Goal: Check status: Check status

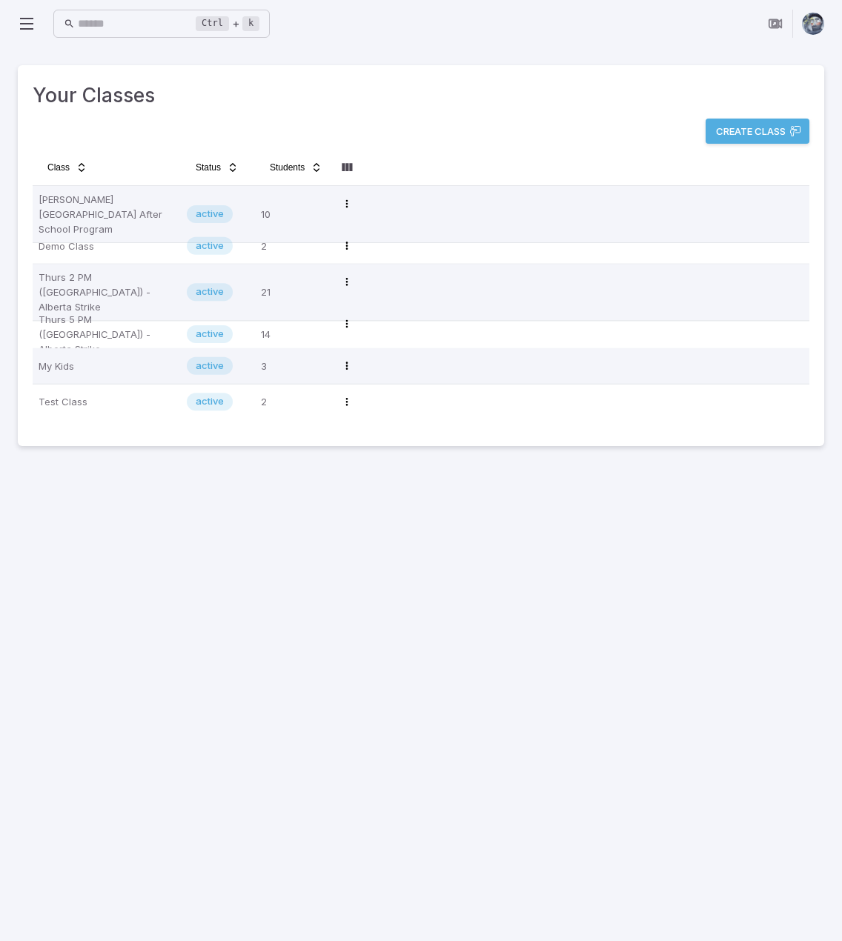
click at [24, 17] on icon at bounding box center [27, 24] width 18 height 18
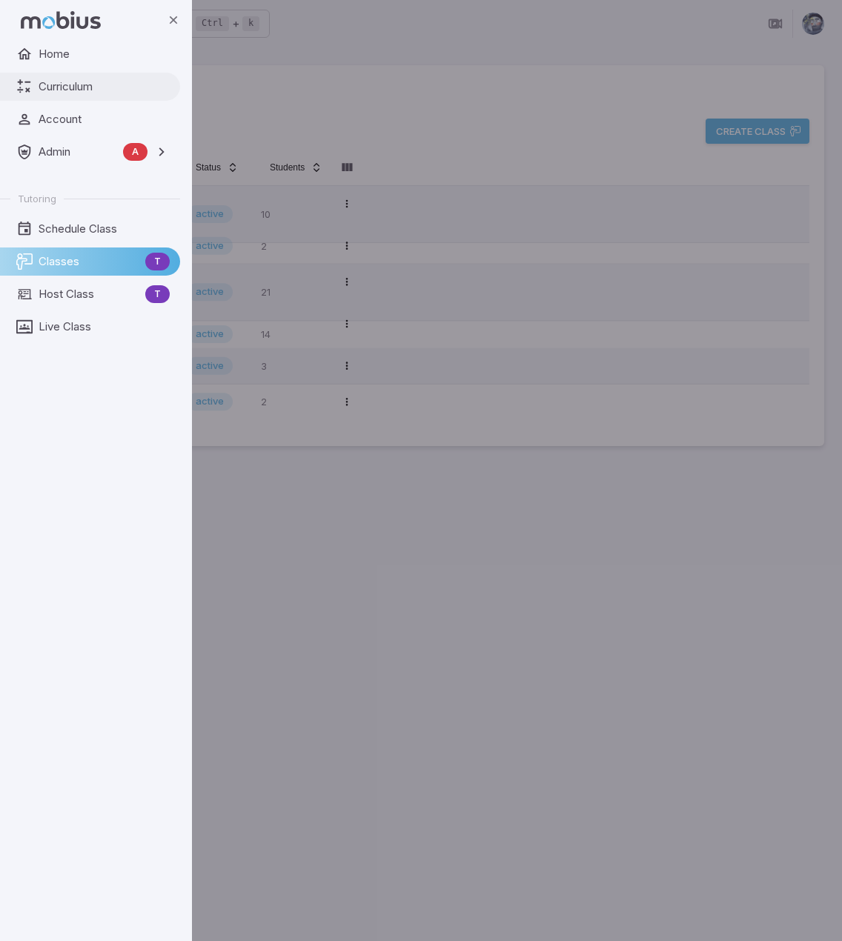
click at [90, 89] on span "Curriculum" at bounding box center [104, 87] width 131 height 16
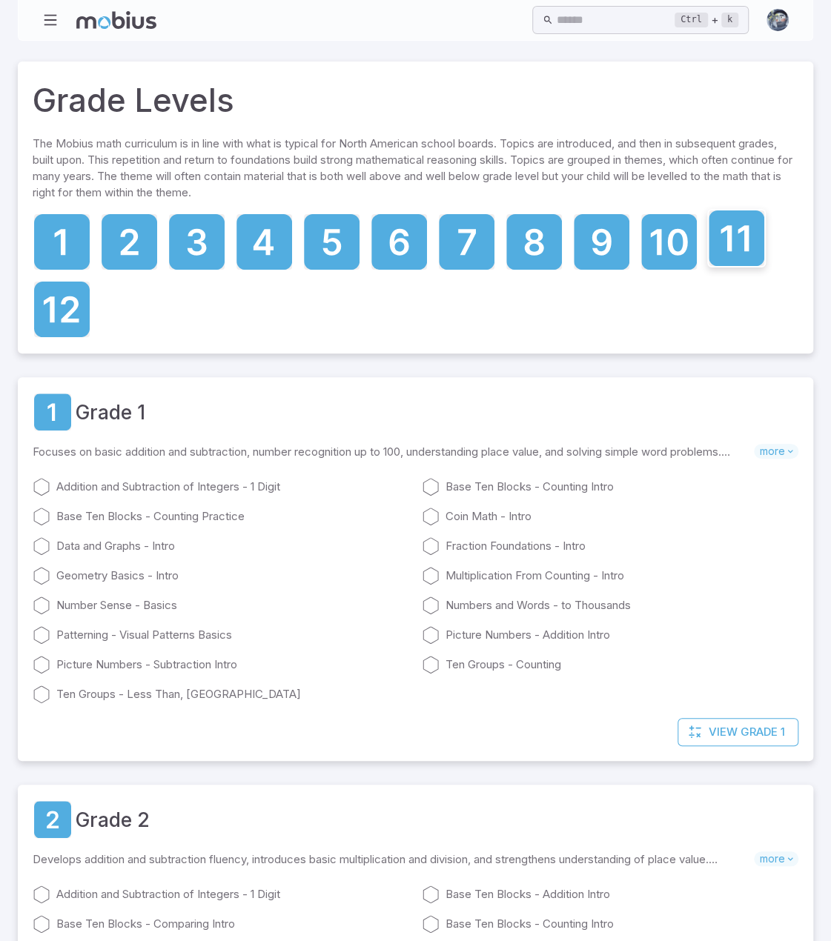
click at [726, 245] on icon at bounding box center [737, 238] width 56 height 56
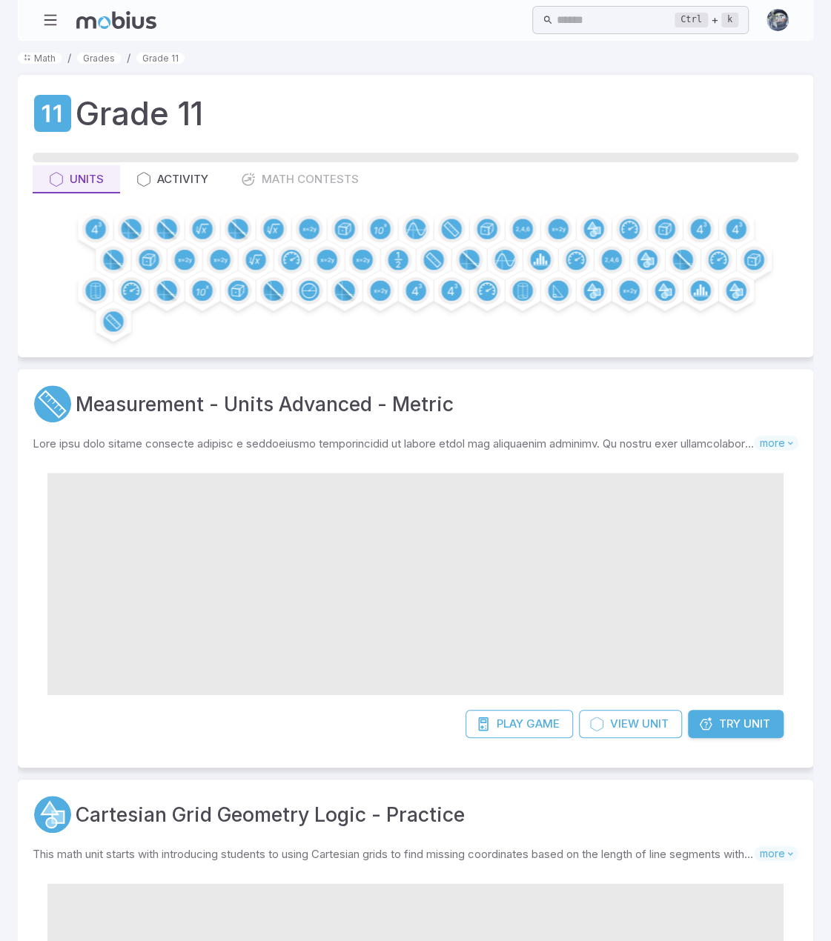
click at [323, 173] on div "Units Activity Math Contests" at bounding box center [416, 179] width 766 height 28
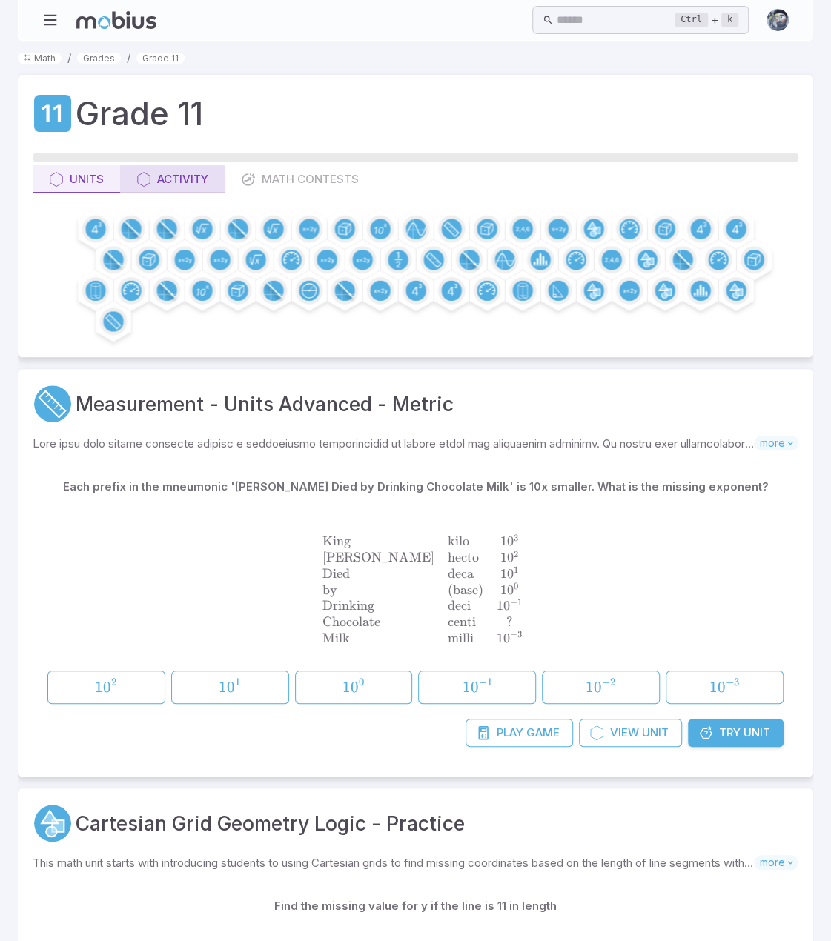
click at [196, 173] on div "Activity" at bounding box center [172, 179] width 72 height 16
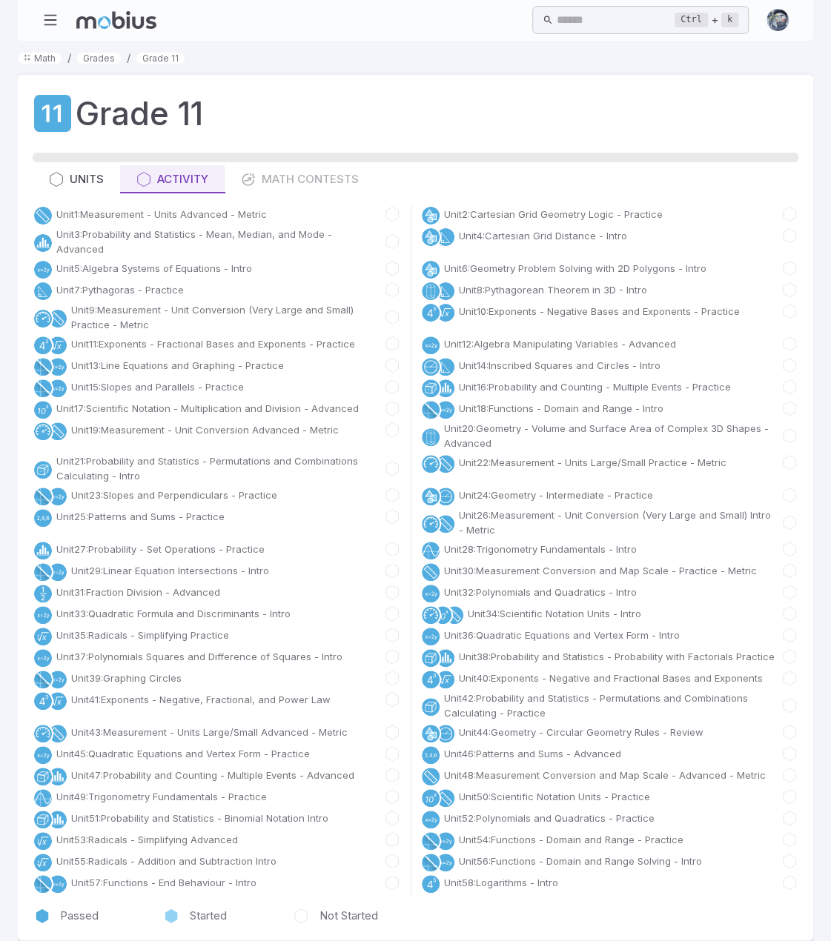
click at [292, 174] on div "Units Activity Math Contests" at bounding box center [416, 179] width 766 height 28
click at [59, 177] on icon "button" at bounding box center [56, 179] width 15 height 15
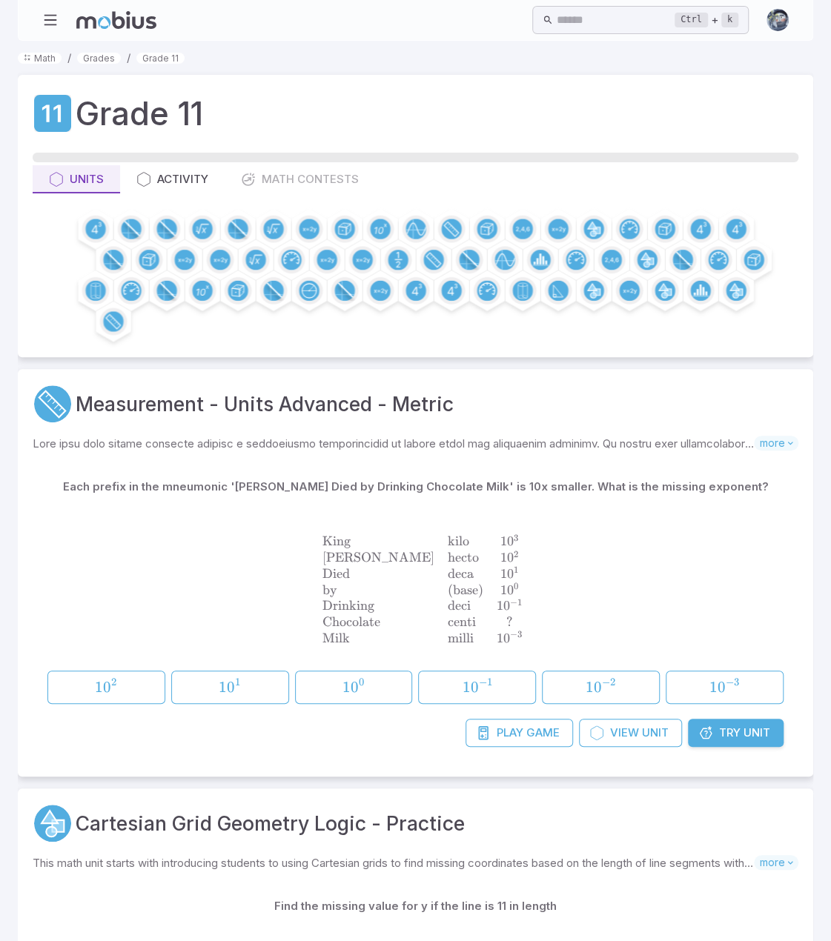
click at [104, 21] on icon at bounding box center [116, 20] width 80 height 18
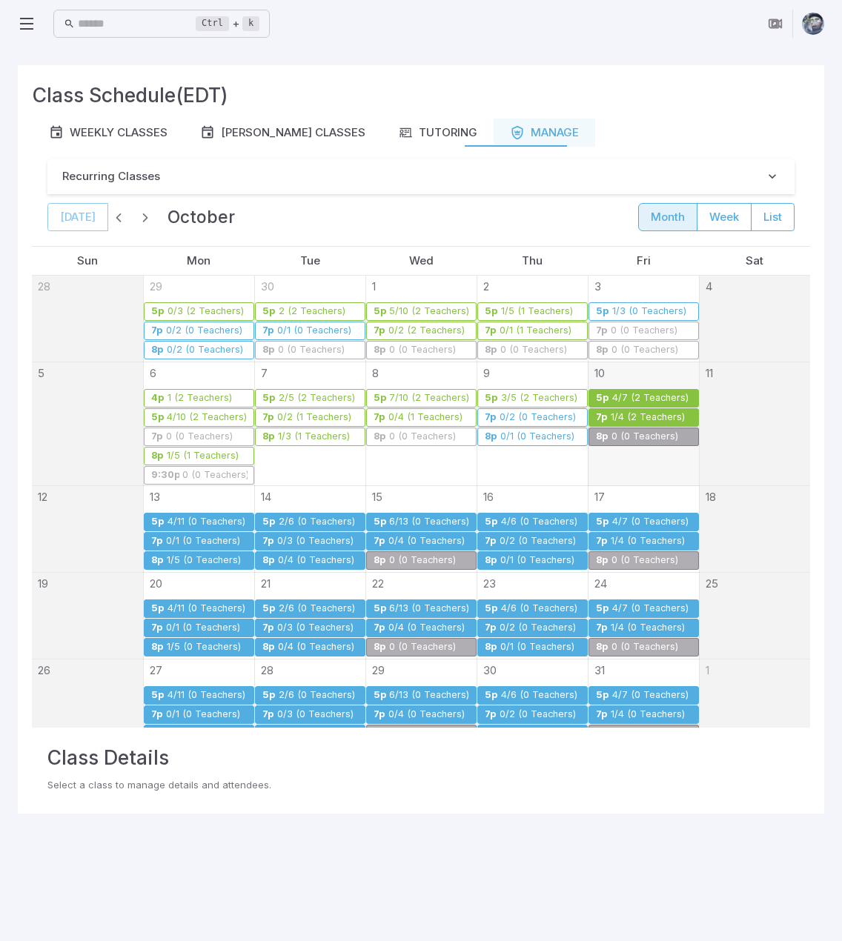
click at [616, 394] on div "4/7 (2 Teachers)" at bounding box center [650, 398] width 78 height 11
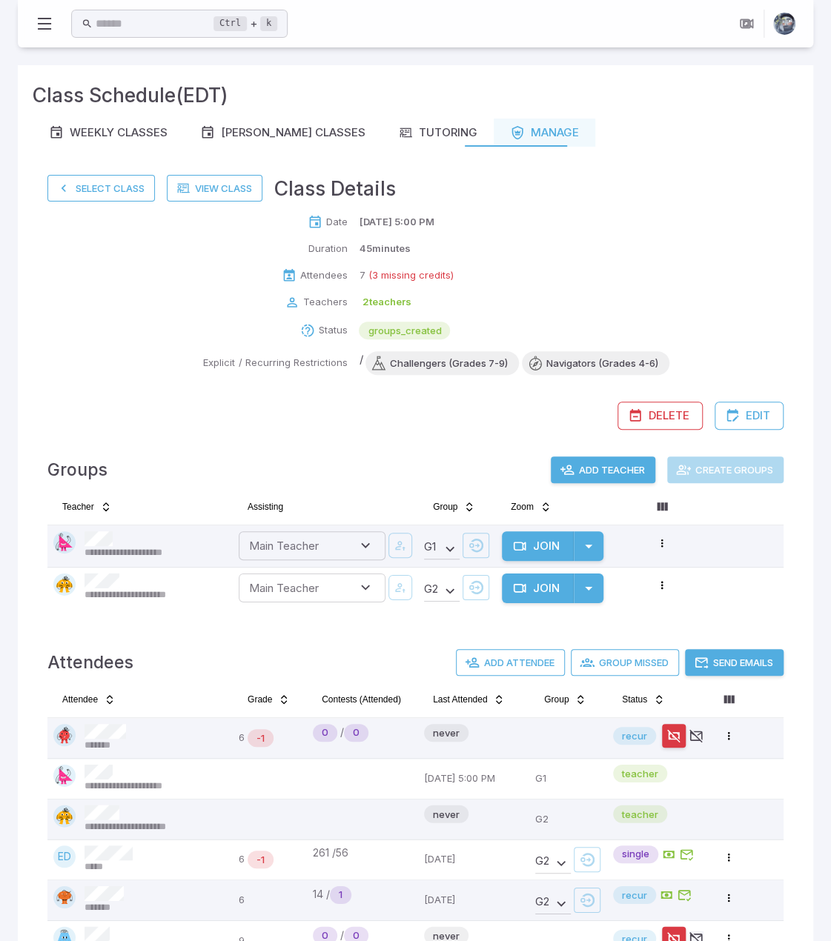
scroll to position [213, 0]
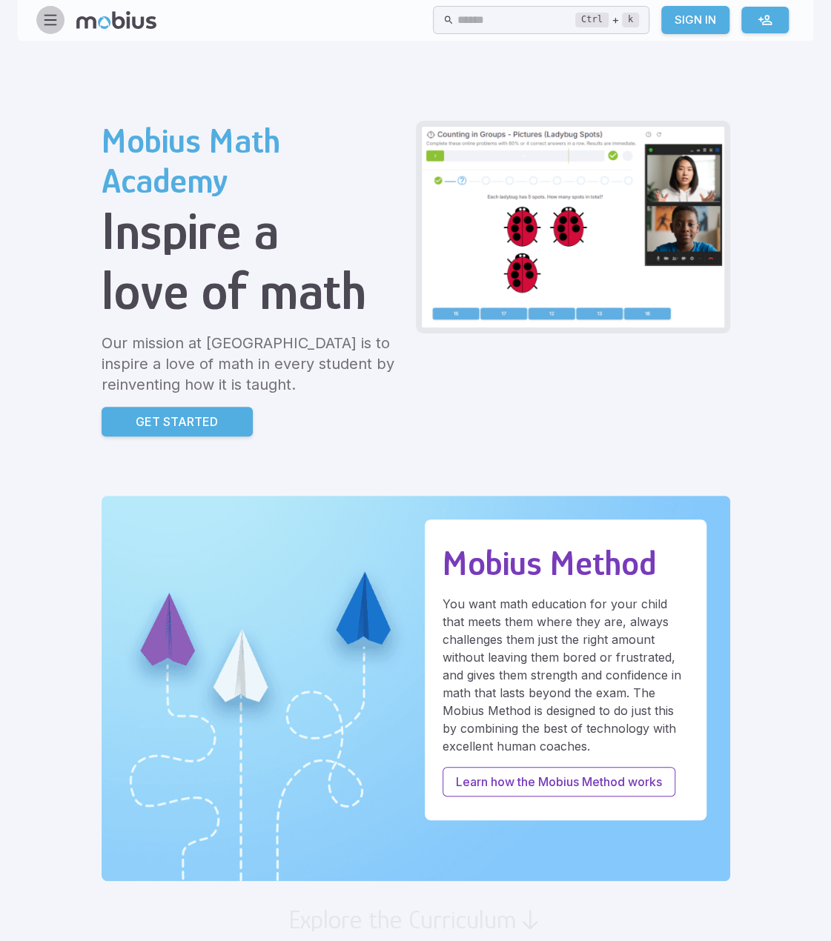
click at [53, 17] on icon "button" at bounding box center [50, 20] width 16 height 16
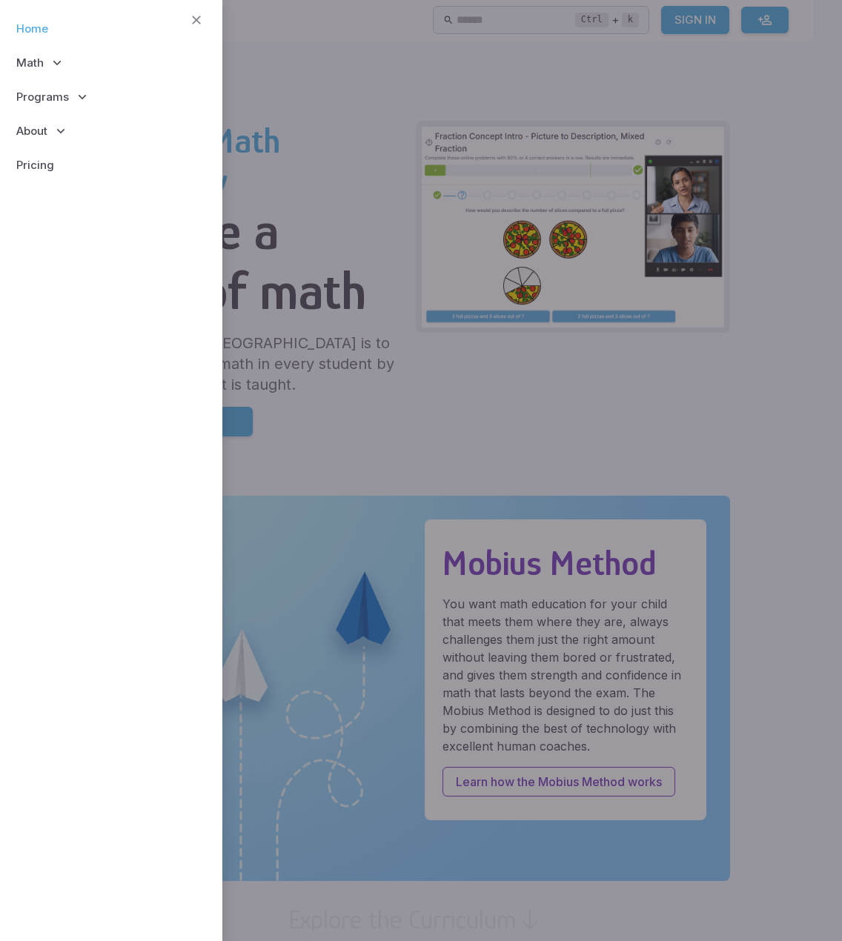
click at [53, 39] on link "Home" at bounding box center [111, 29] width 199 height 34
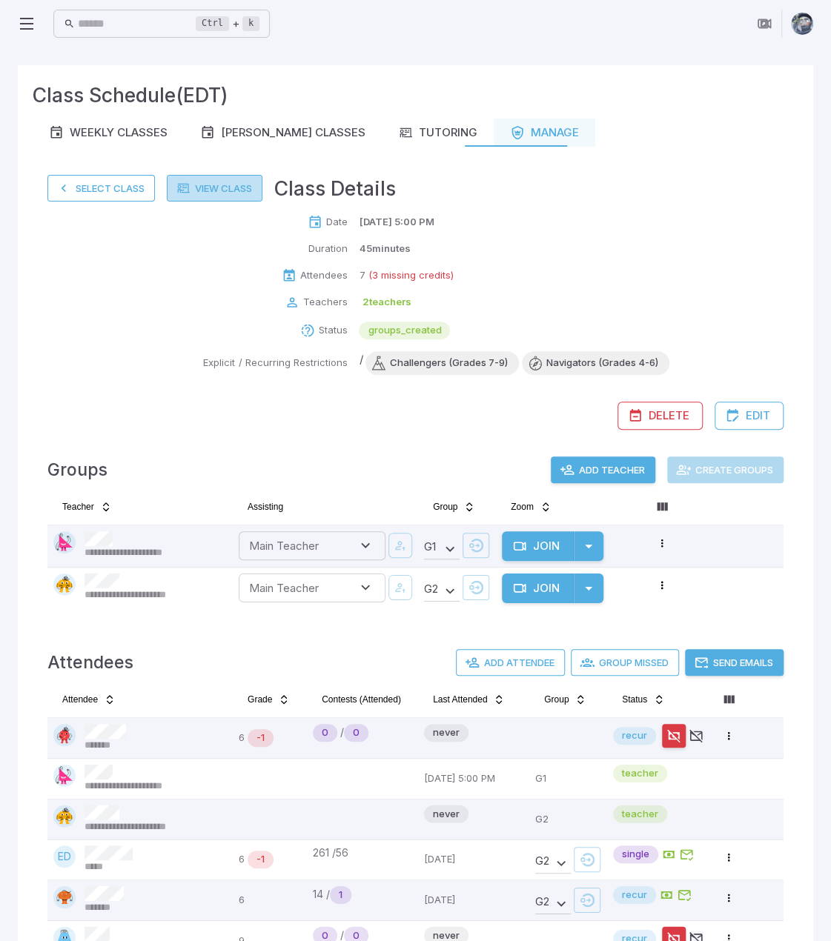
click at [219, 188] on link "View Class" at bounding box center [215, 188] width 96 height 27
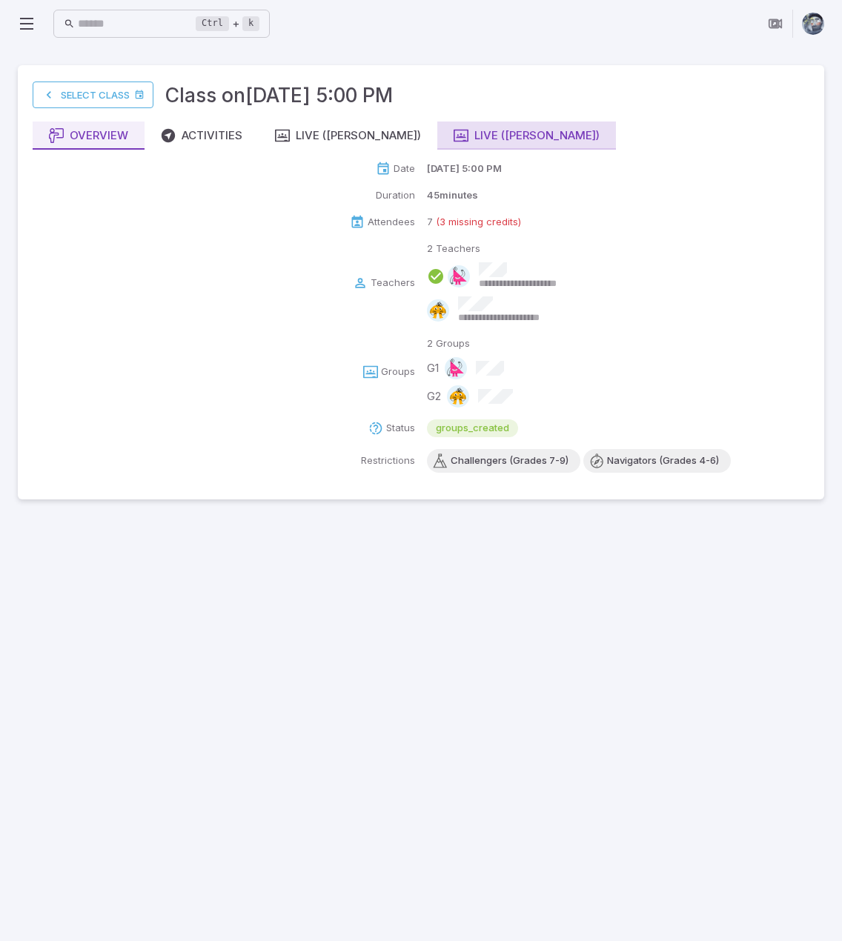
click at [459, 130] on div "Live ([PERSON_NAME])" at bounding box center [527, 135] width 146 height 16
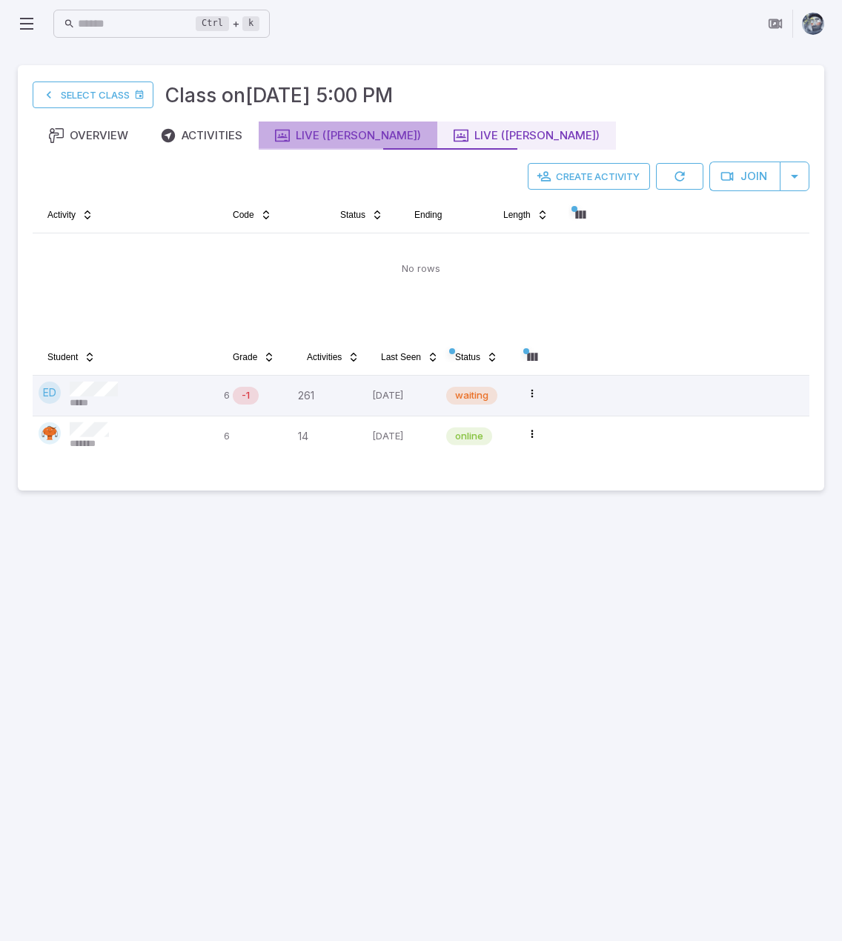
click at [354, 134] on div "Live ([PERSON_NAME])" at bounding box center [348, 135] width 146 height 16
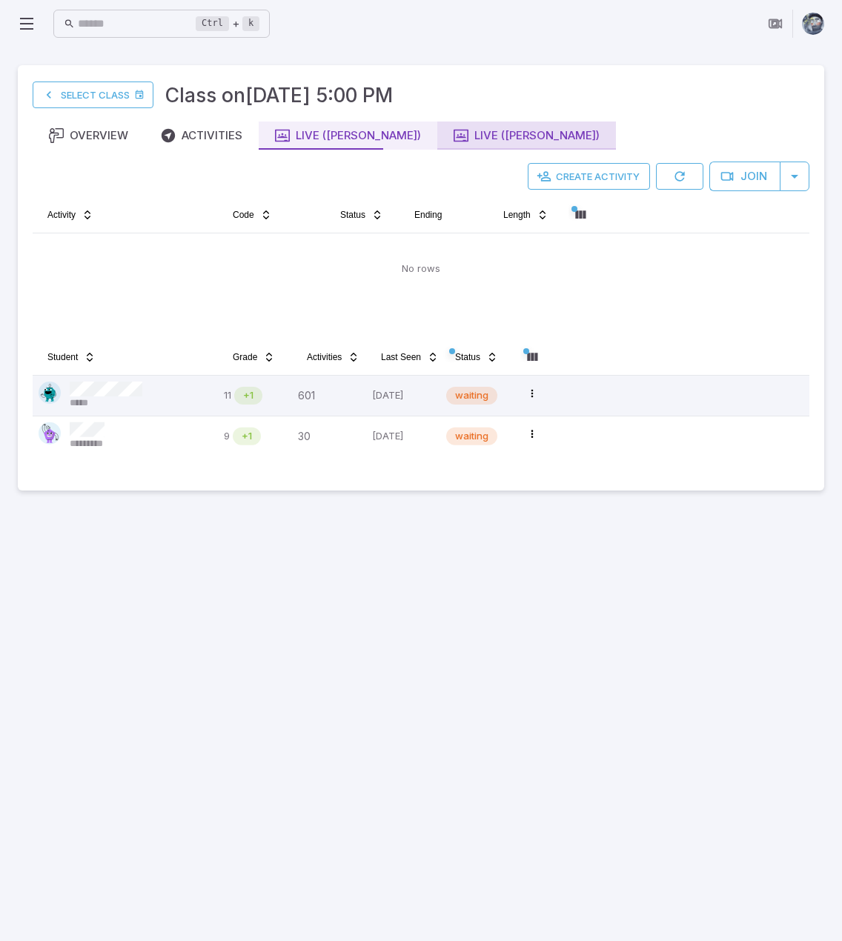
click at [454, 136] on div "Live ([PERSON_NAME])" at bounding box center [527, 135] width 146 height 16
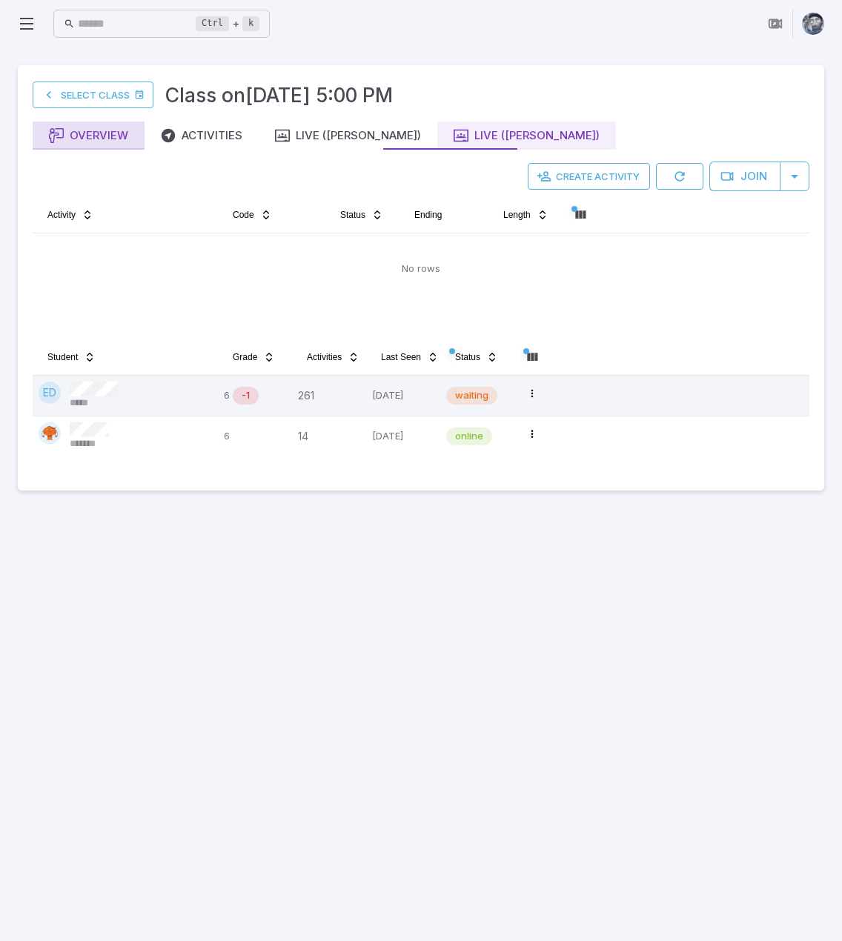
click at [86, 137] on div "Overview" at bounding box center [88, 135] width 79 height 16
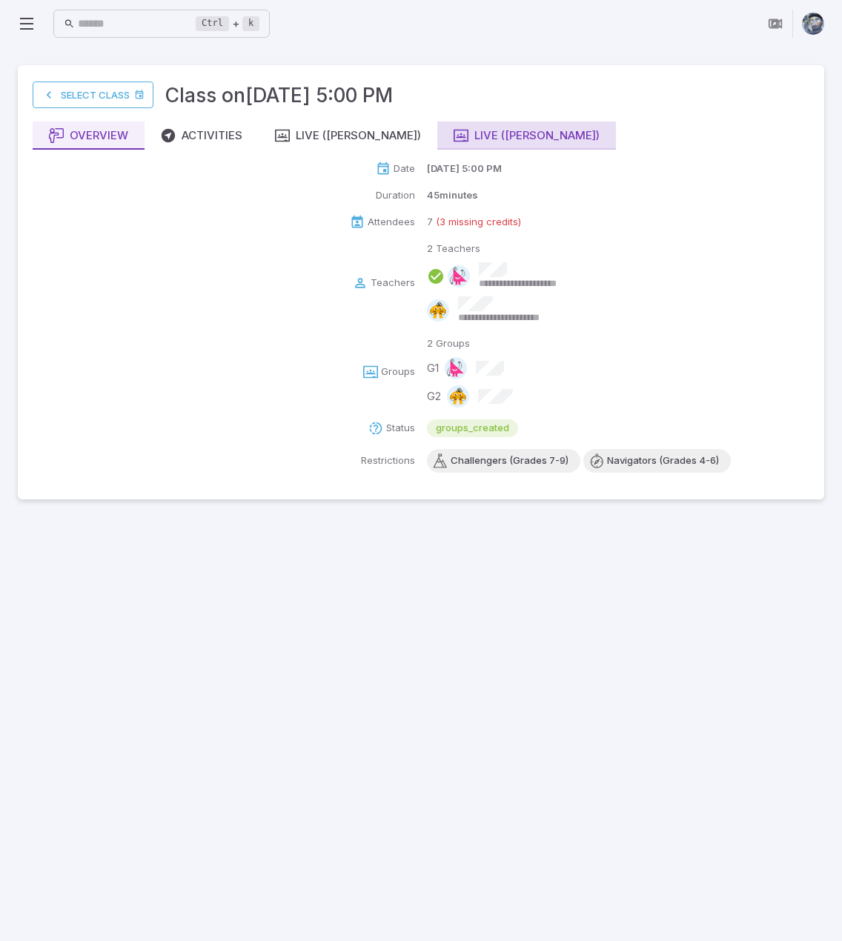
click at [454, 143] on div "Live ([PERSON_NAME])" at bounding box center [527, 135] width 146 height 16
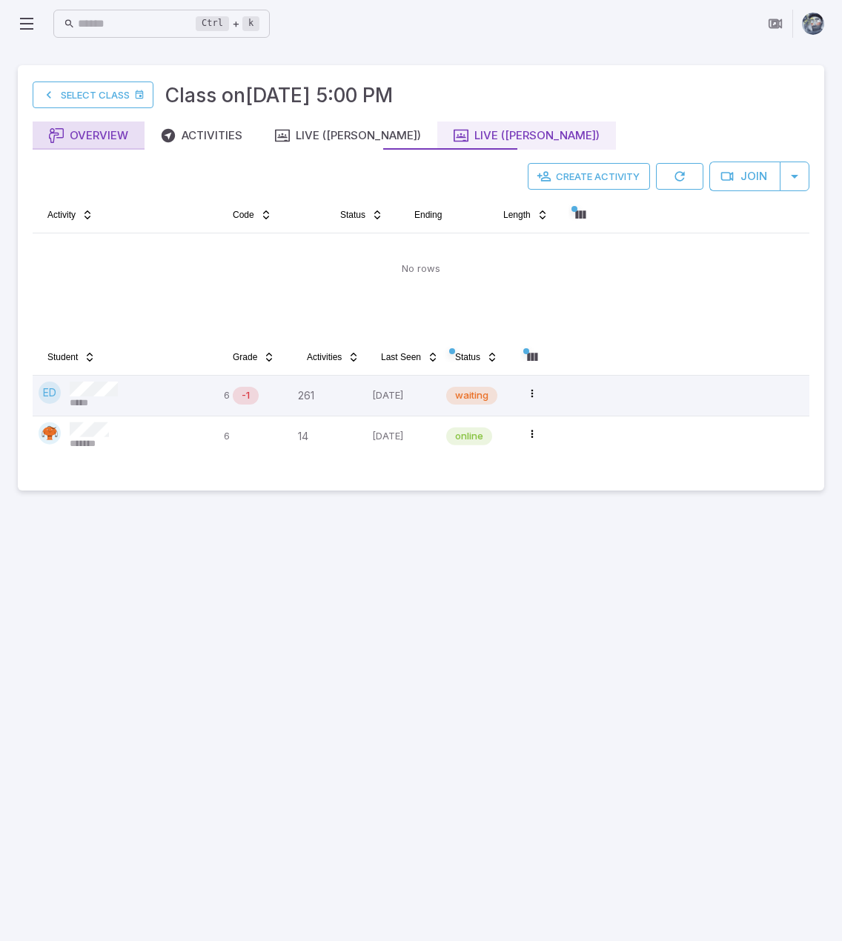
click at [96, 136] on div "Overview" at bounding box center [88, 135] width 79 height 16
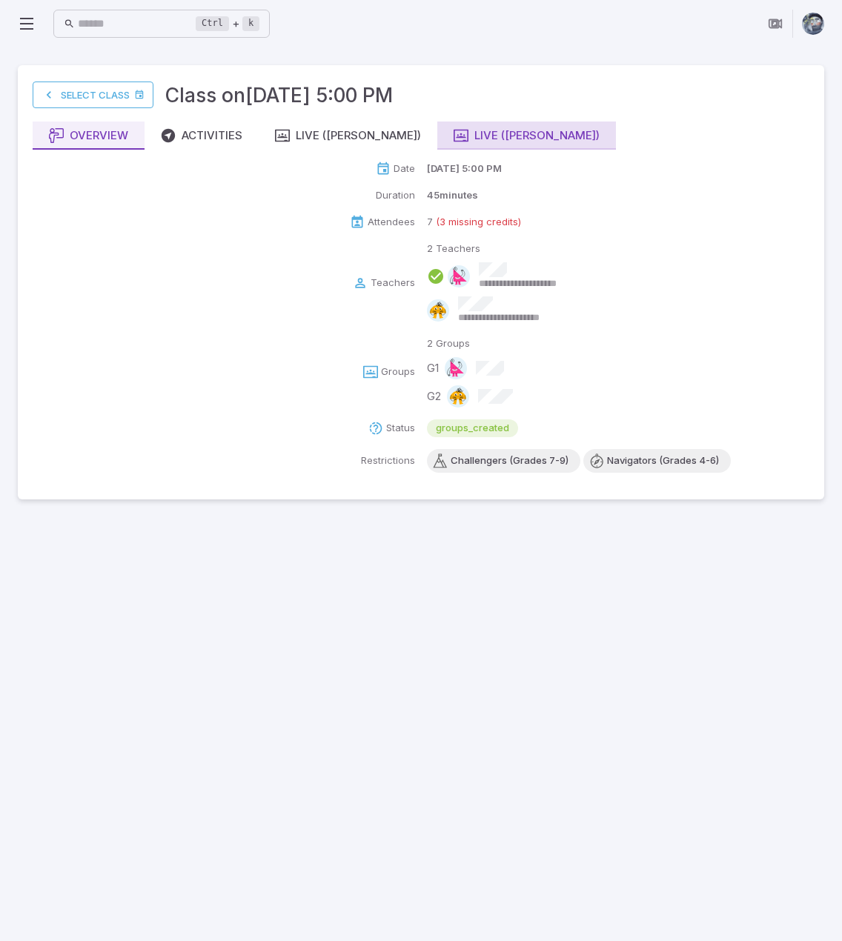
click at [454, 136] on div "Live ([PERSON_NAME])" at bounding box center [527, 135] width 146 height 16
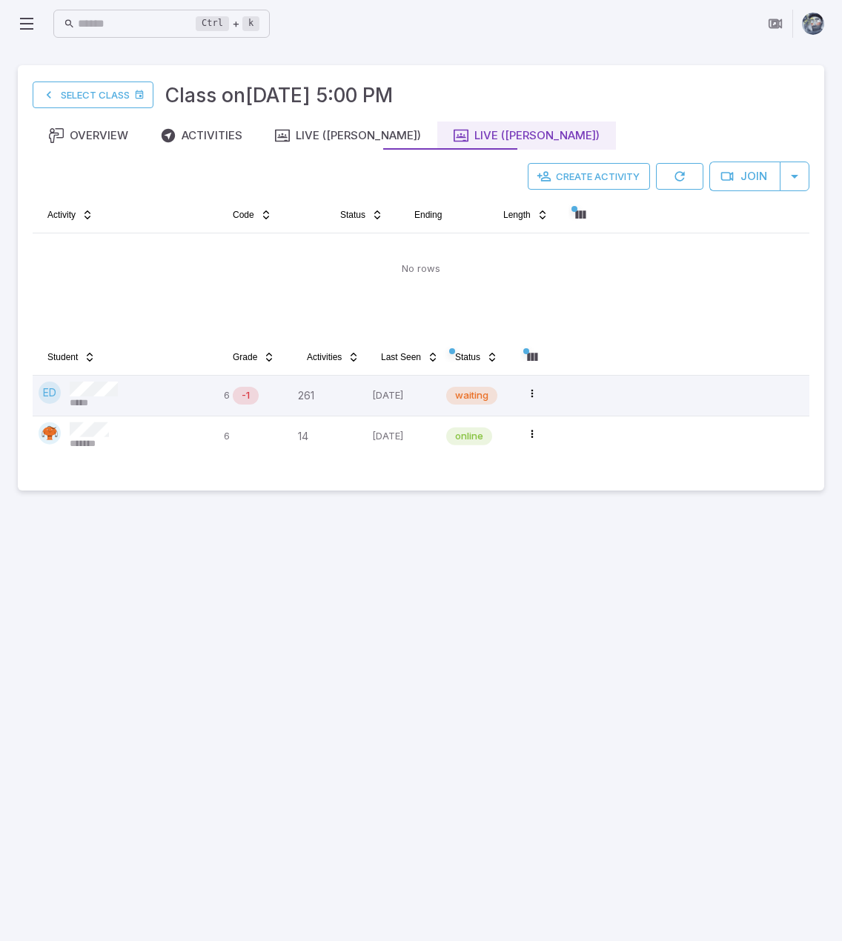
click at [449, 626] on main "Select Class Class on Oct 10 @ 5:00 PM Overview Activities Live (Steve) Live (B…" at bounding box center [421, 494] width 842 height 894
click at [313, 136] on div "Live ([PERSON_NAME])" at bounding box center [348, 135] width 146 height 16
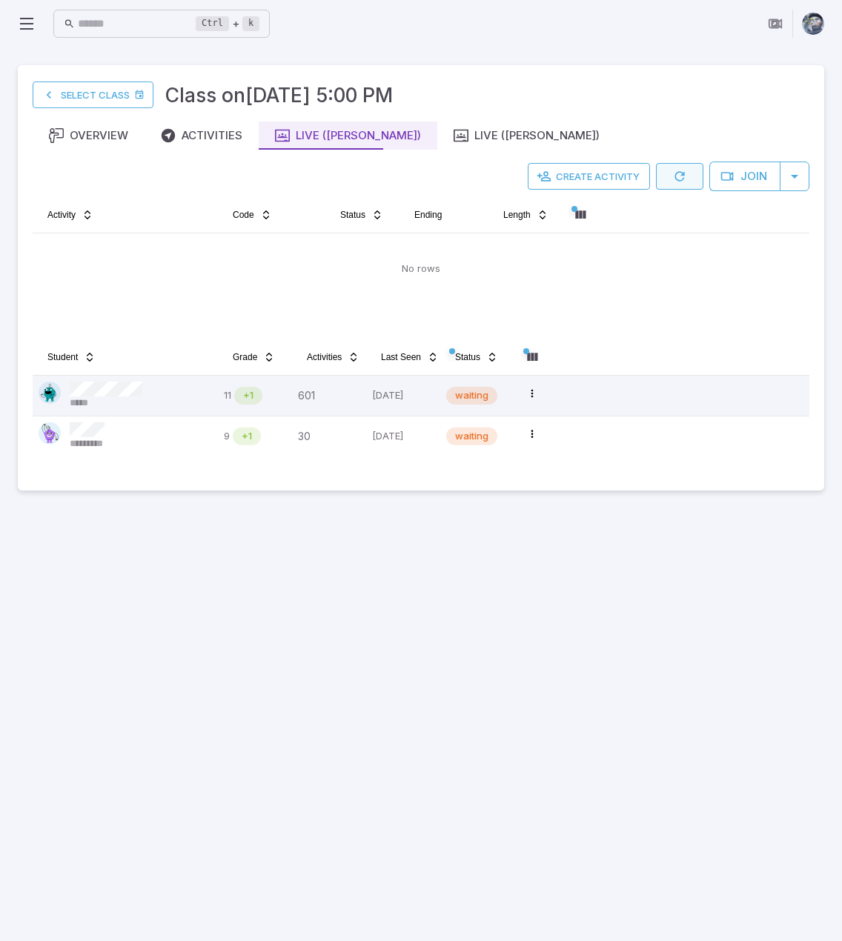
click at [694, 179] on button "button" at bounding box center [679, 176] width 47 height 27
click at [455, 134] on div "Live ([PERSON_NAME])" at bounding box center [527, 135] width 146 height 16
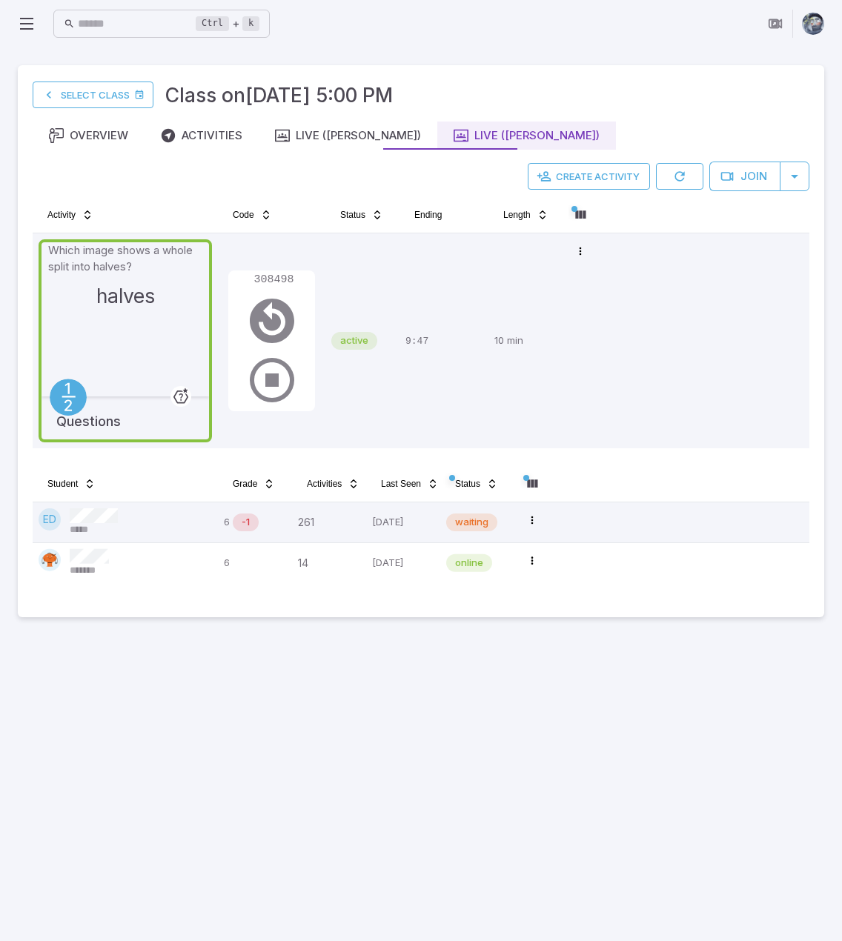
click at [618, 720] on main "Select Class Class on Oct 10 @ 5:00 PM Overview Activities Live (Steve) Live (B…" at bounding box center [421, 494] width 842 height 894
click at [107, 128] on div "Overview" at bounding box center [88, 135] width 79 height 16
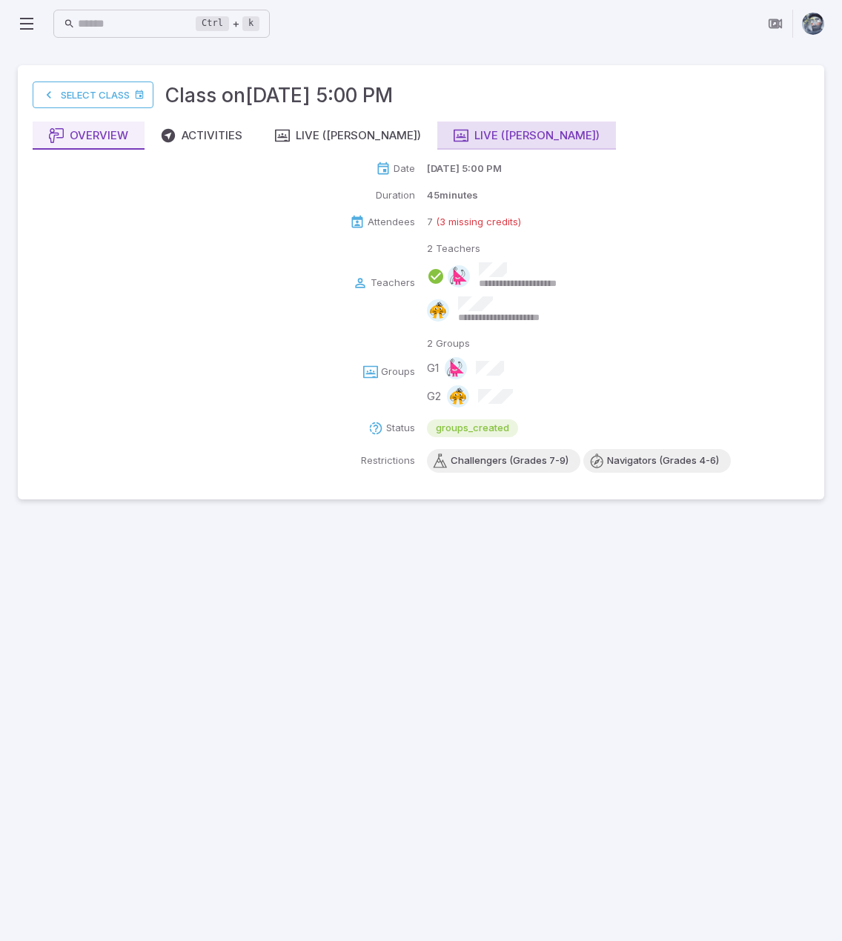
click at [454, 140] on div "Live ([PERSON_NAME])" at bounding box center [527, 135] width 146 height 16
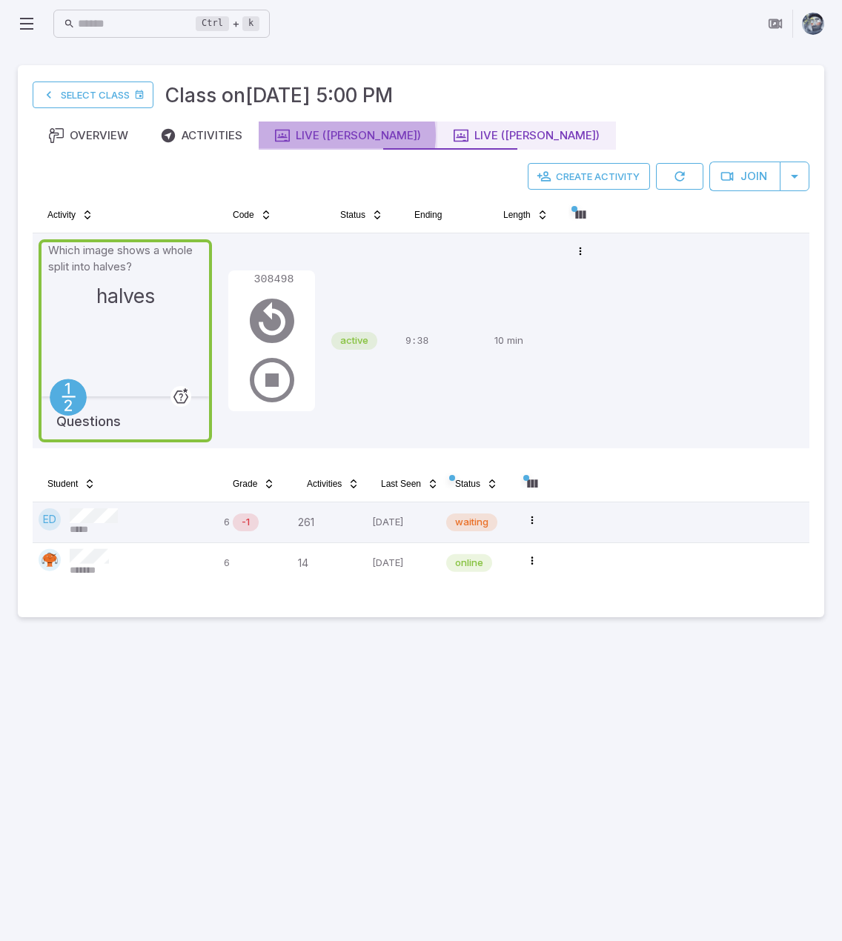
click at [346, 135] on div "Live ([PERSON_NAME])" at bounding box center [348, 135] width 146 height 16
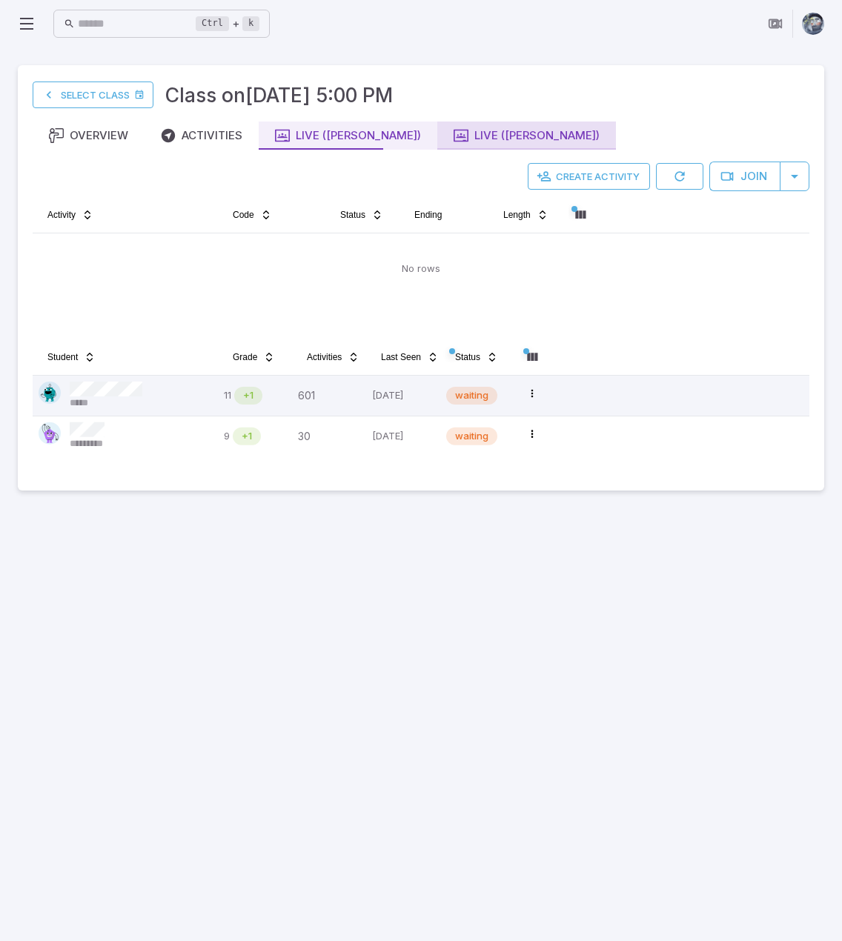
click at [454, 133] on div "Live ([PERSON_NAME])" at bounding box center [527, 135] width 146 height 16
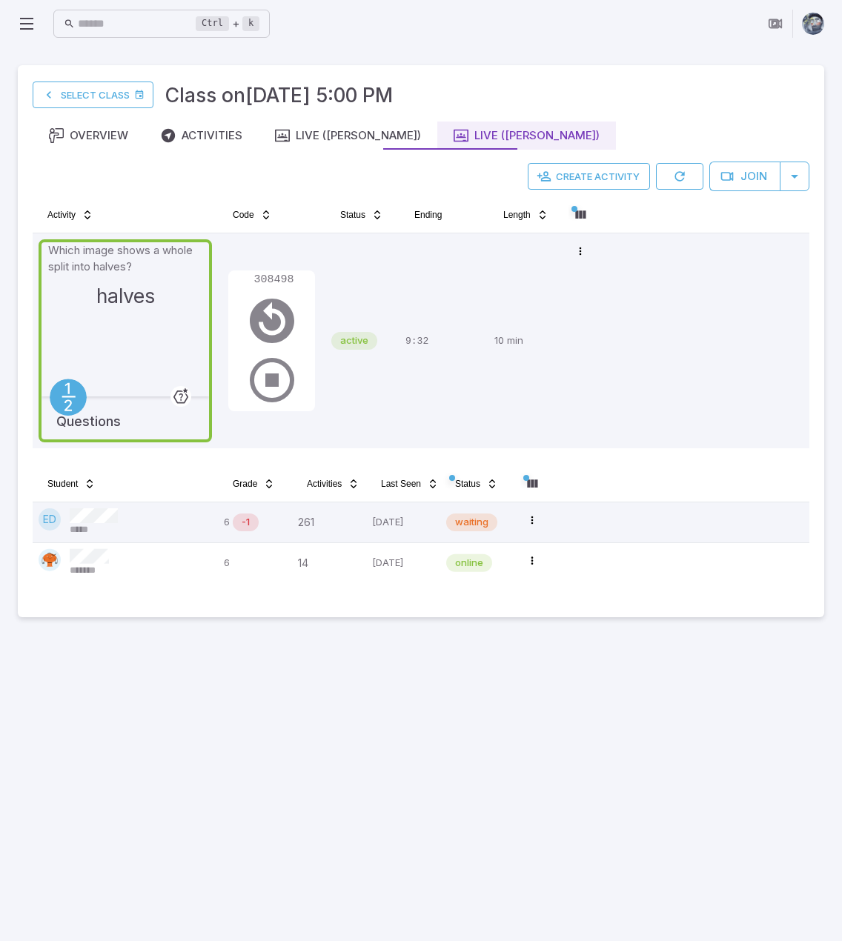
click at [624, 813] on main "Select Class Class on Oct 10 @ 5:00 PM Overview Activities Live (Steve) Live (B…" at bounding box center [421, 494] width 842 height 894
click at [82, 125] on button "Overview" at bounding box center [89, 136] width 112 height 28
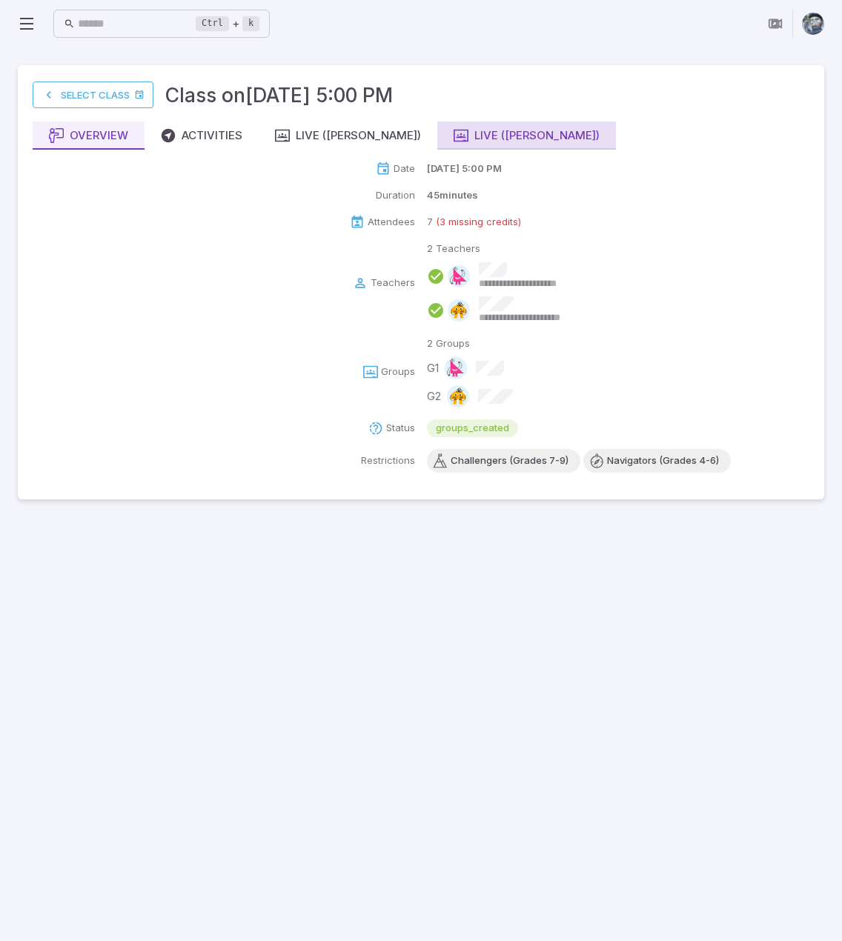
click at [454, 134] on div "Live ([PERSON_NAME])" at bounding box center [527, 135] width 146 height 16
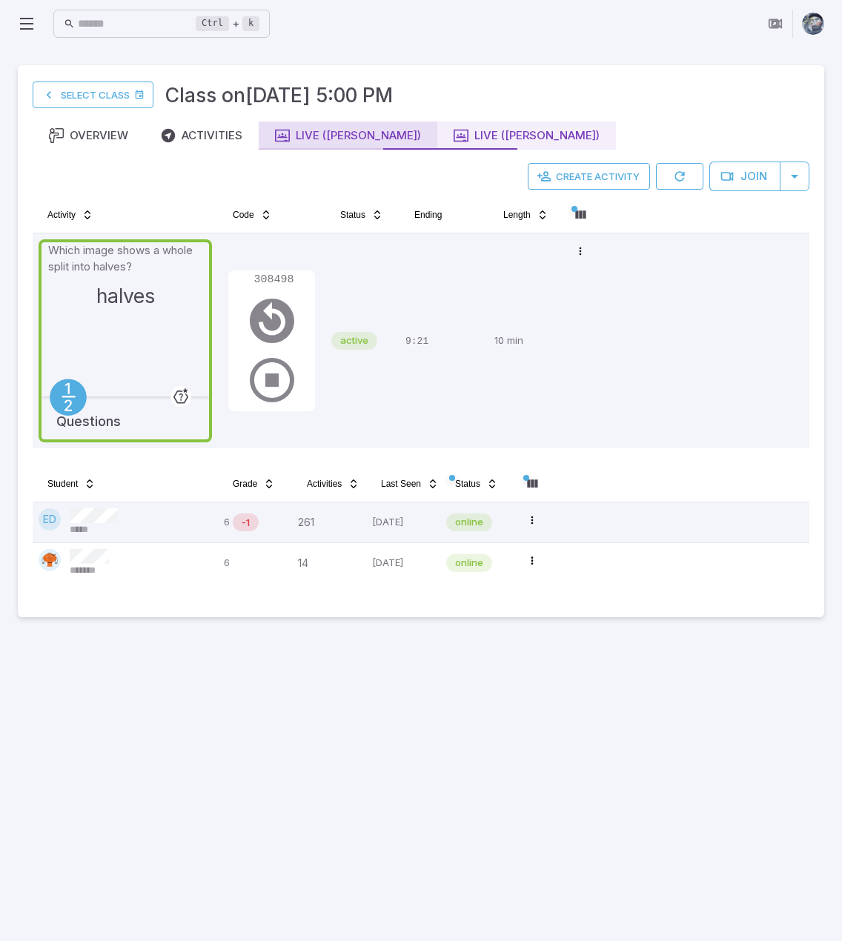
click at [341, 140] on div "Live ([PERSON_NAME])" at bounding box center [348, 135] width 146 height 16
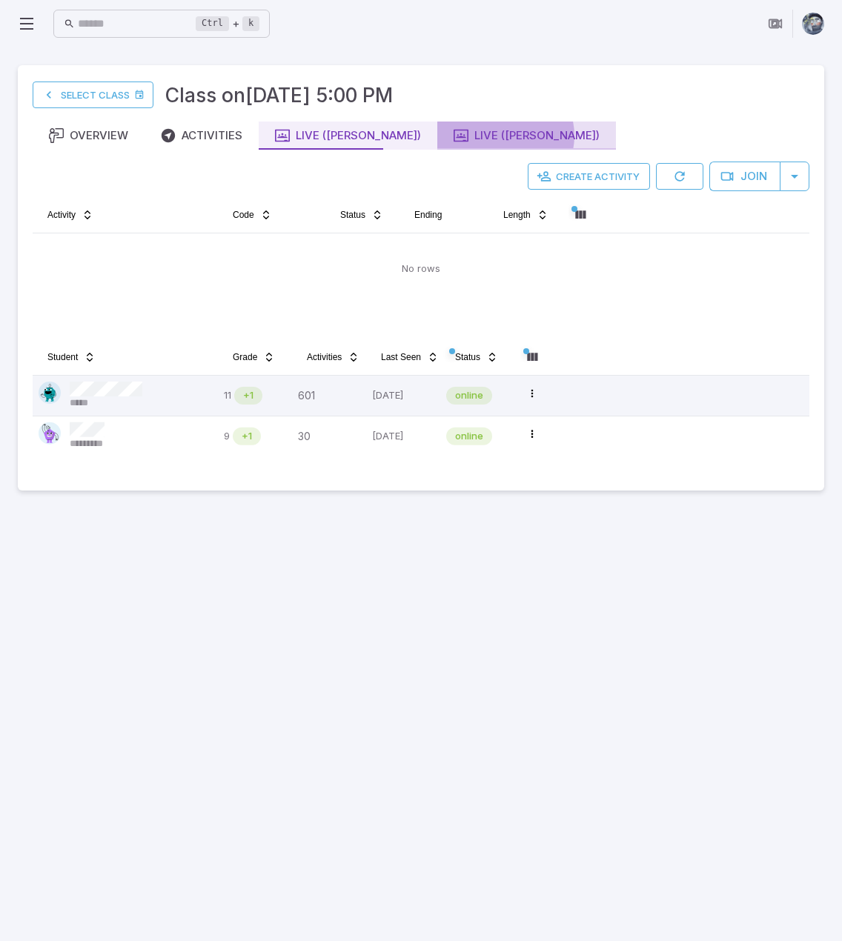
click at [454, 136] on div "Live ([PERSON_NAME])" at bounding box center [527, 135] width 146 height 16
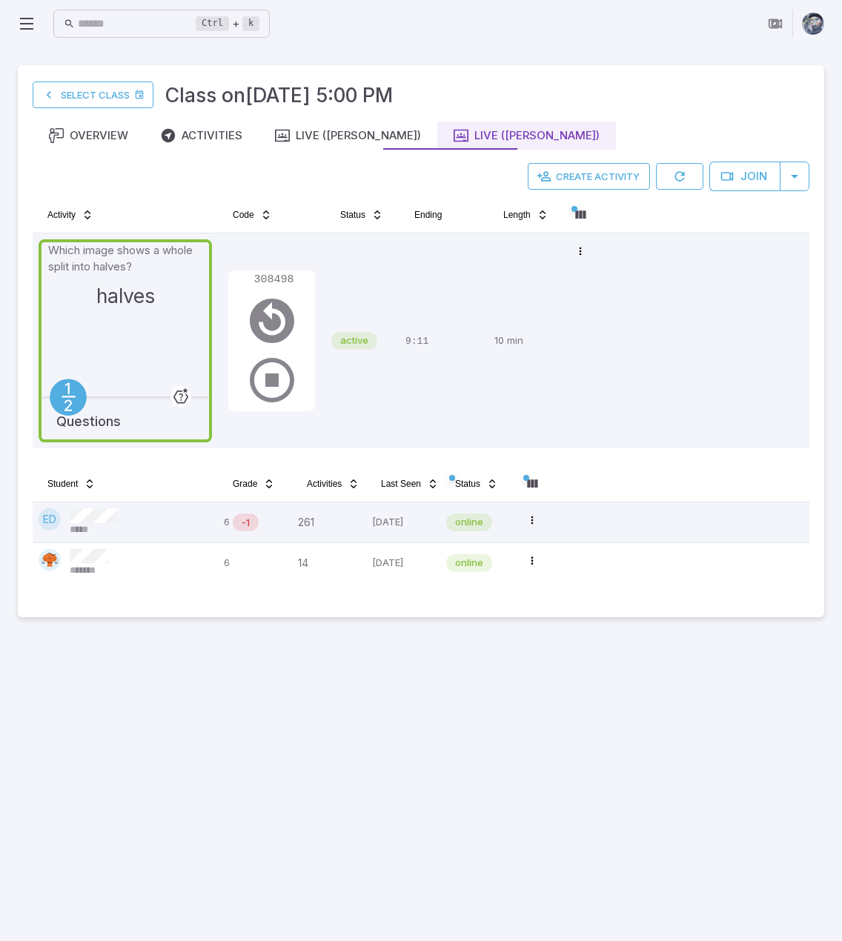
click at [418, 749] on main "Select Class Class on Oct 10 @ 5:00 PM Overview Activities Live (Steve) Live (B…" at bounding box center [421, 494] width 842 height 894
click at [338, 142] on div "Live ([PERSON_NAME])" at bounding box center [348, 135] width 146 height 16
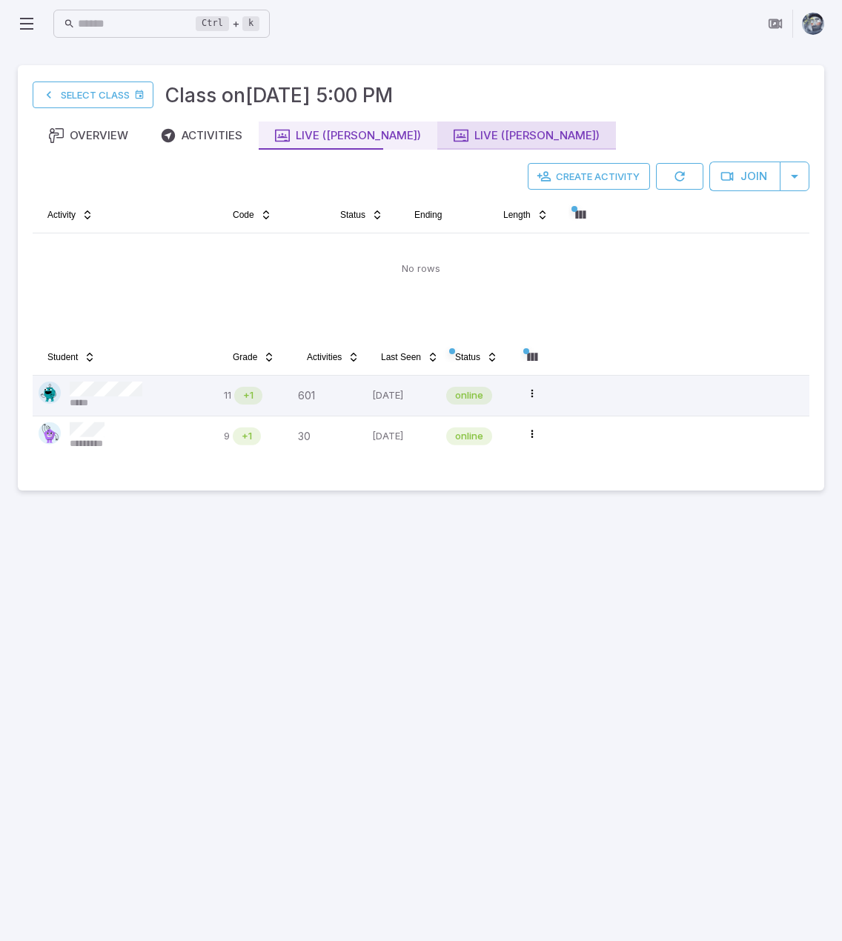
click at [454, 141] on div "Live ([PERSON_NAME])" at bounding box center [527, 135] width 146 height 16
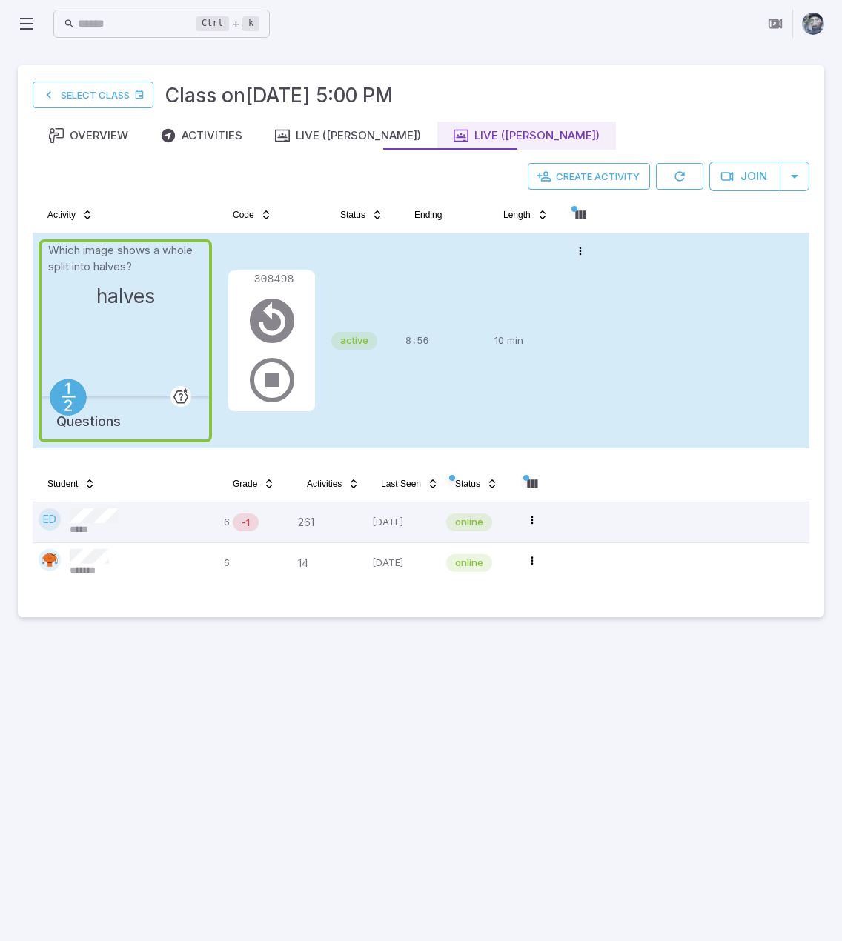
click at [474, 321] on div "8:56" at bounding box center [443, 340] width 77 height 203
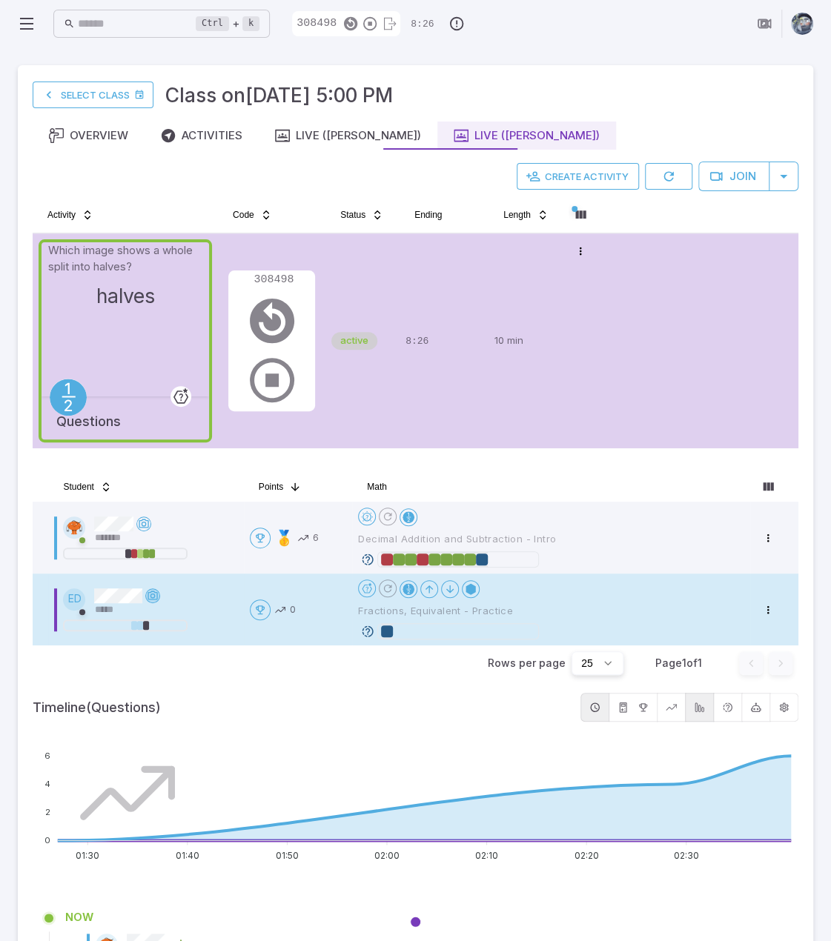
click at [150, 594] on icon at bounding box center [153, 596] width 12 height 12
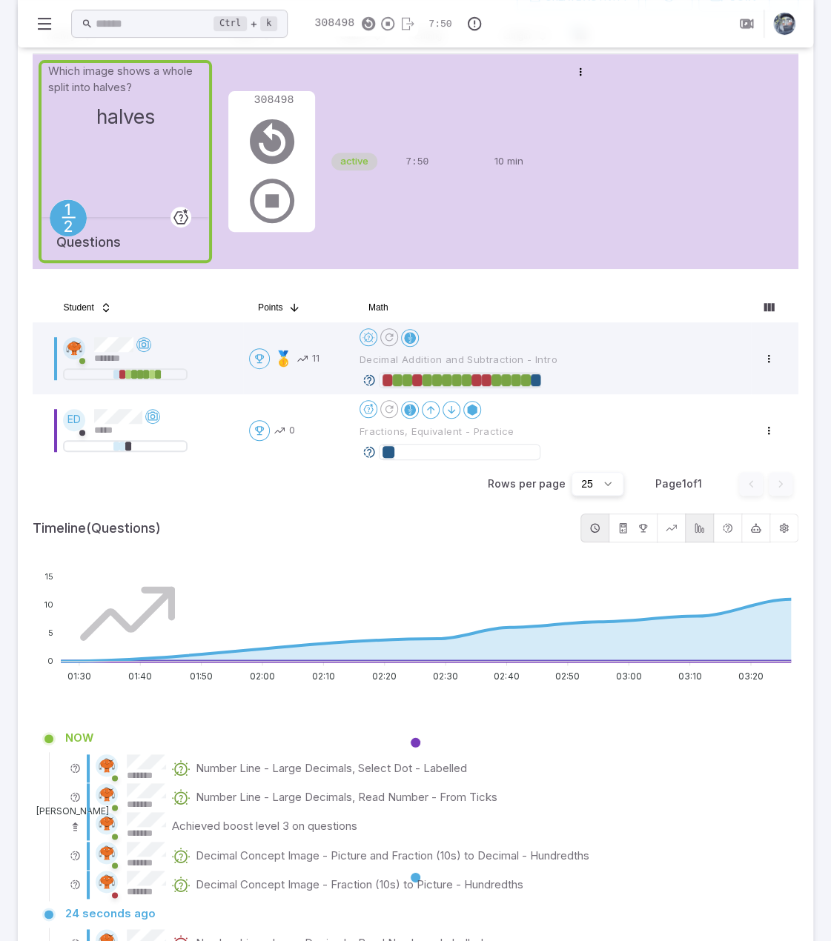
scroll to position [178, 0]
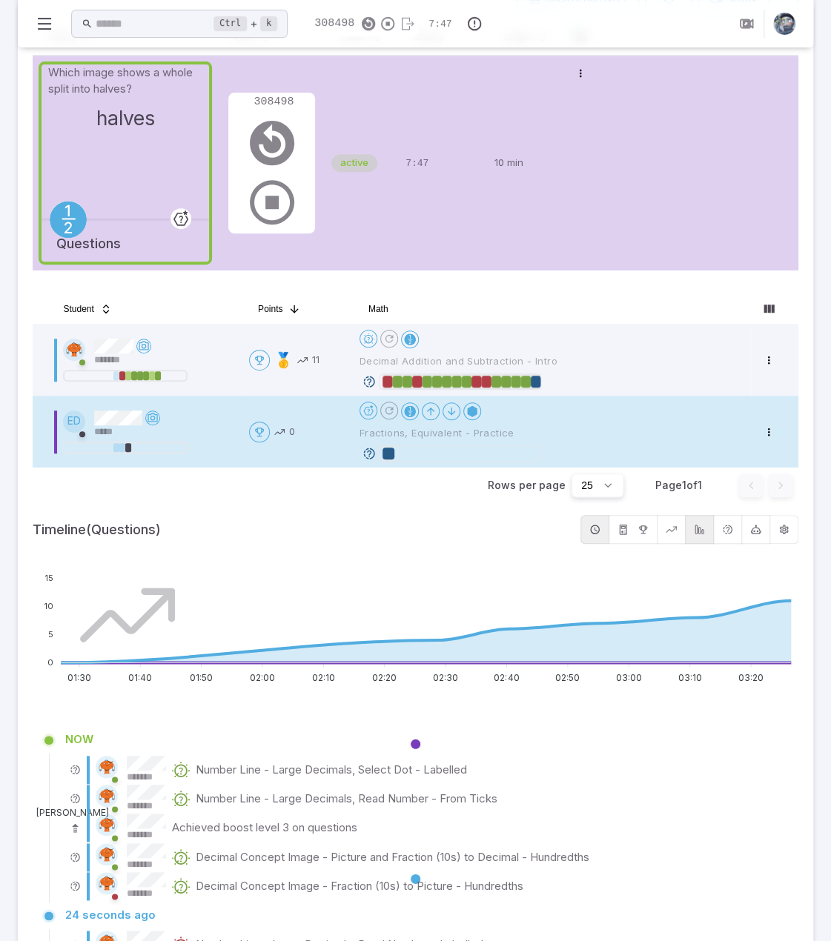
click at [368, 452] on icon at bounding box center [368, 453] width 13 height 13
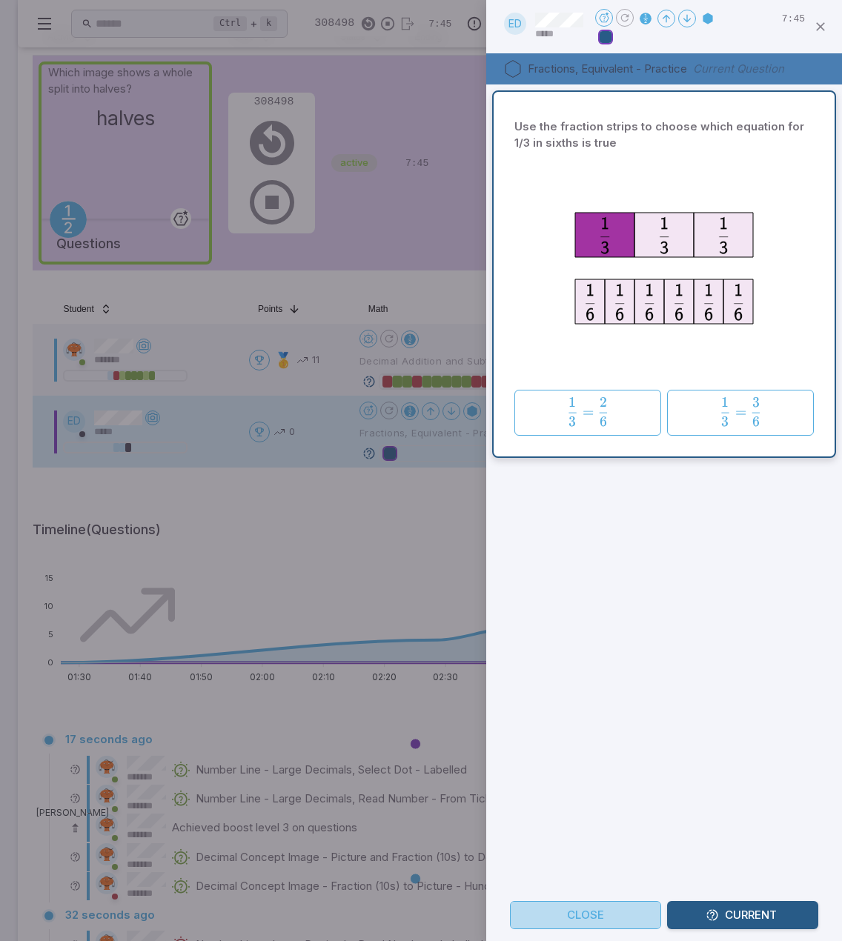
click at [582, 918] on button "Close" at bounding box center [585, 915] width 151 height 28
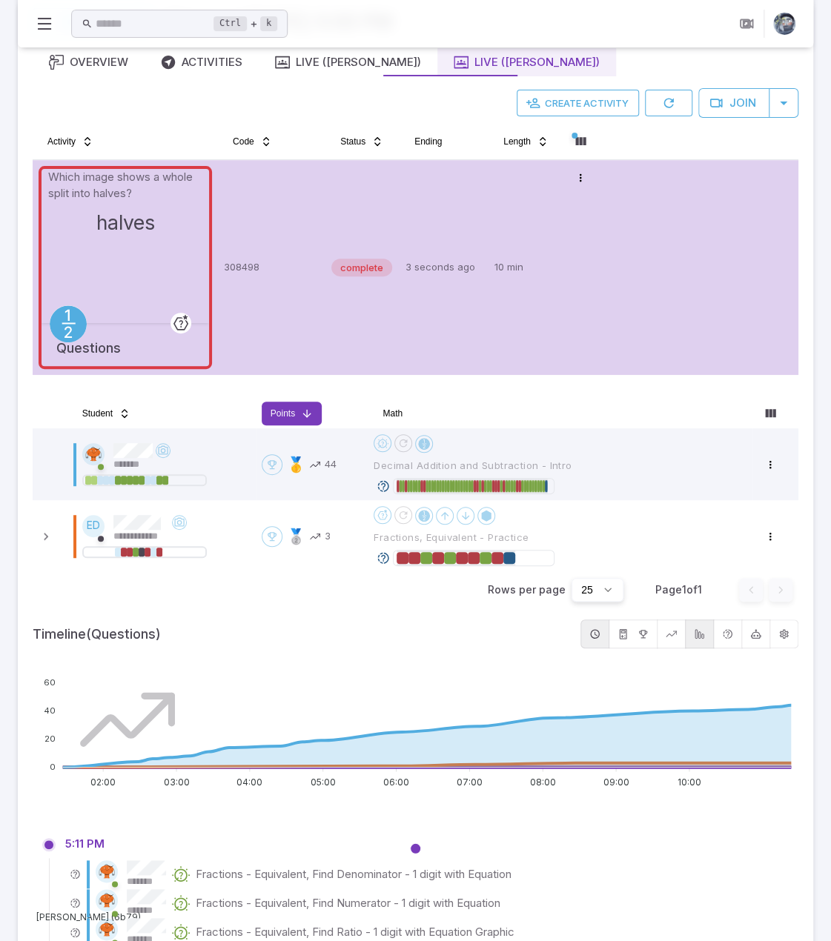
scroll to position [0, 0]
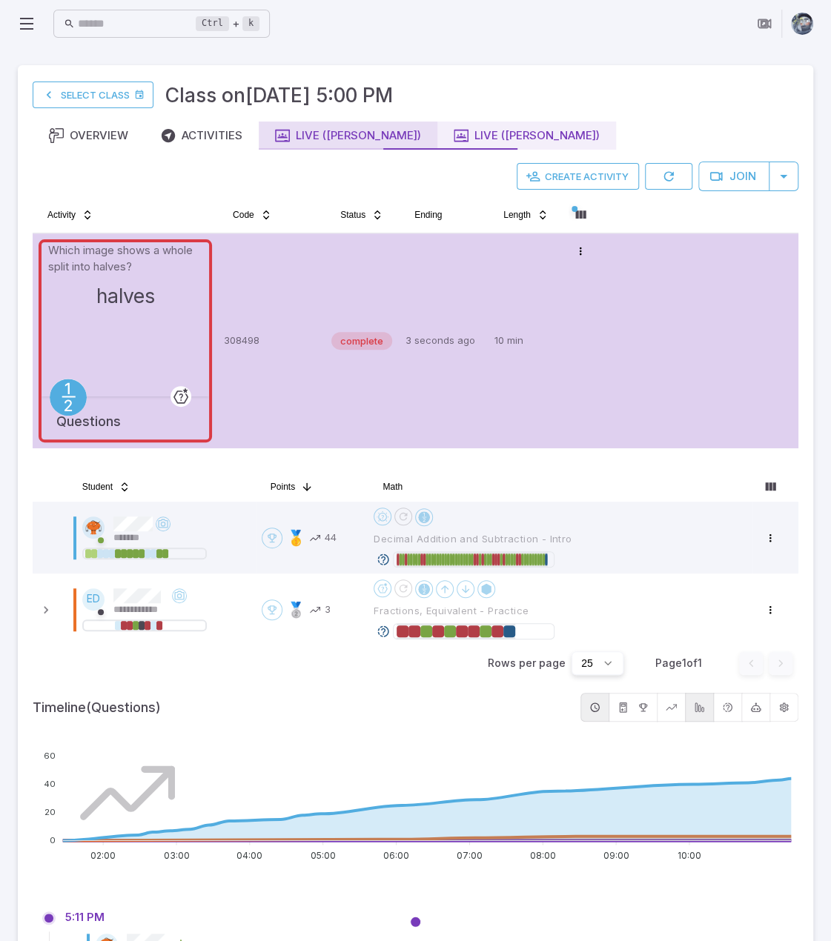
click at [331, 142] on div "Live ([PERSON_NAME])" at bounding box center [348, 135] width 146 height 16
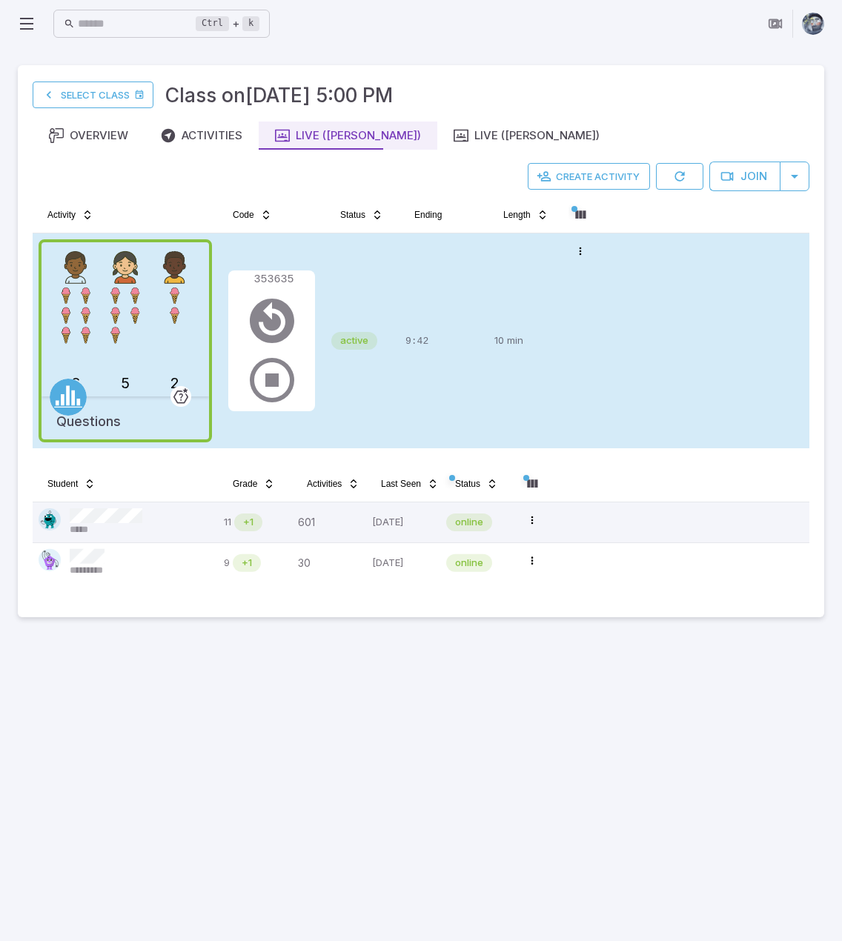
click at [462, 420] on div "9:42" at bounding box center [443, 340] width 77 height 203
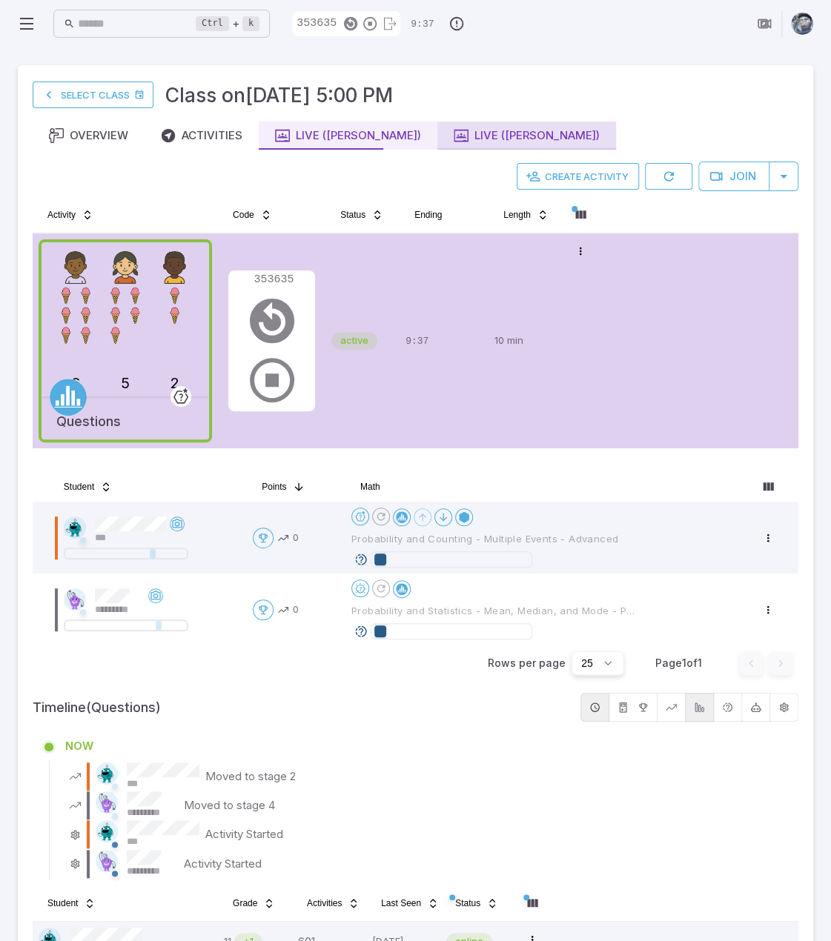
click at [454, 130] on div "Live ([PERSON_NAME])" at bounding box center [527, 135] width 146 height 16
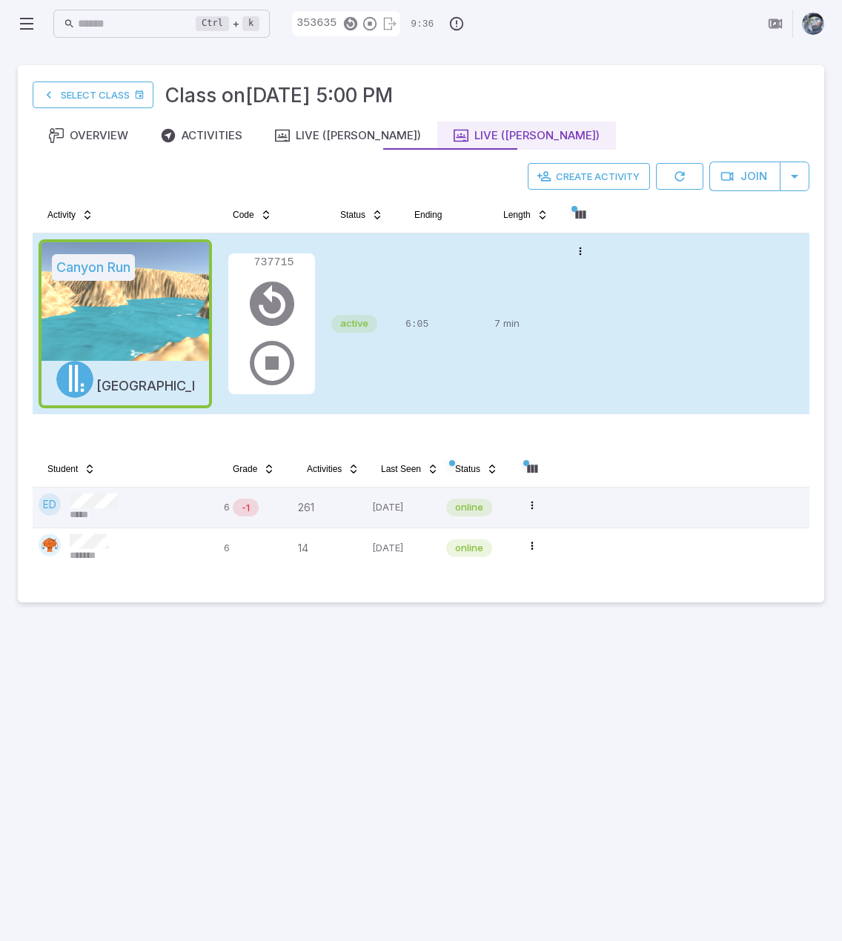
click at [405, 368] on div "6:05" at bounding box center [443, 323] width 77 height 169
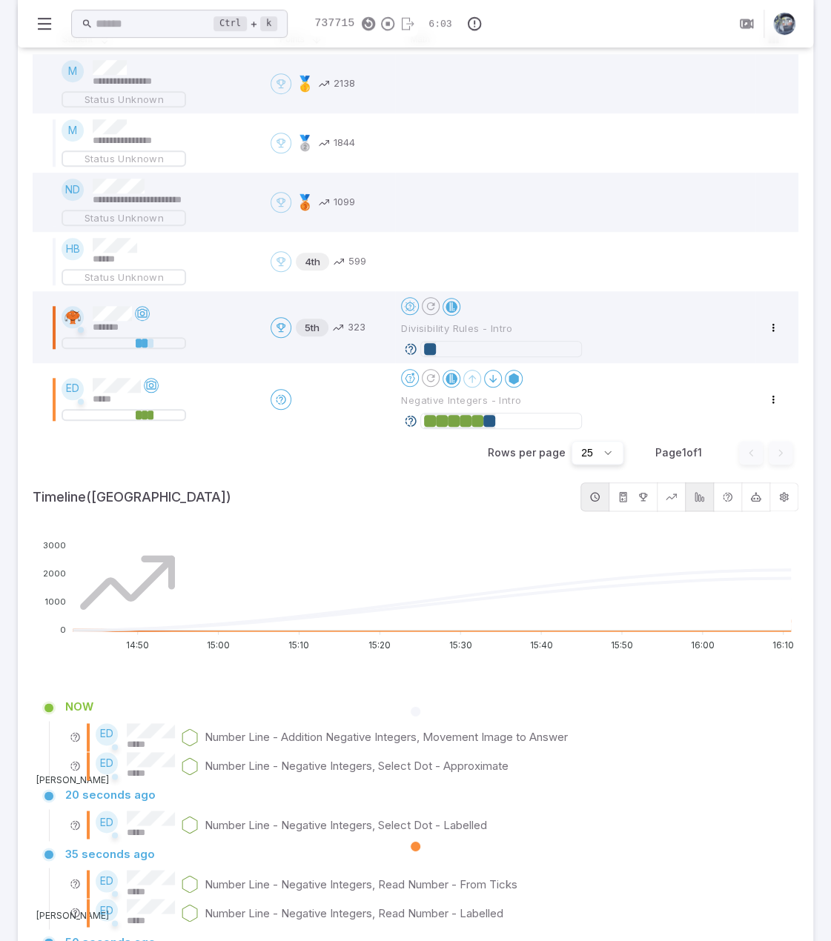
scroll to position [445, 0]
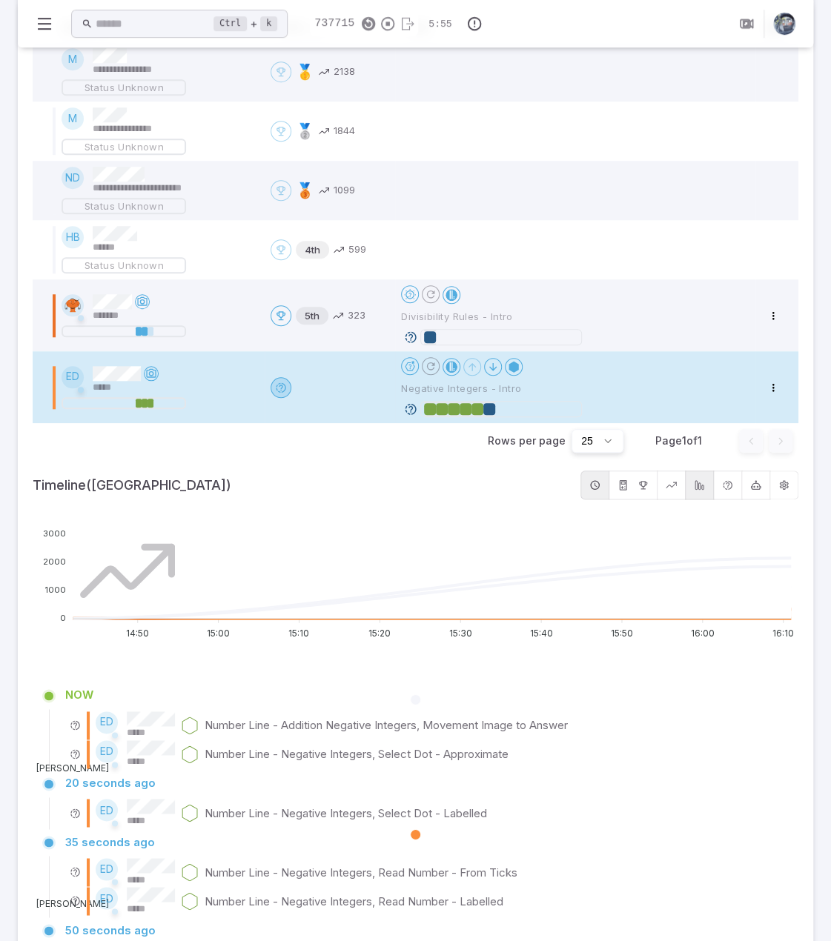
click at [277, 380] on html "**********" at bounding box center [415, 411] width 831 height 1713
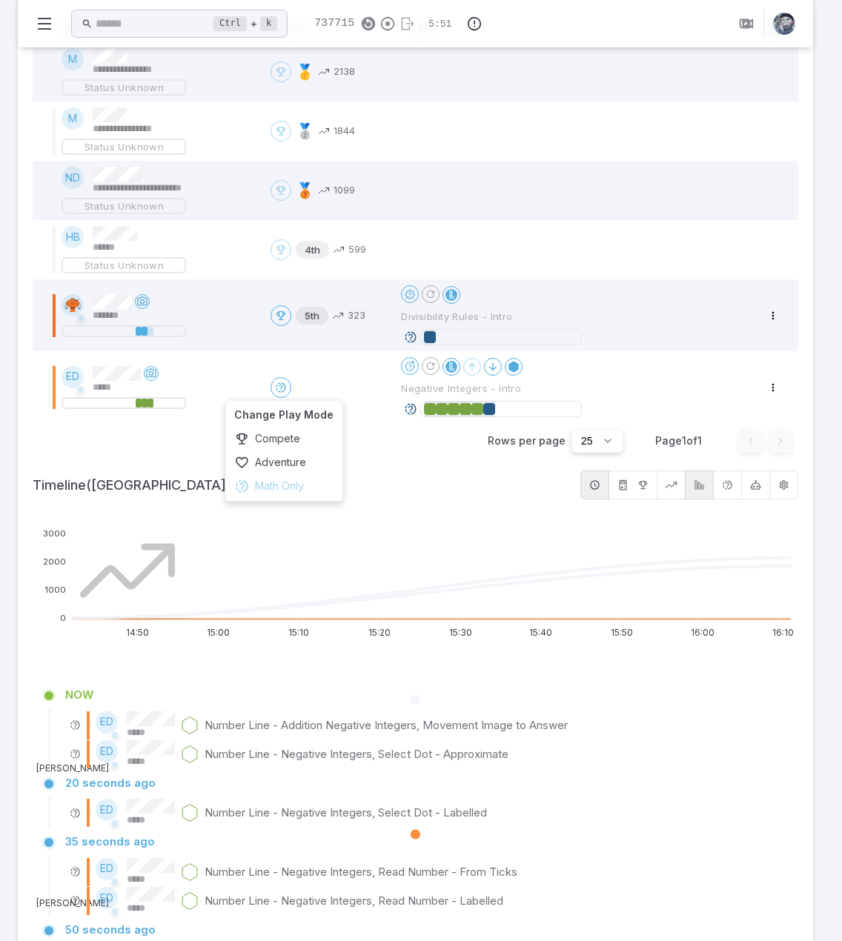
click at [448, 485] on html "**********" at bounding box center [421, 411] width 842 height 1713
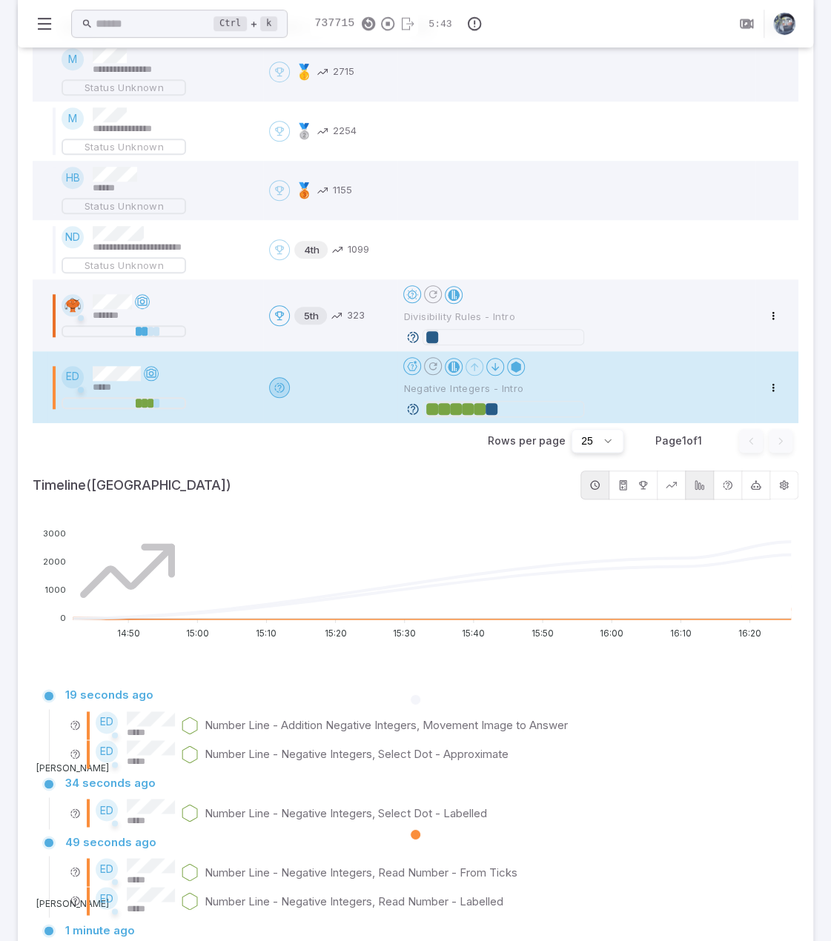
click at [280, 387] on html "**********" at bounding box center [415, 421] width 831 height 1732
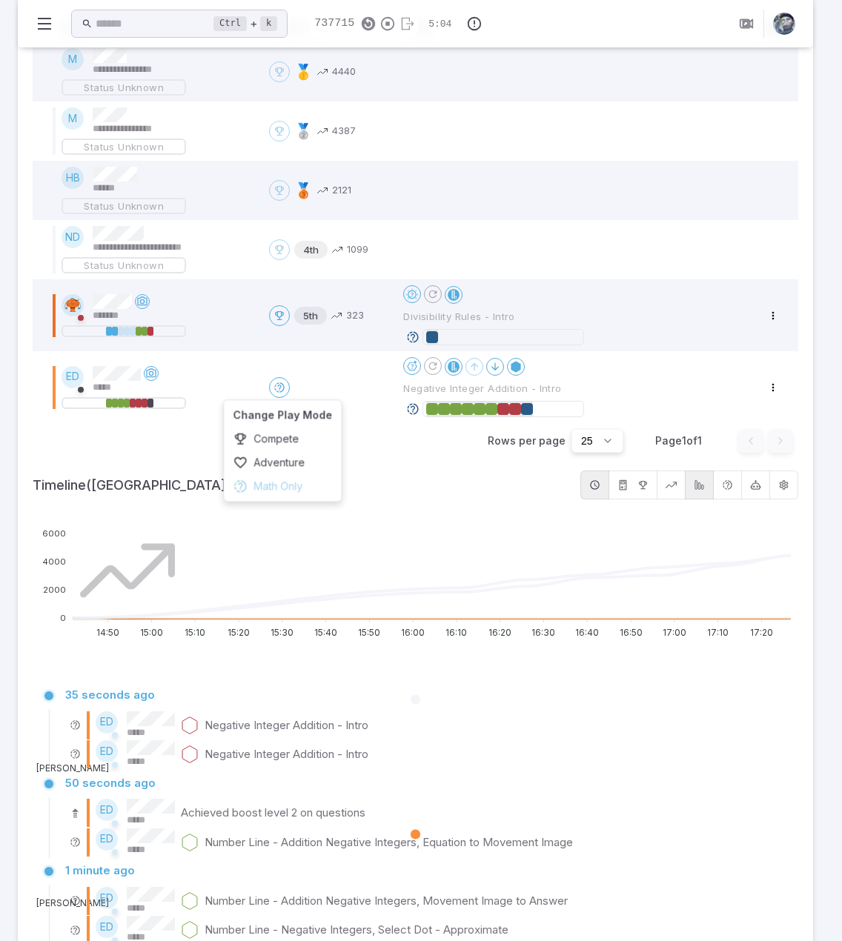
click at [10, 343] on html "**********" at bounding box center [421, 479] width 842 height 1848
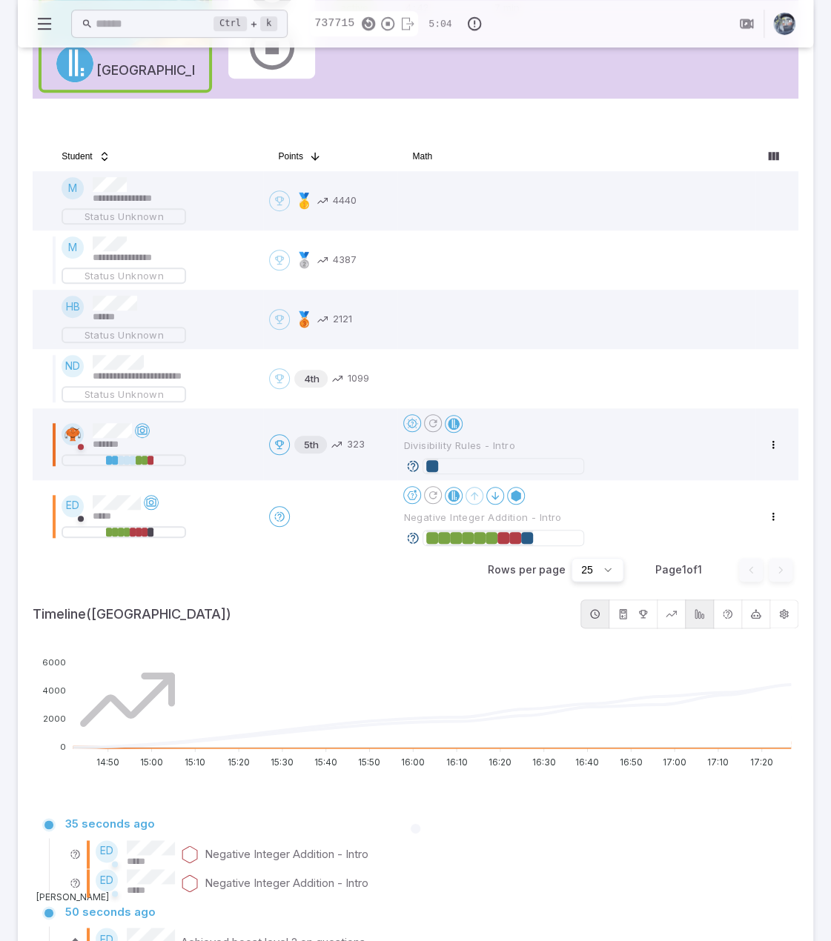
scroll to position [0, 0]
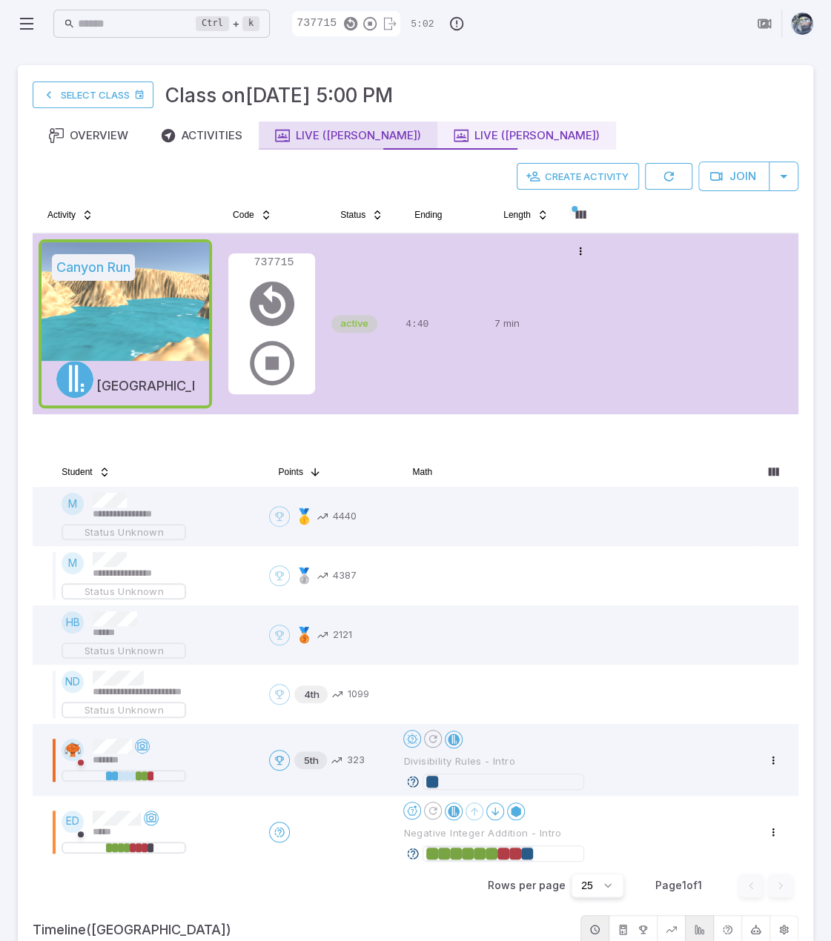
click at [329, 129] on div "Live ([PERSON_NAME])" at bounding box center [348, 135] width 146 height 16
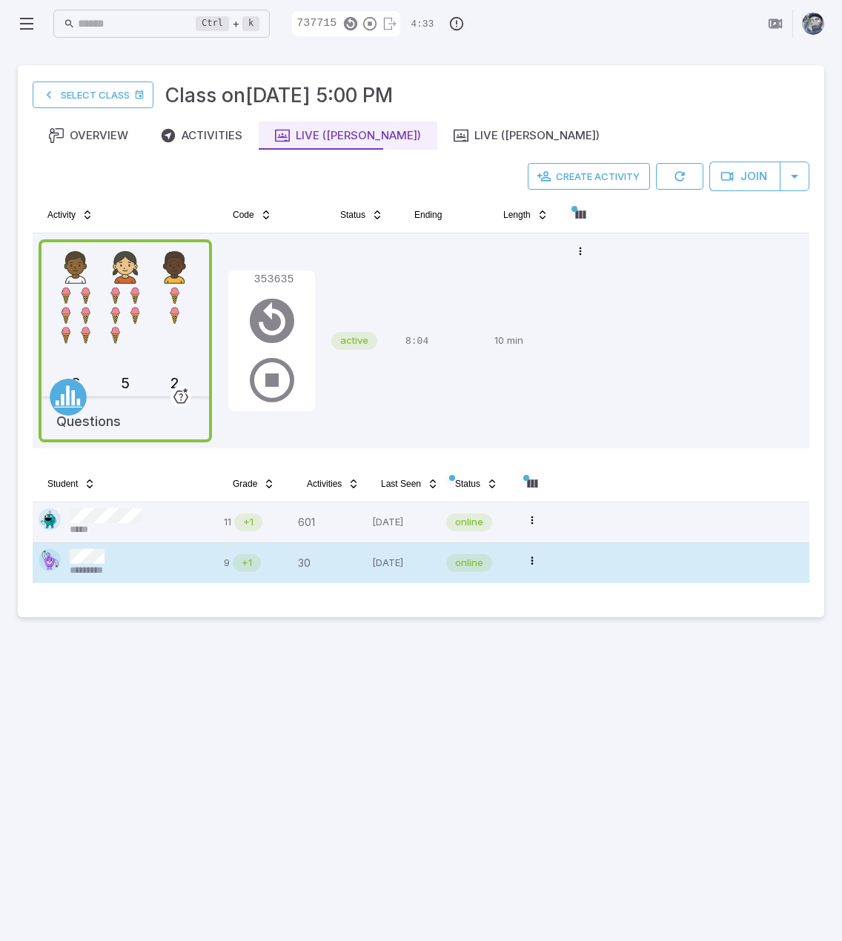
click at [138, 560] on div "*********" at bounding box center [125, 563] width 173 height 28
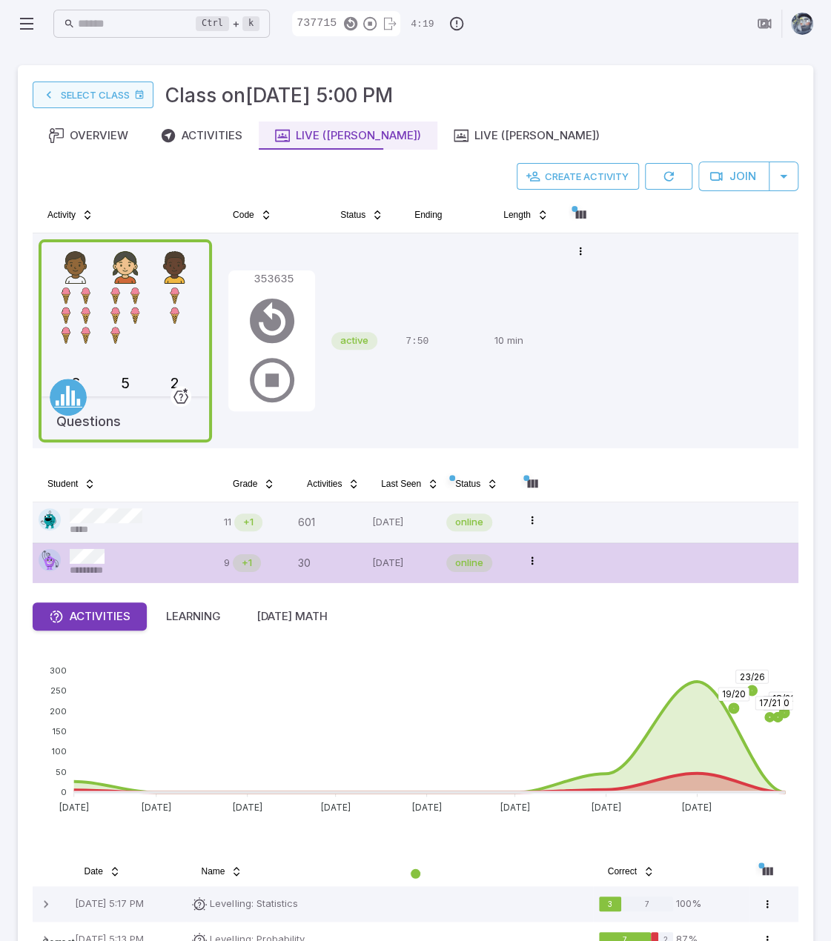
click at [117, 87] on link "Select Class" at bounding box center [93, 95] width 121 height 27
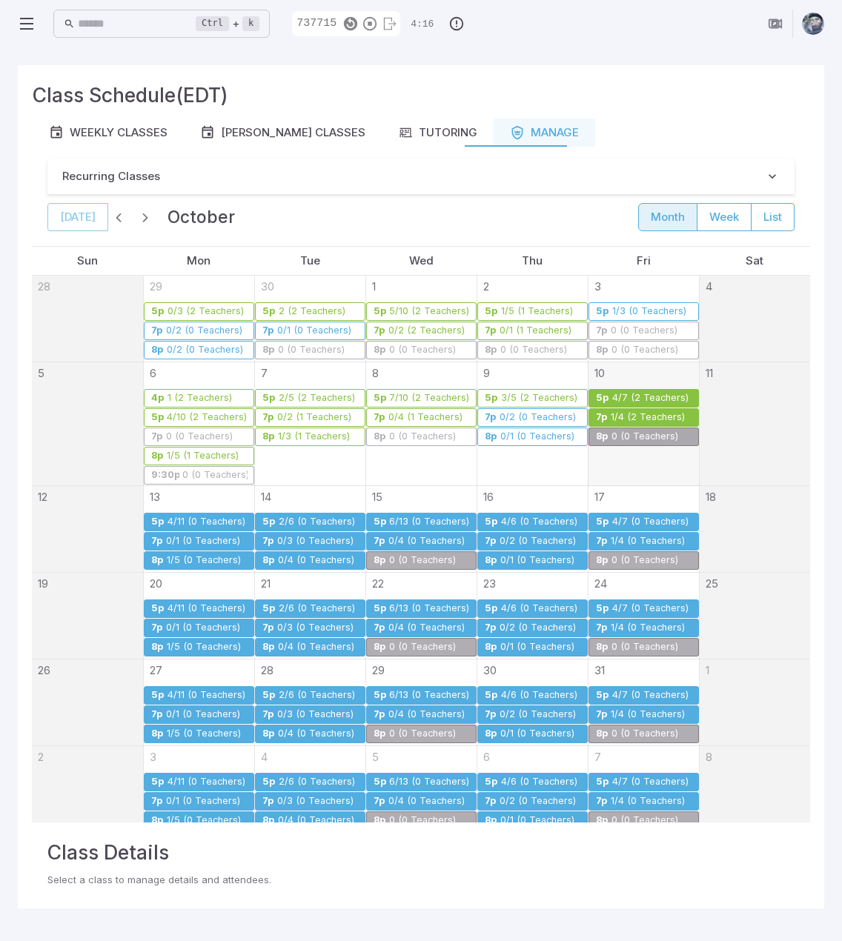
click at [616, 413] on div "1/4 (2 Teachers)" at bounding box center [648, 417] width 76 height 11
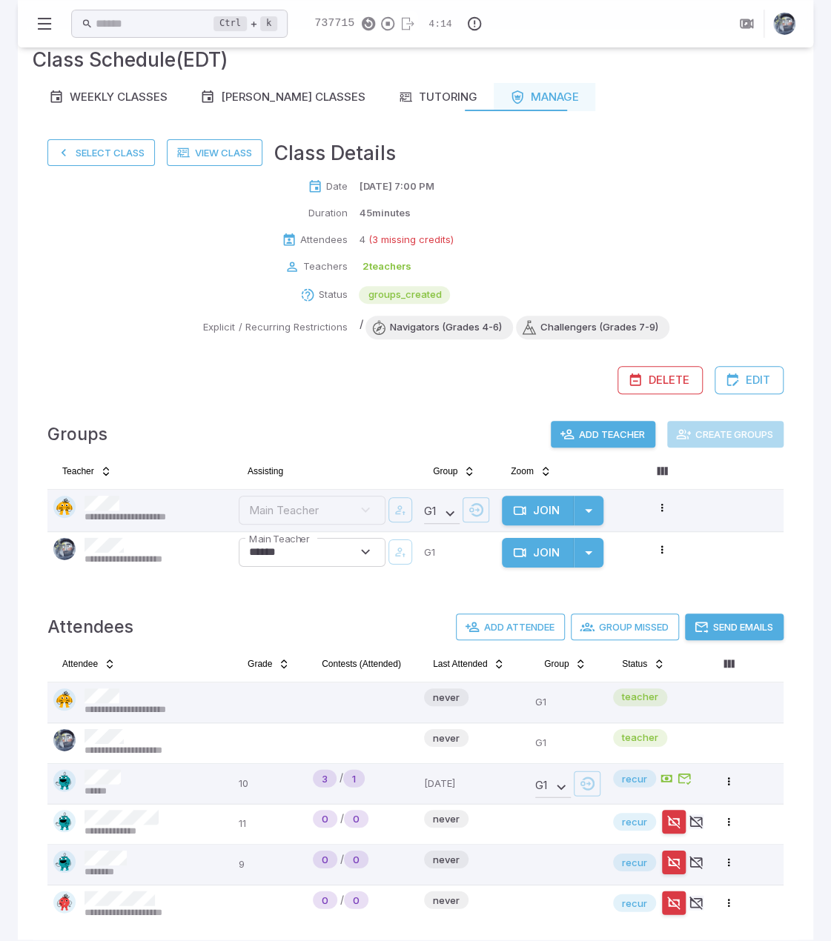
scroll to position [51, 0]
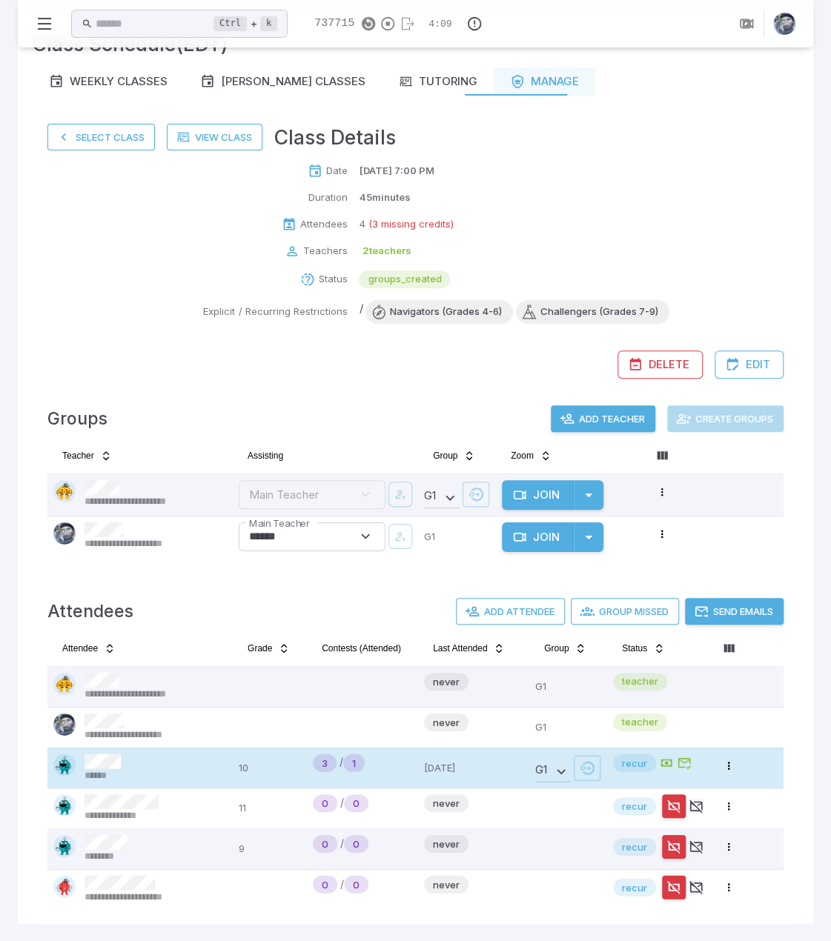
click at [94, 769] on span "******" at bounding box center [101, 775] width 34 height 13
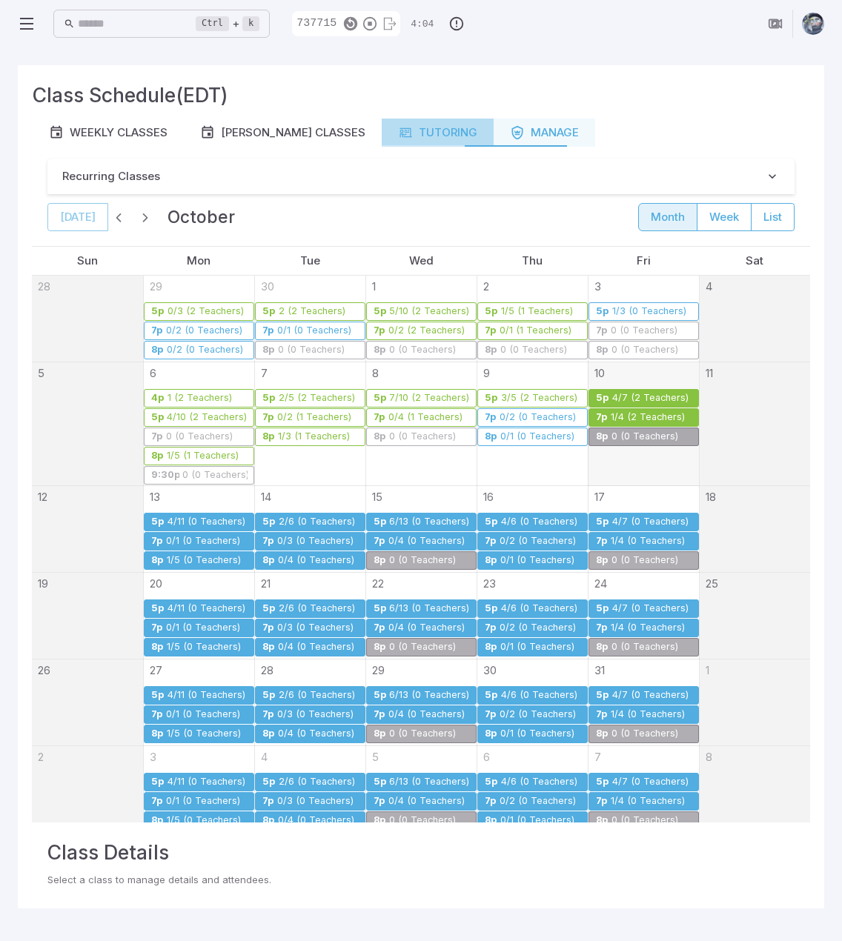
click at [401, 130] on div "Tutoring" at bounding box center [437, 133] width 79 height 16
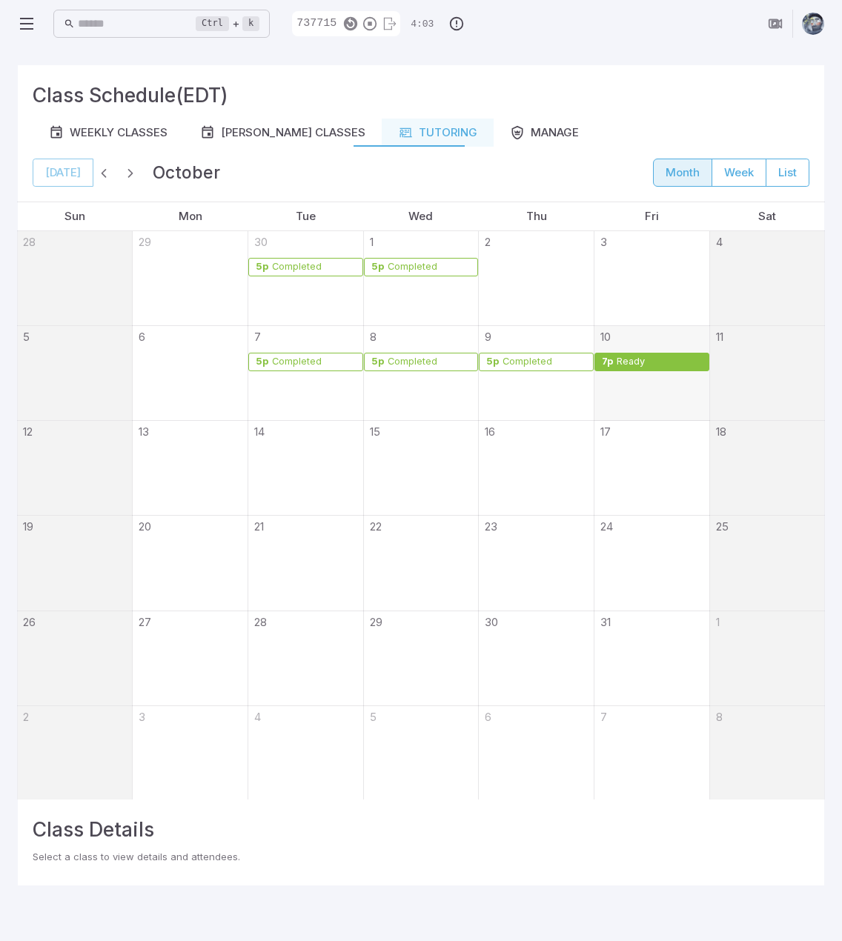
click at [630, 356] on div "Ready" at bounding box center [631, 361] width 30 height 11
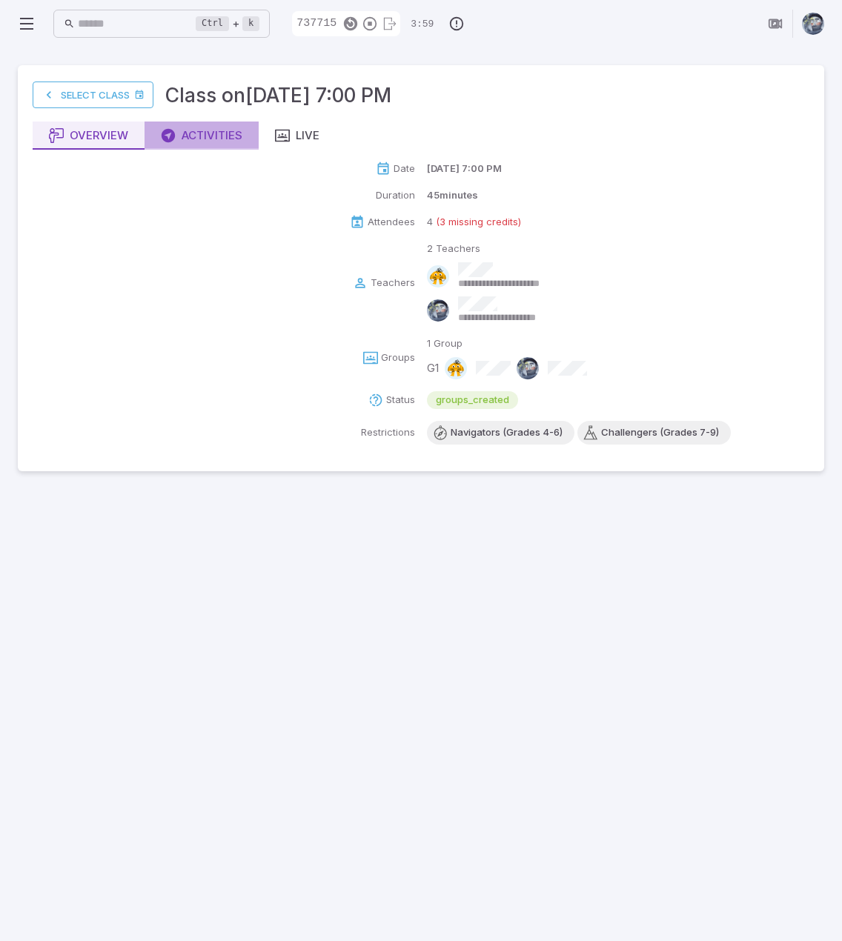
click at [190, 129] on div "Activities" at bounding box center [202, 135] width 82 height 16
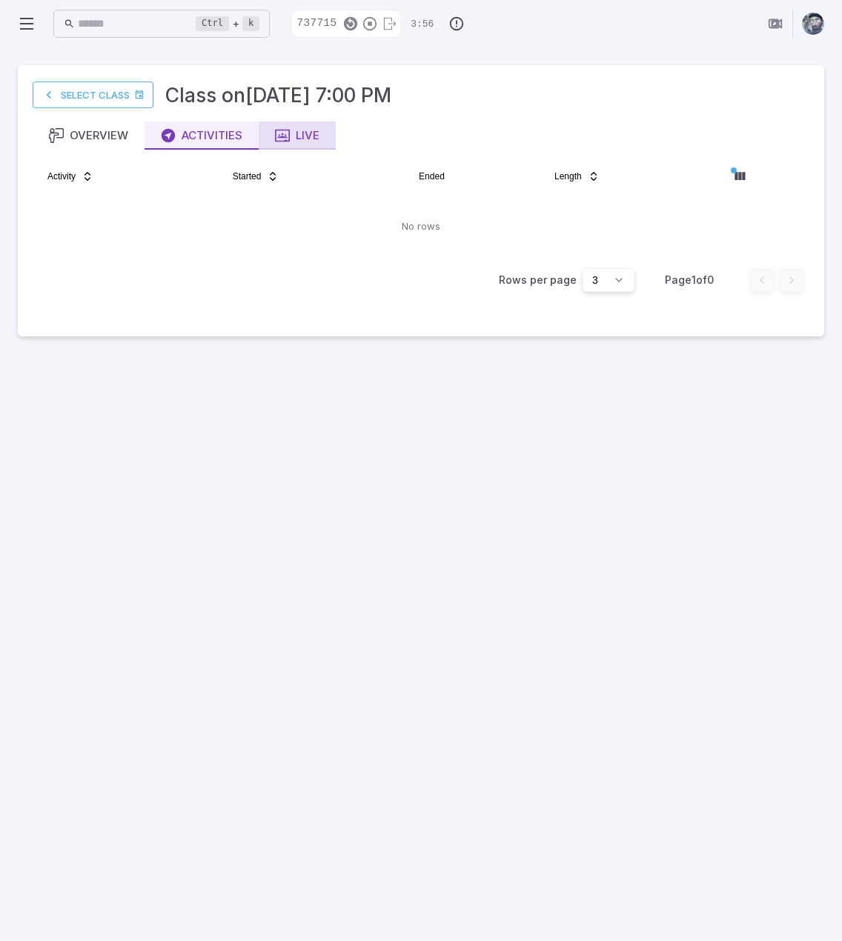
click at [295, 134] on div "Live" at bounding box center [297, 135] width 44 height 16
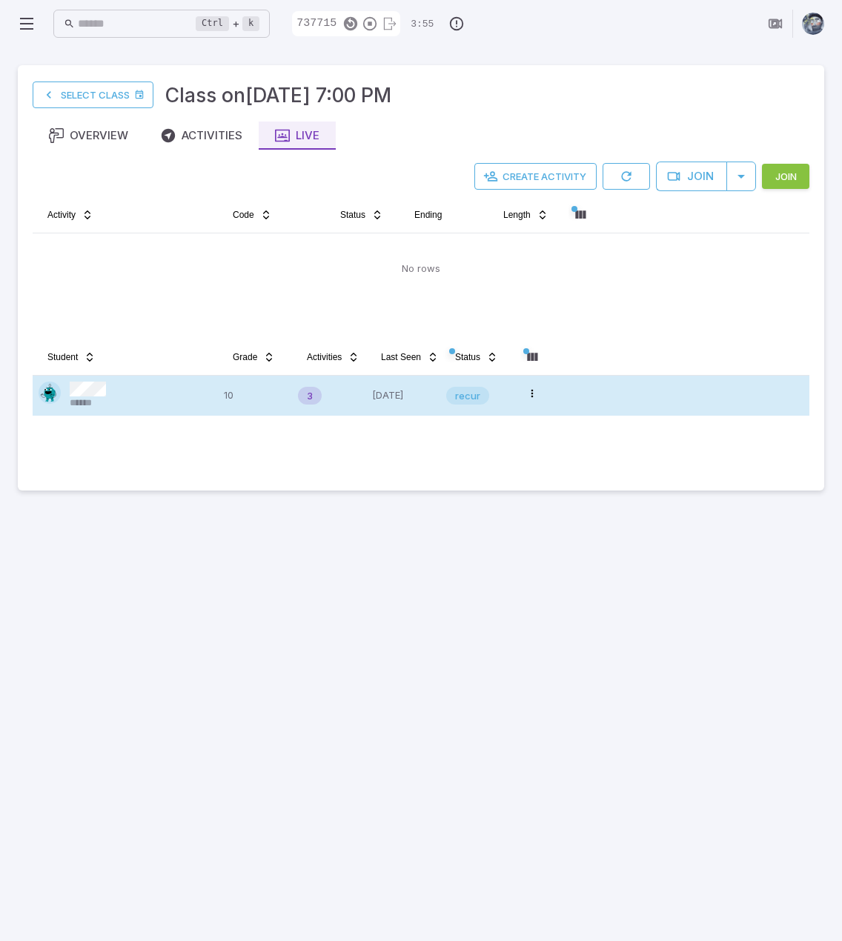
click at [142, 395] on div "******" at bounding box center [125, 396] width 173 height 28
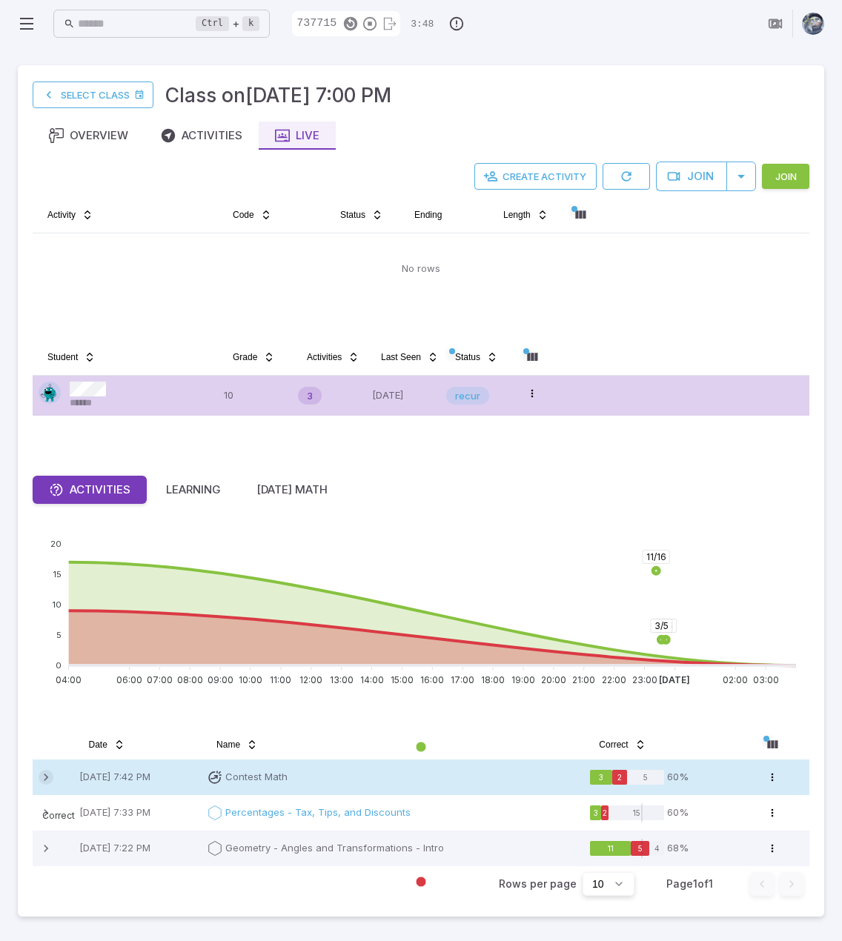
click at [47, 780] on icon at bounding box center [46, 777] width 15 height 15
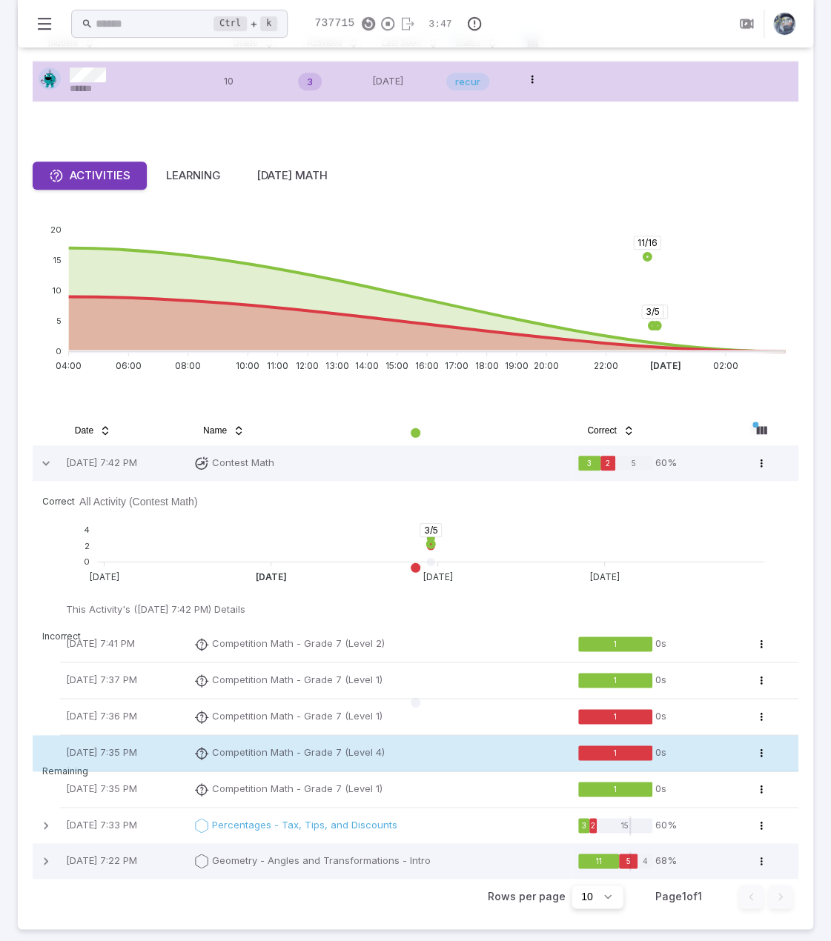
scroll to position [319, 0]
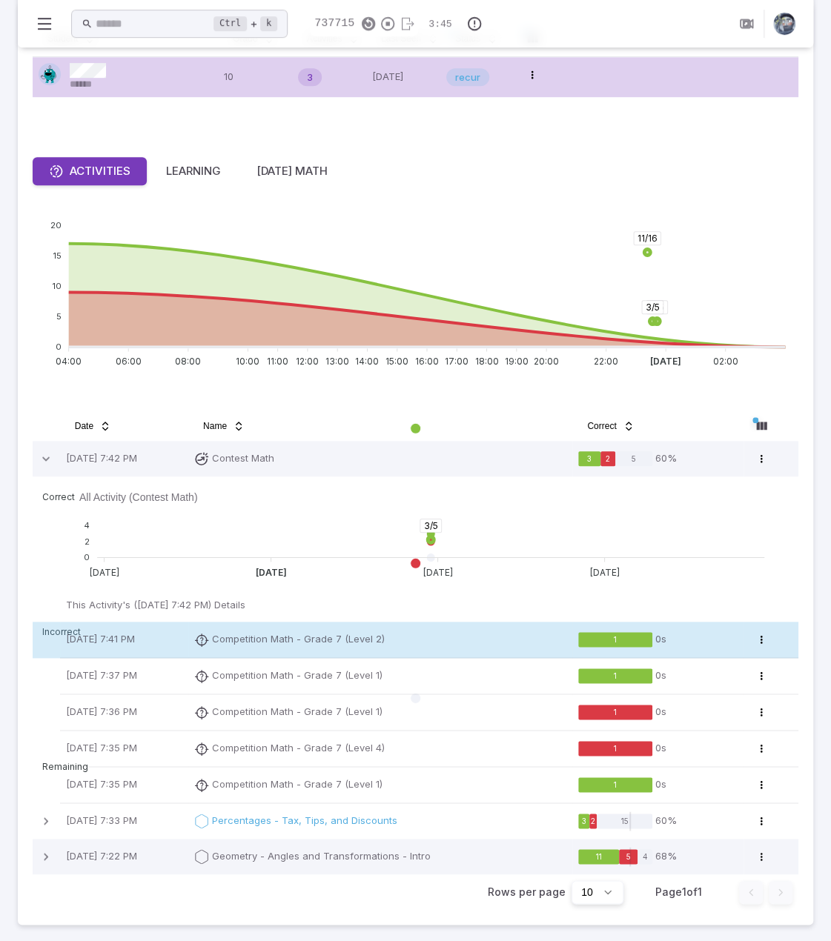
click at [323, 640] on p "Competition Math - Grade 7 (Level 2)" at bounding box center [298, 639] width 173 height 15
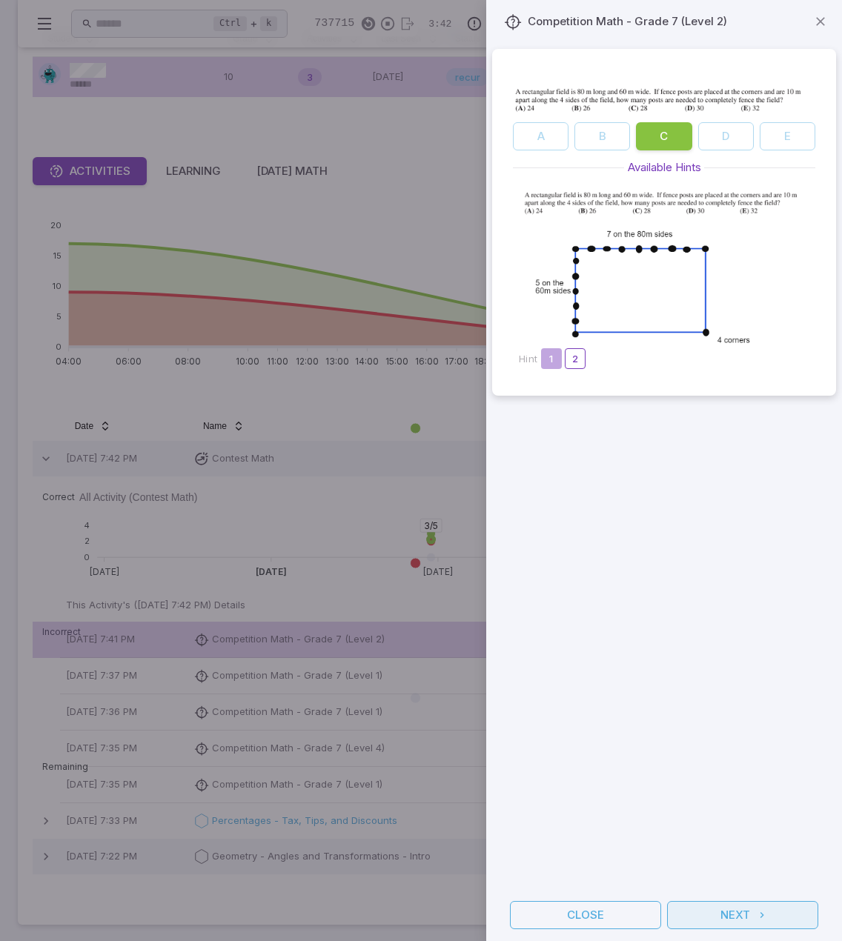
click at [741, 921] on button "Next" at bounding box center [742, 915] width 151 height 28
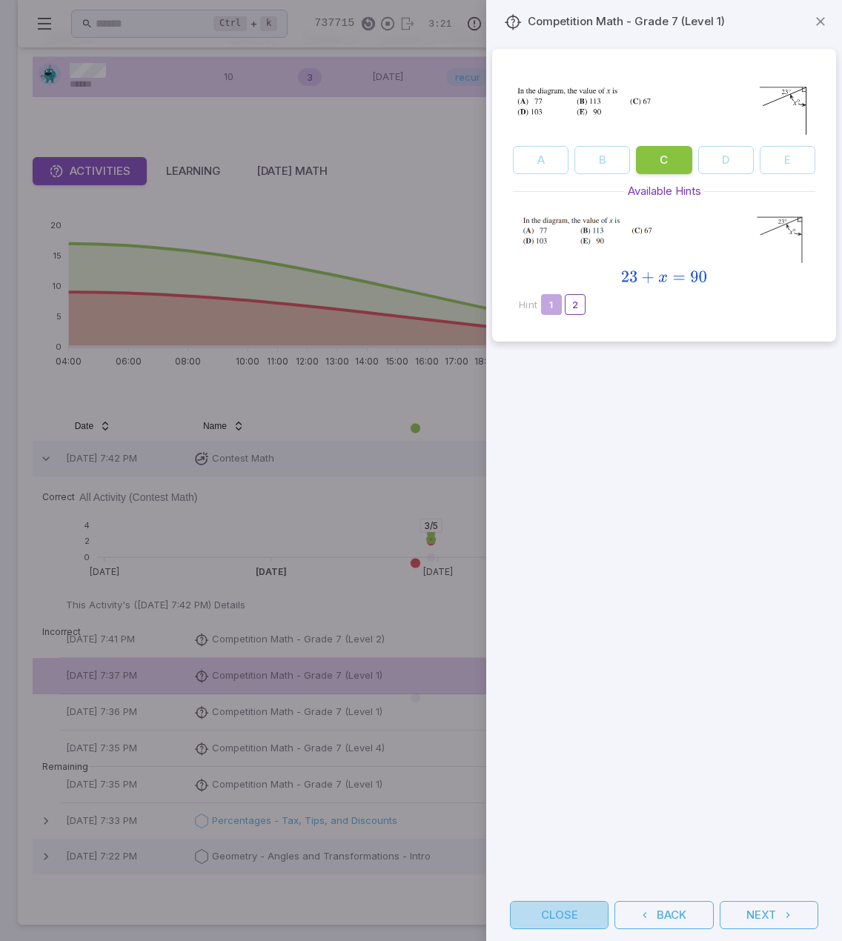
click at [567, 909] on button "Close" at bounding box center [559, 915] width 99 height 28
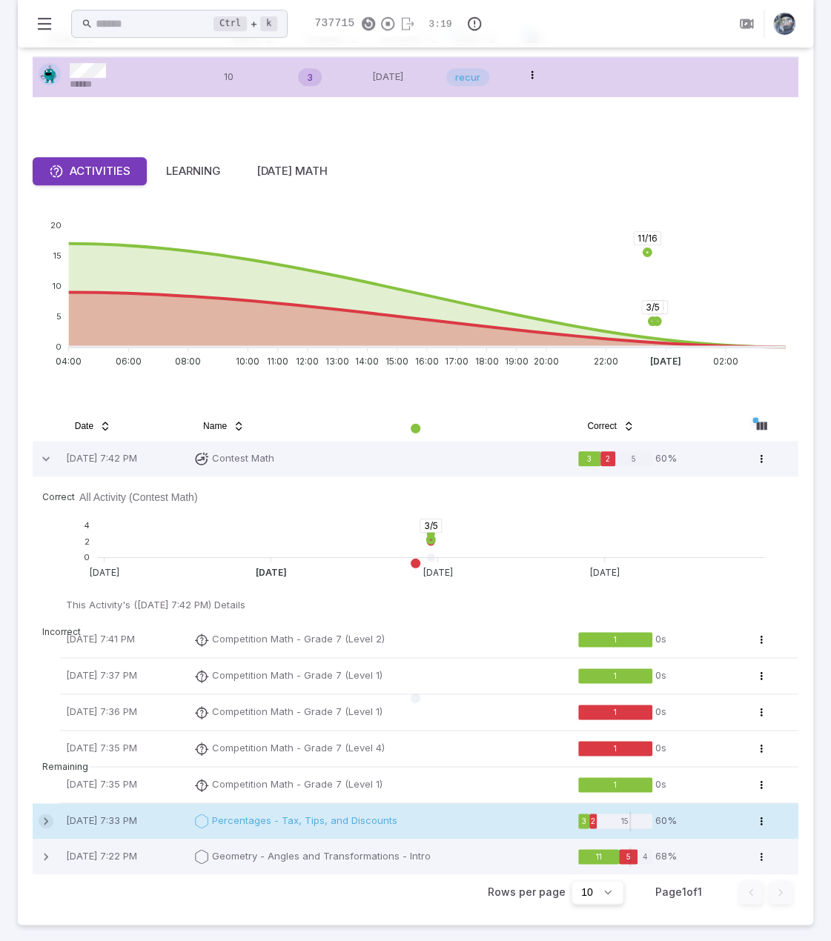
click at [44, 823] on icon at bounding box center [46, 821] width 15 height 15
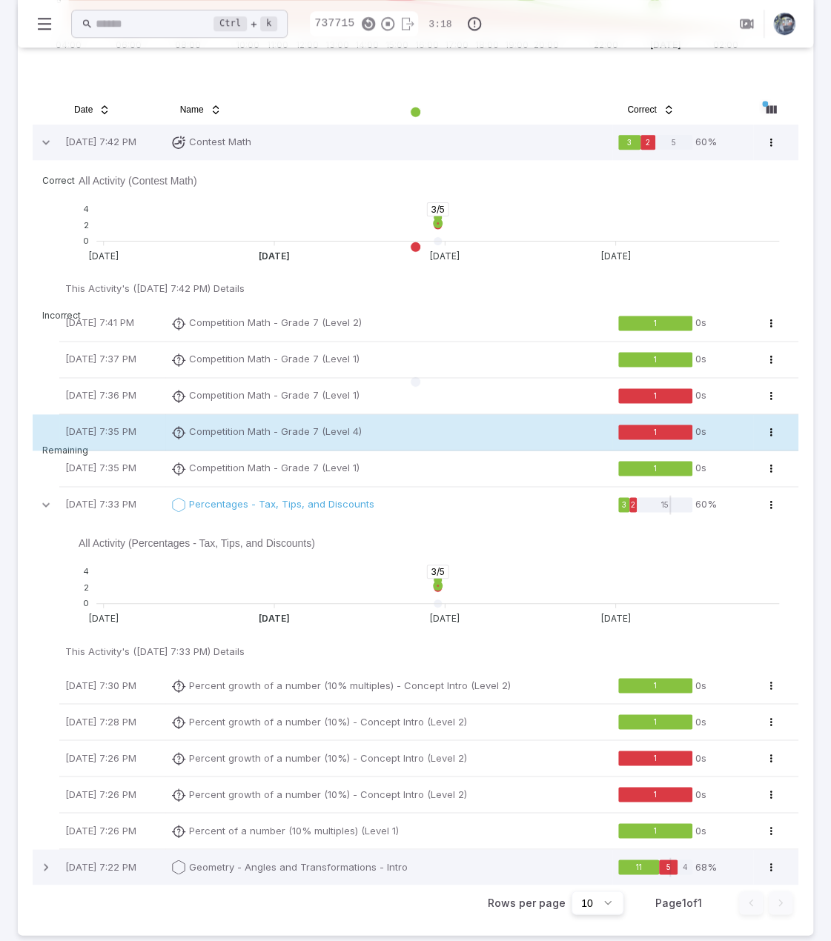
scroll to position [655, 0]
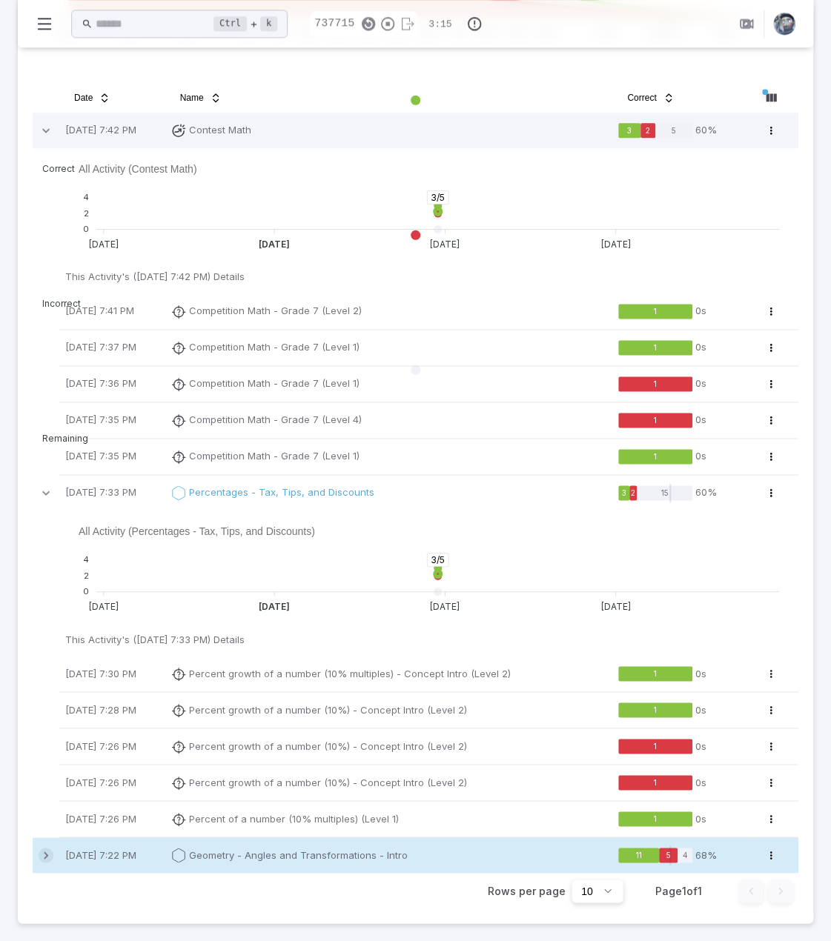
click at [44, 848] on icon at bounding box center [46, 855] width 15 height 15
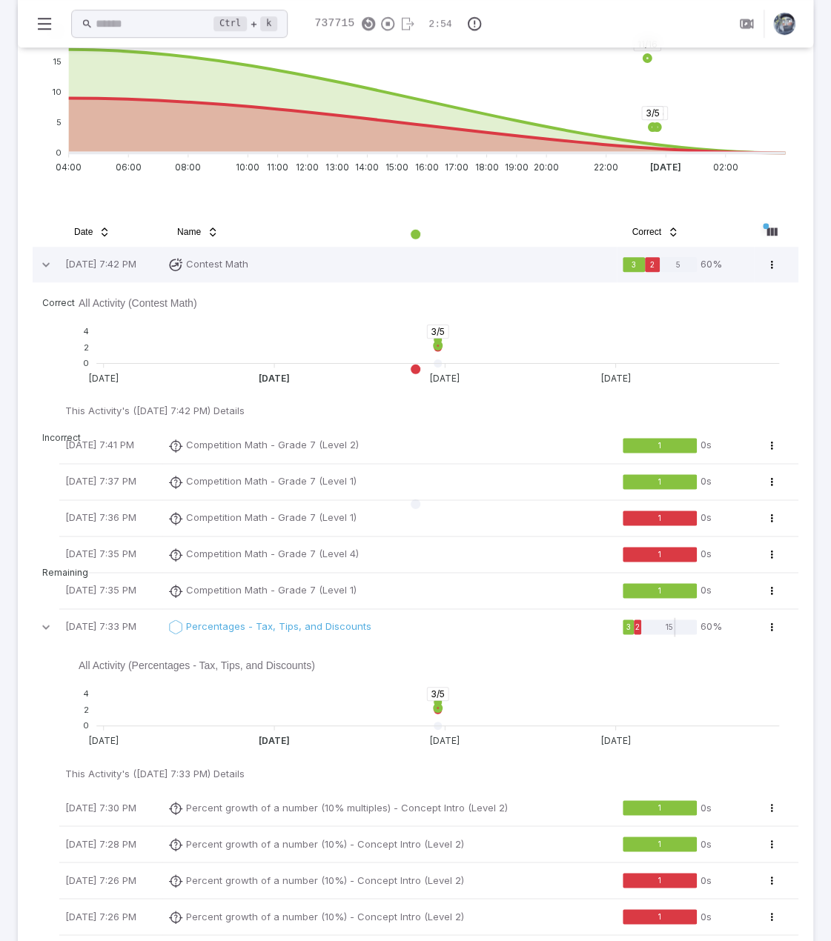
scroll to position [519, 0]
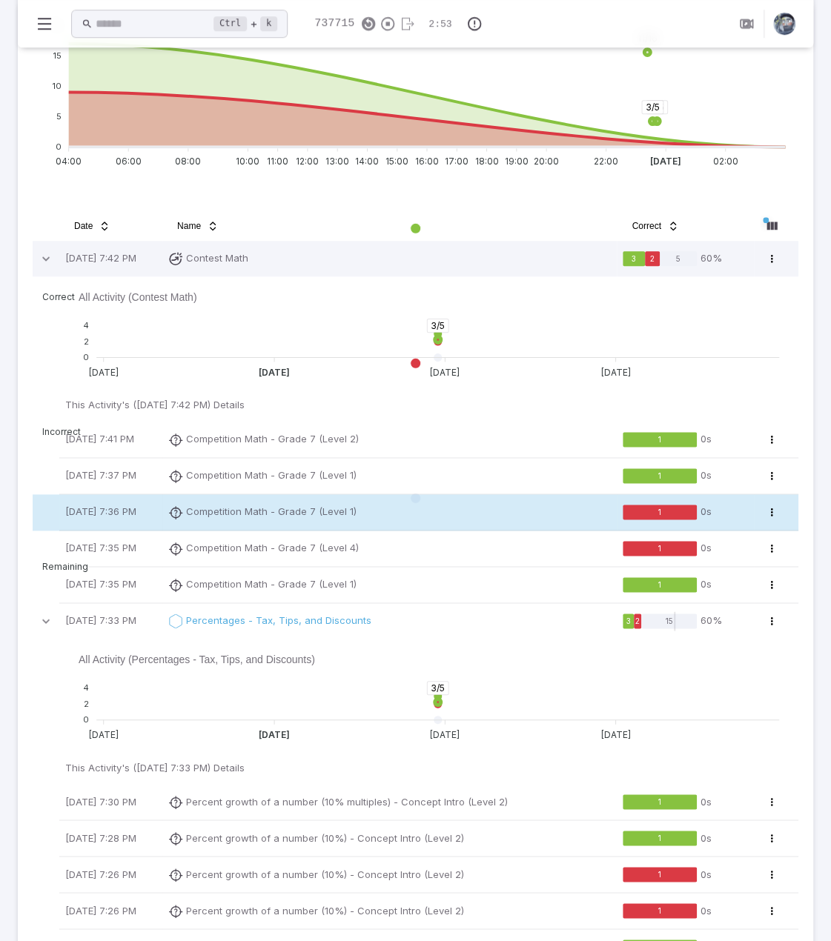
click at [203, 514] on p "Competition Math - Grade 7 (Level 1)" at bounding box center [271, 512] width 170 height 15
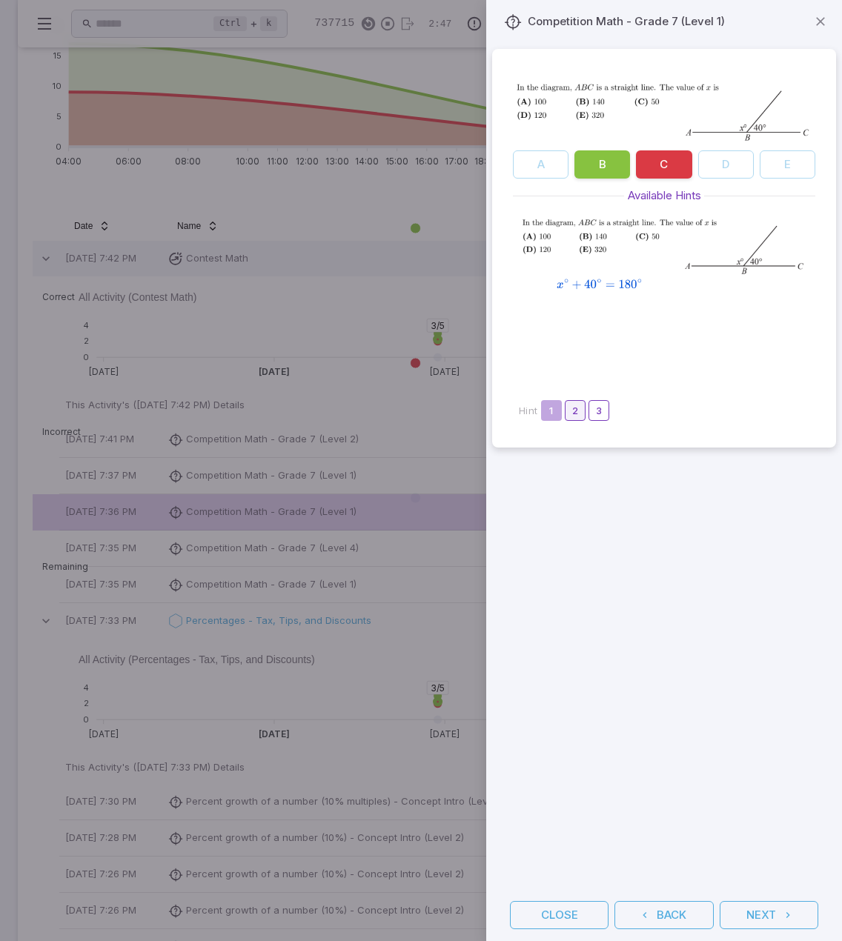
click at [571, 411] on button "2" at bounding box center [575, 410] width 21 height 21
click at [598, 409] on button "3" at bounding box center [598, 410] width 21 height 21
click at [776, 918] on button "Next" at bounding box center [769, 915] width 99 height 28
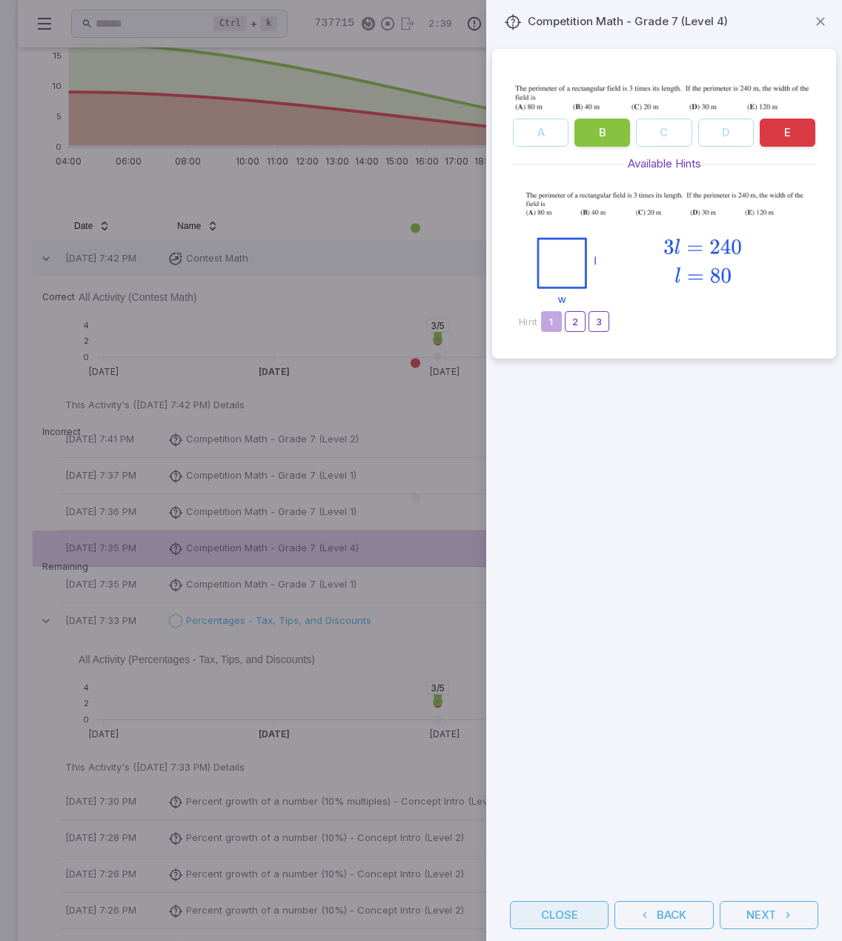
click at [559, 908] on button "Close" at bounding box center [559, 915] width 99 height 28
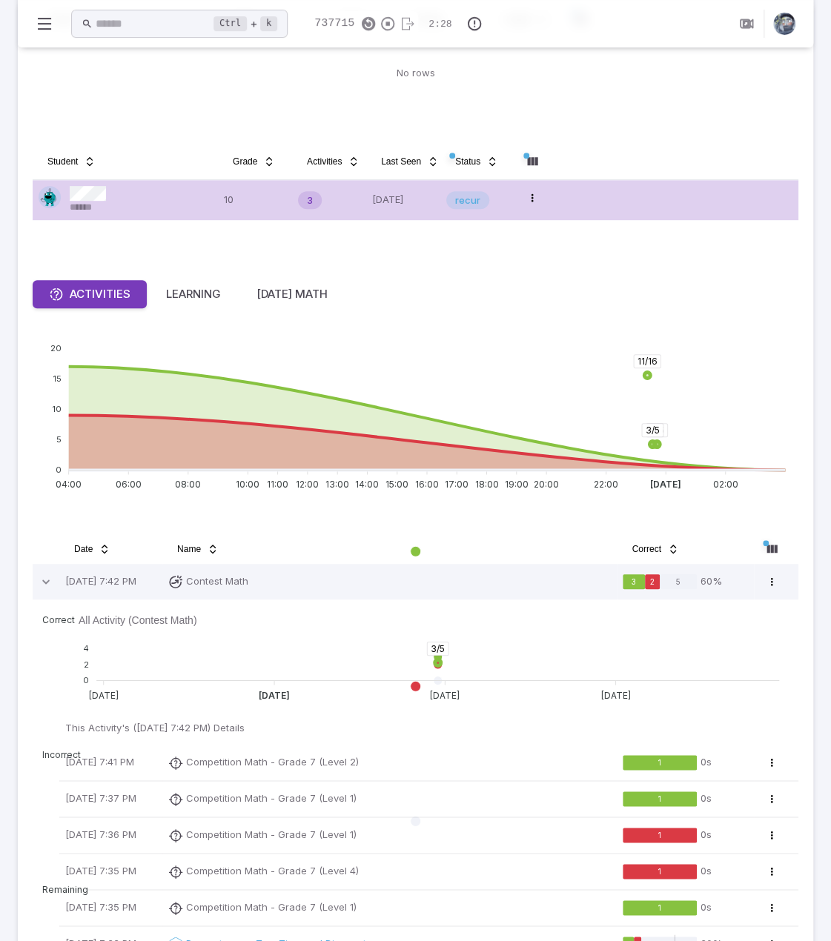
scroll to position [192, 0]
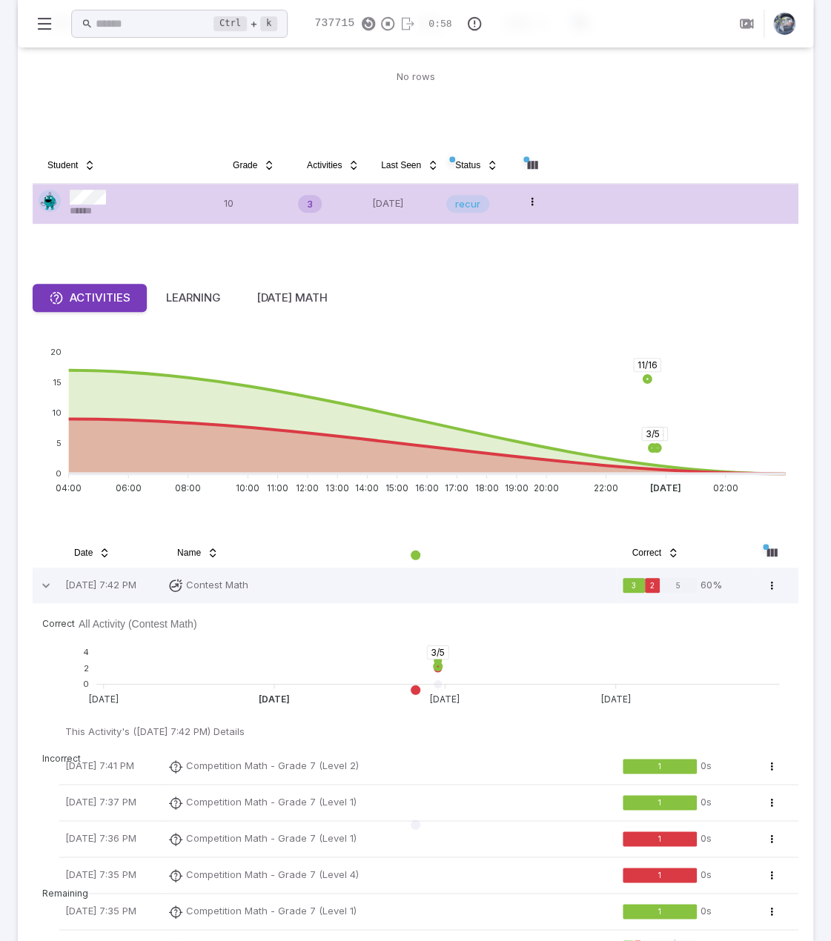
click at [690, 114] on div "Activity Code Status Ending Length No rows" at bounding box center [416, 70] width 766 height 119
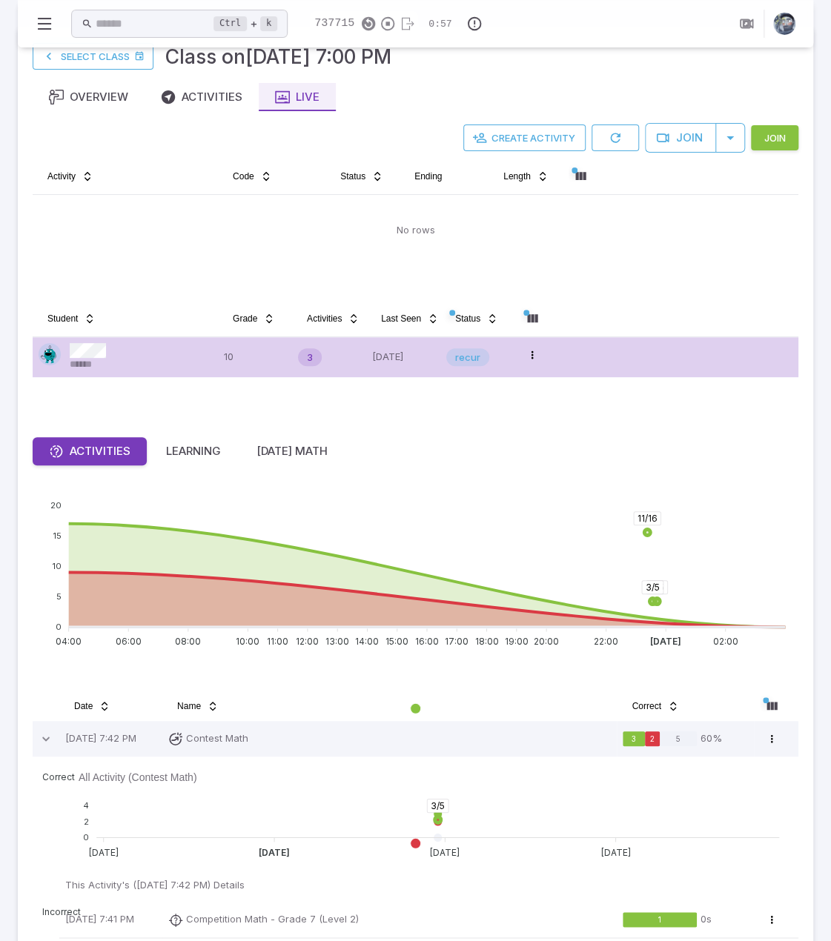
scroll to position [0, 0]
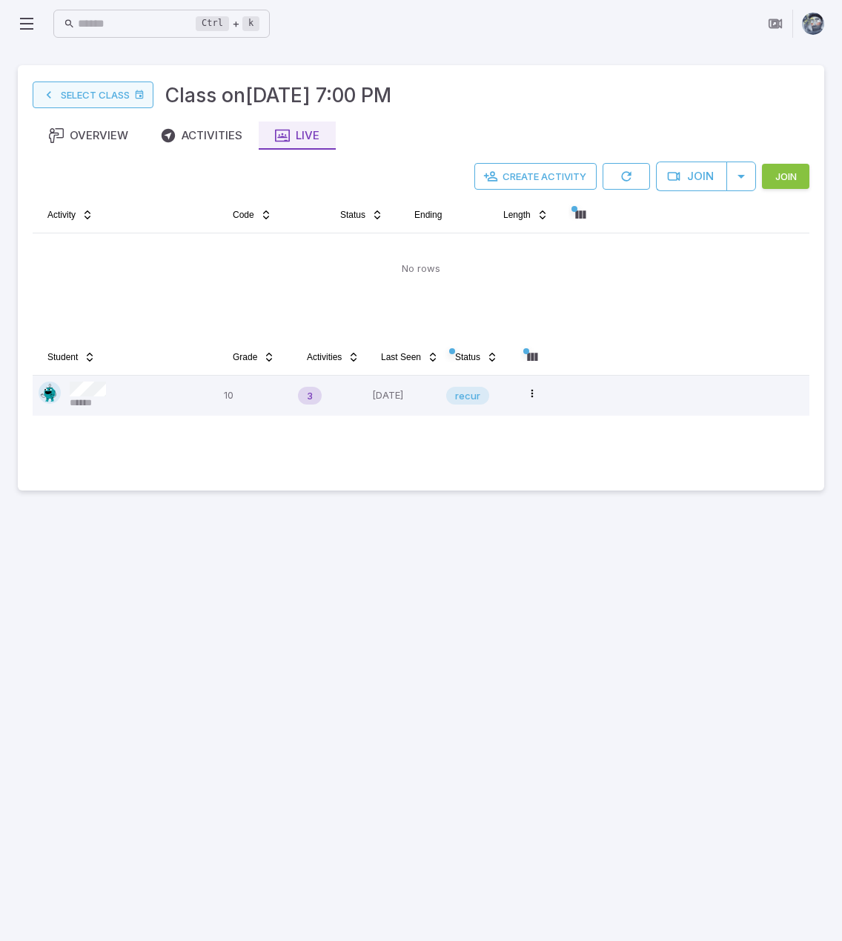
click at [112, 98] on link "Select Class" at bounding box center [93, 95] width 121 height 27
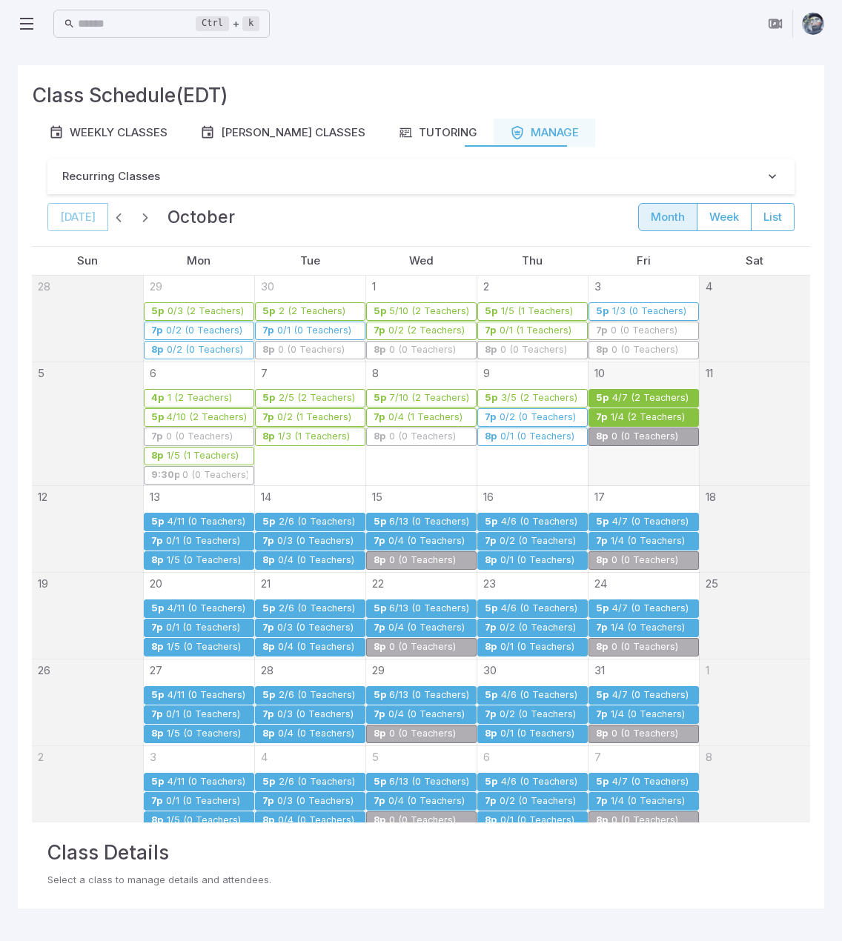
click at [649, 393] on div "4/7 (2 Teachers)" at bounding box center [650, 398] width 78 height 11
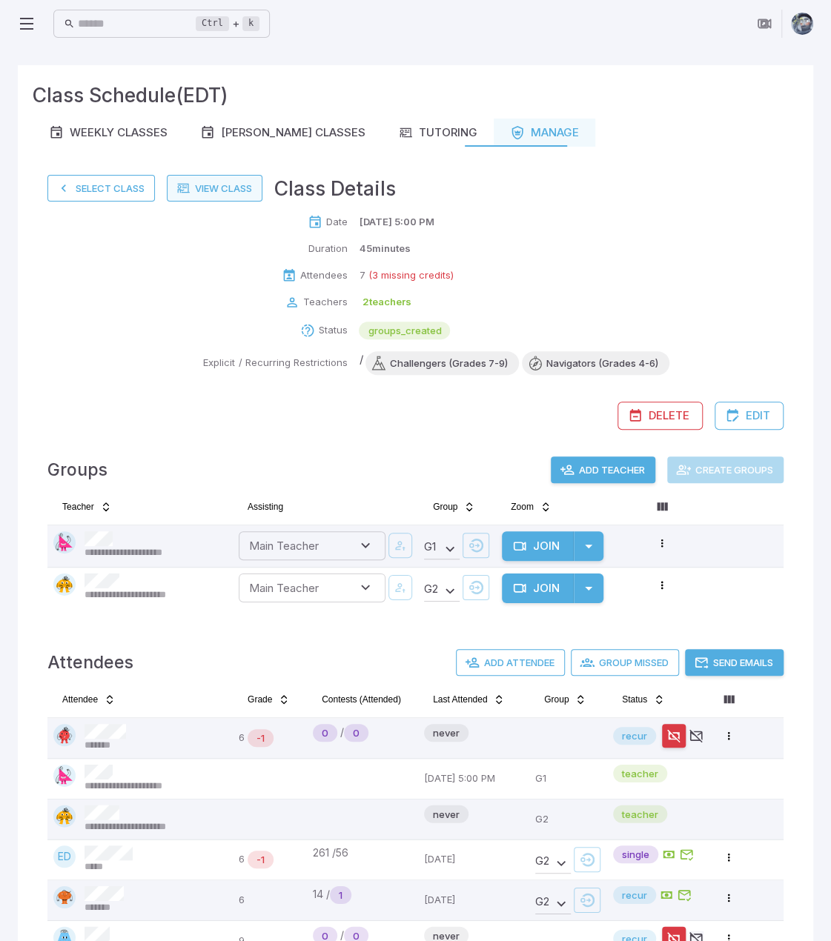
click at [248, 182] on link "View Class" at bounding box center [215, 188] width 96 height 27
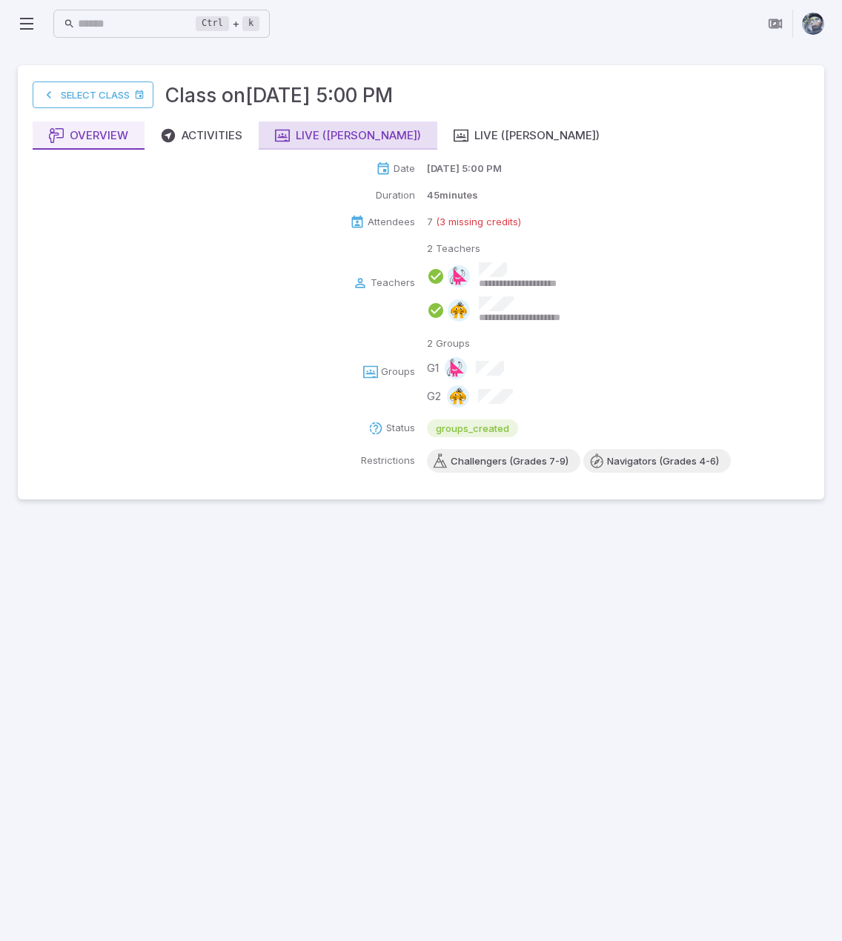
click at [319, 139] on div "Live ([PERSON_NAME])" at bounding box center [348, 135] width 146 height 16
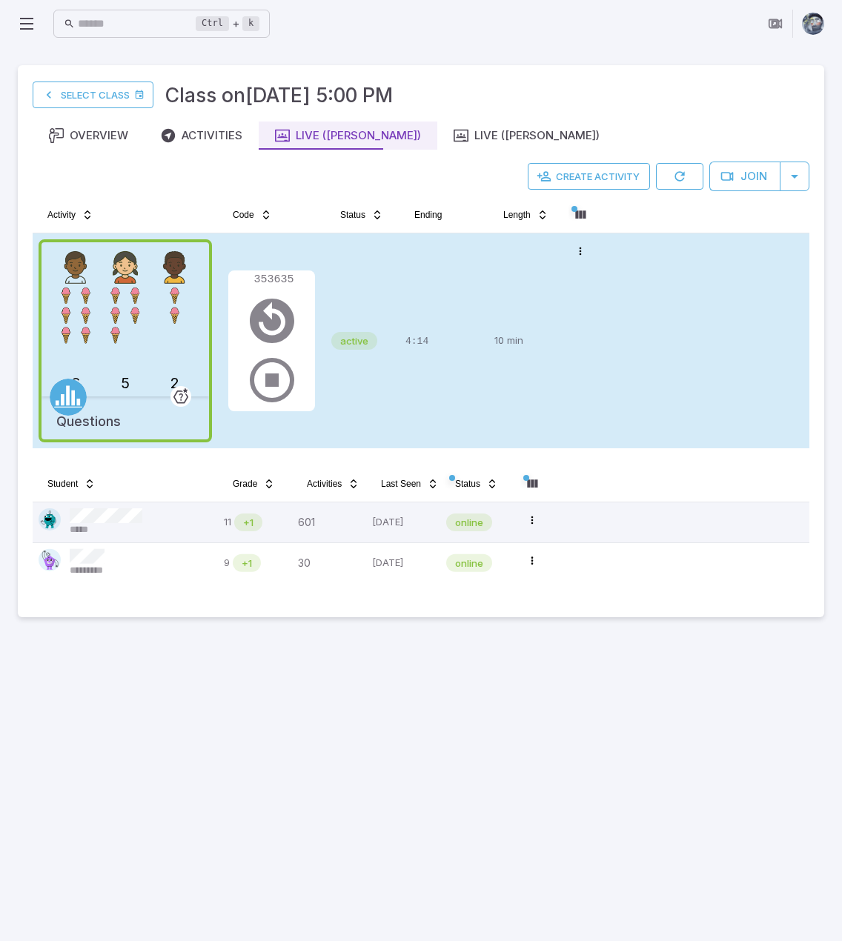
click at [419, 305] on div "4:14" at bounding box center [443, 340] width 77 height 203
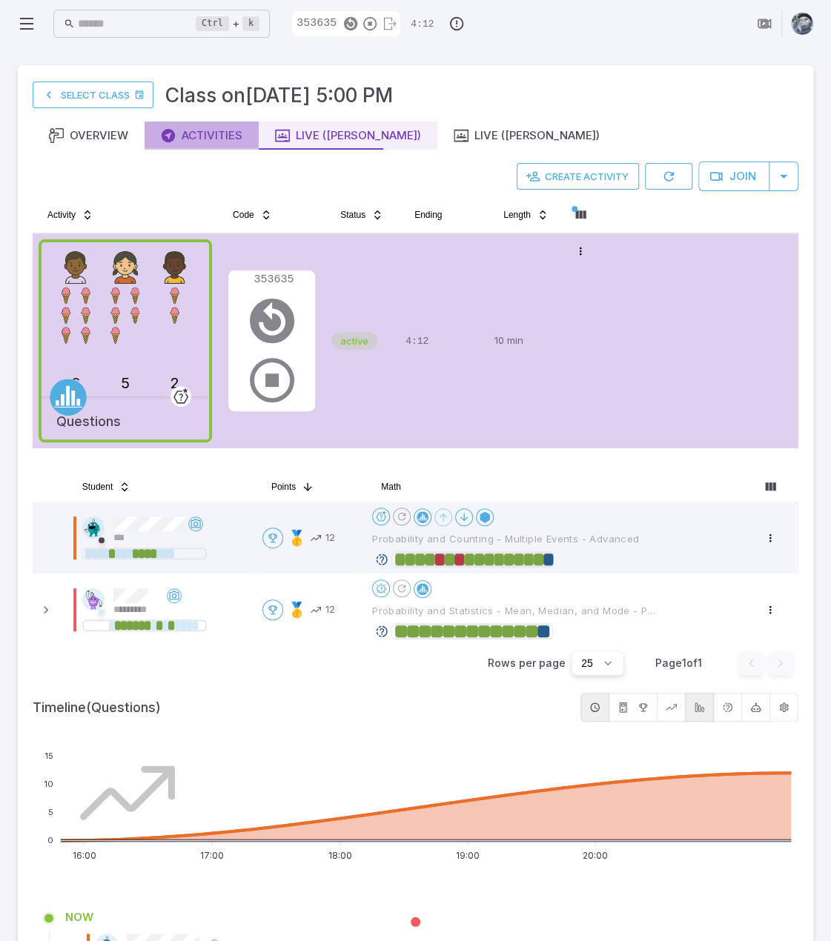
click at [210, 146] on button "Activities" at bounding box center [202, 136] width 114 height 28
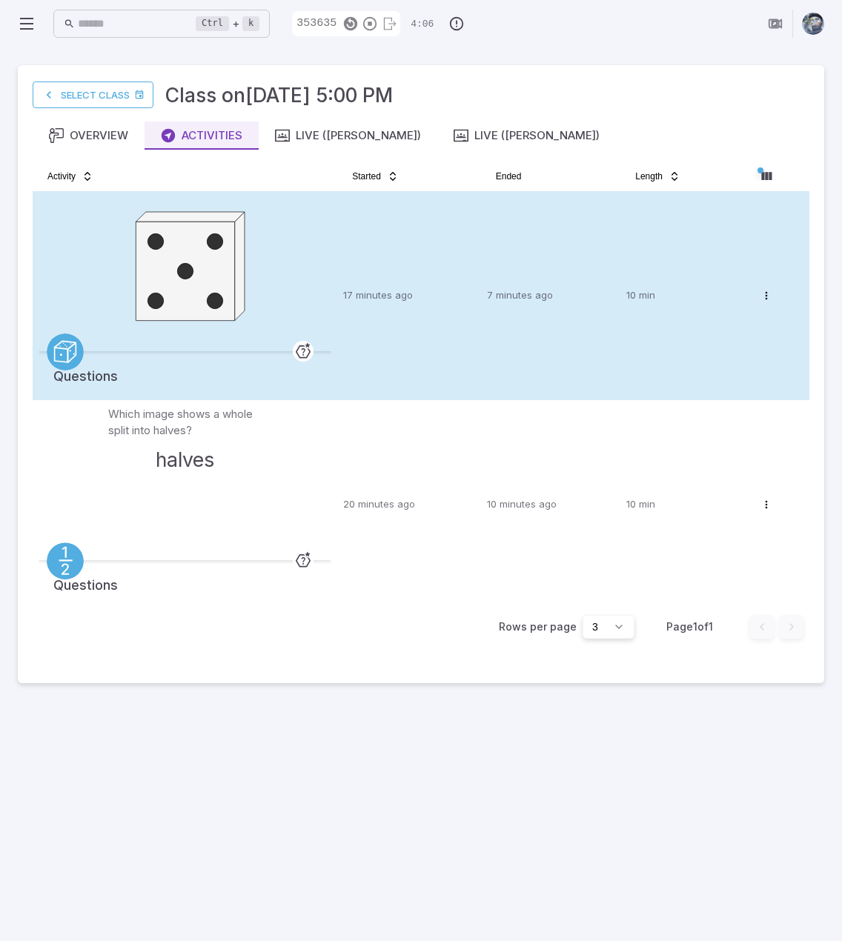
click at [451, 302] on p "17 minutes ago" at bounding box center [409, 295] width 132 height 15
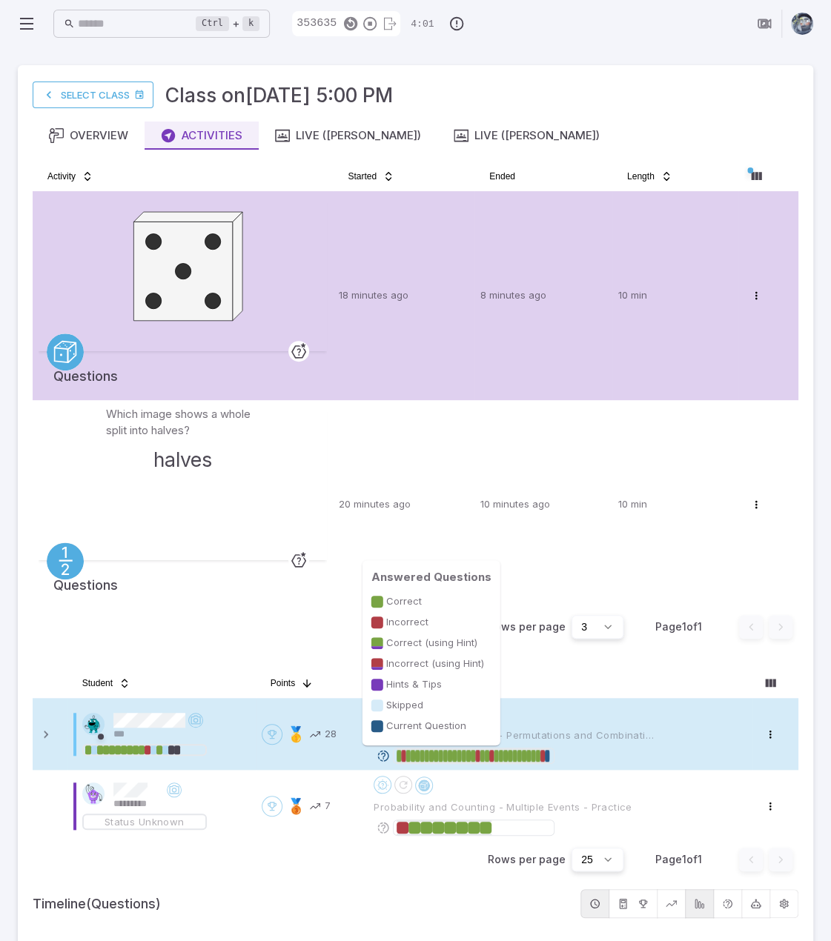
click at [519, 752] on div at bounding box center [519, 756] width 4 height 12
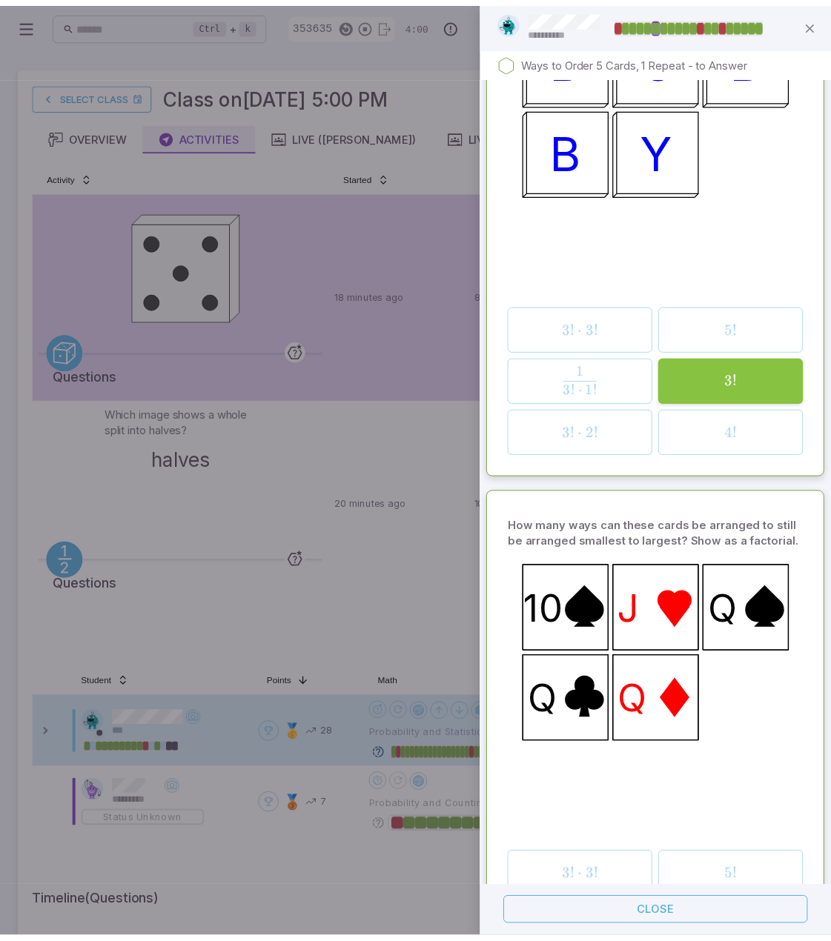
scroll to position [3617, 0]
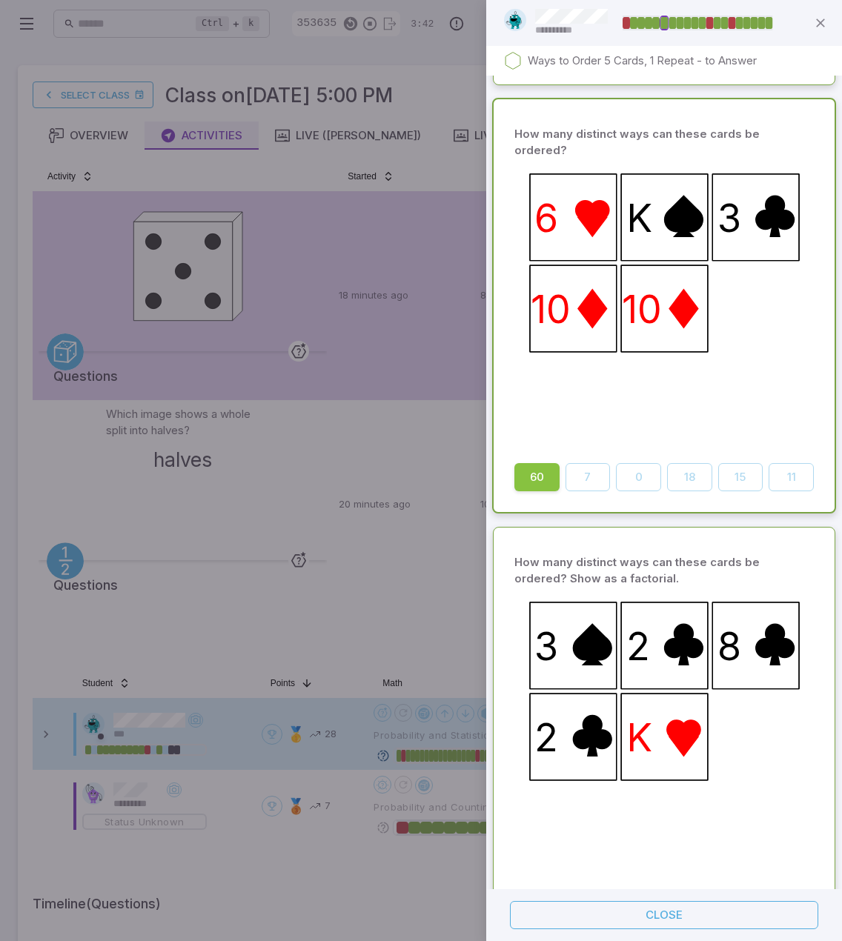
click at [301, 505] on div at bounding box center [421, 470] width 842 height 941
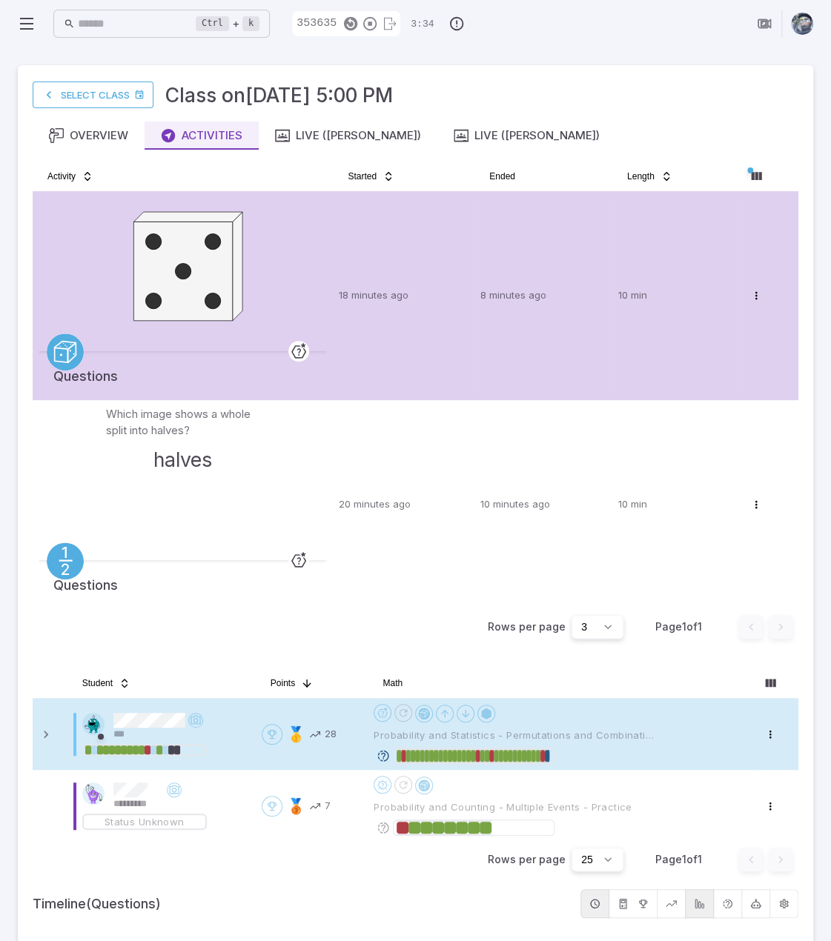
click at [385, 756] on icon at bounding box center [382, 755] width 13 height 13
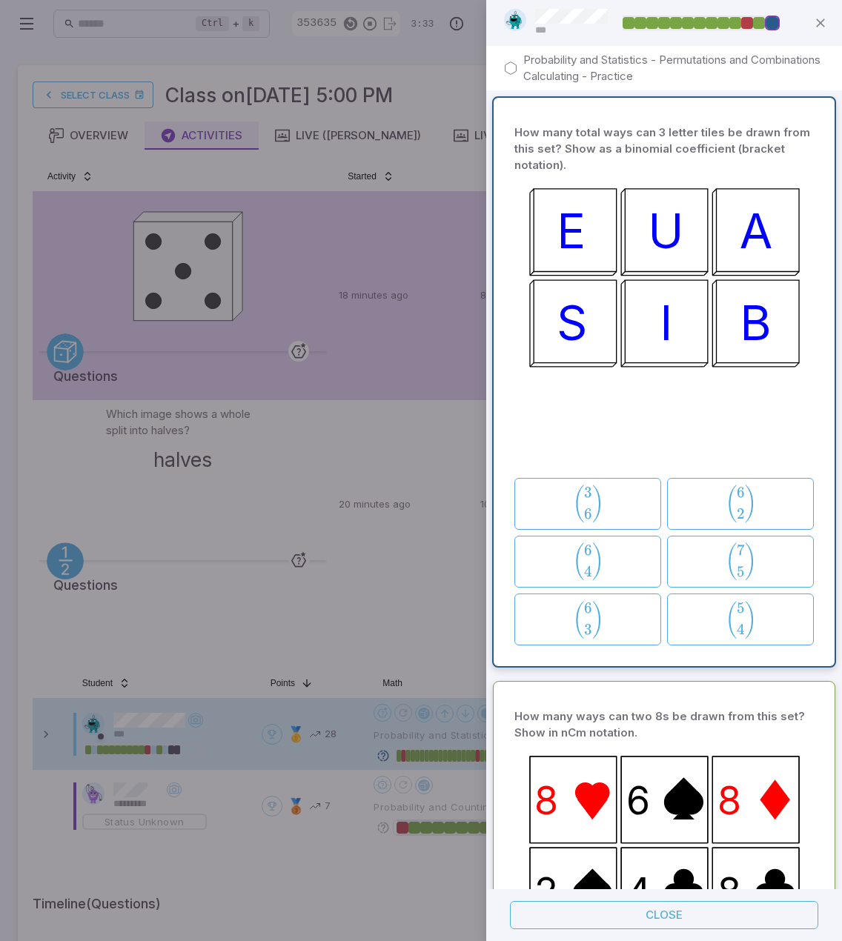
click at [385, 756] on div at bounding box center [421, 470] width 842 height 941
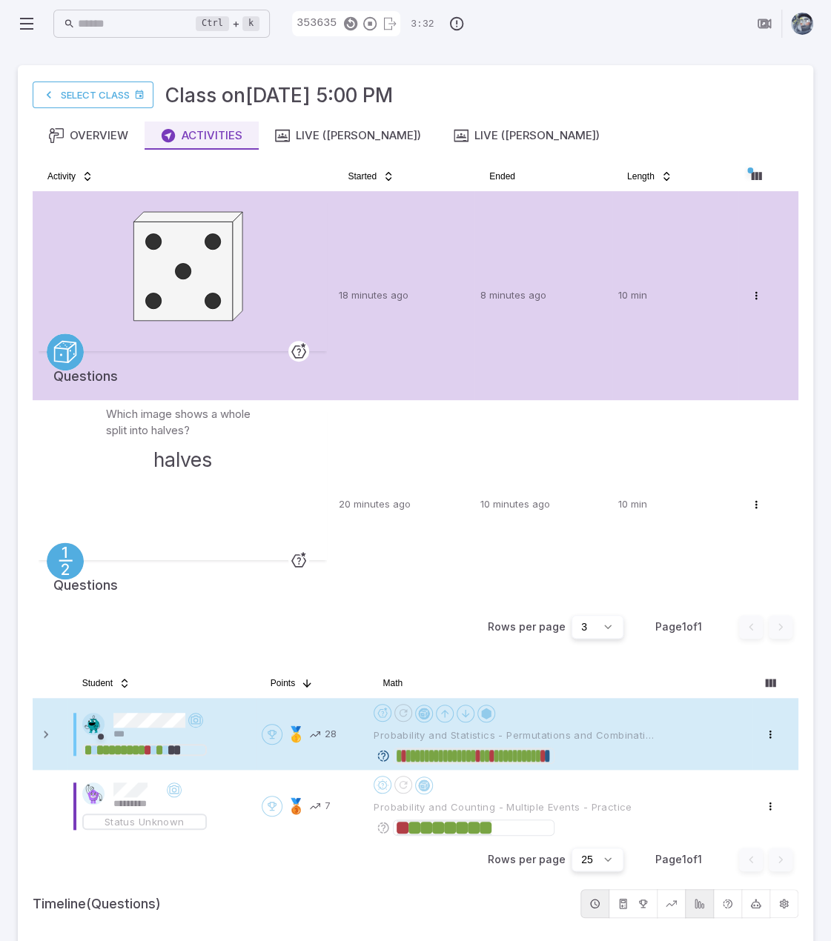
click at [385, 756] on icon at bounding box center [382, 755] width 13 height 13
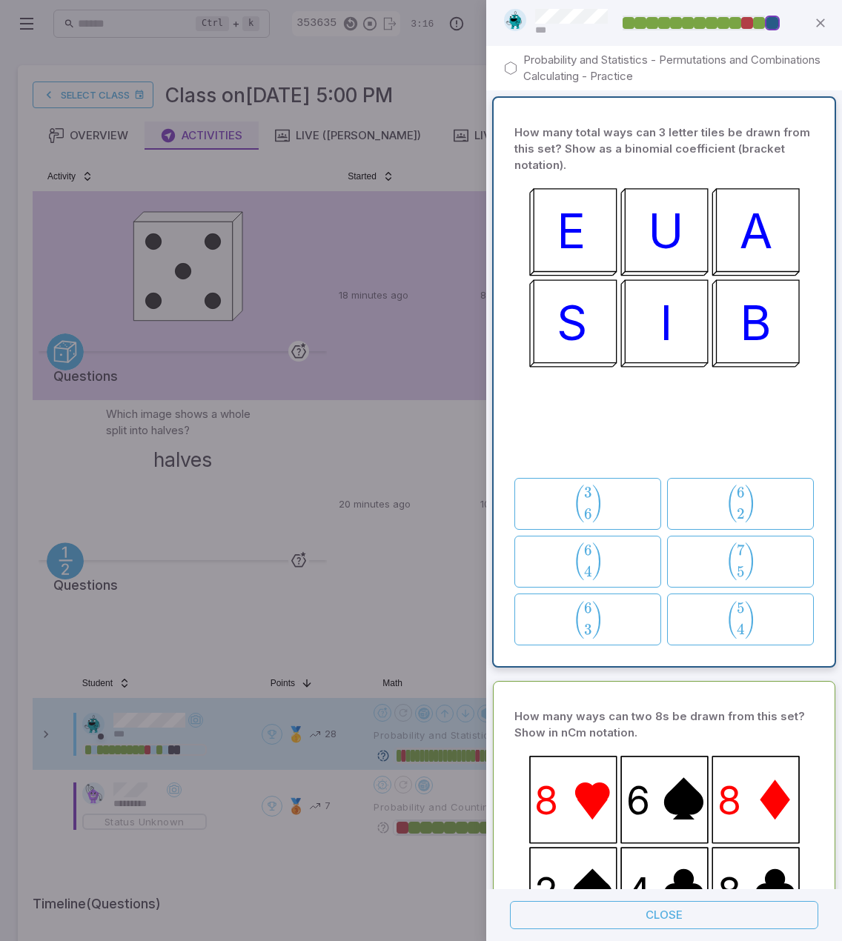
click at [368, 592] on div at bounding box center [421, 470] width 842 height 941
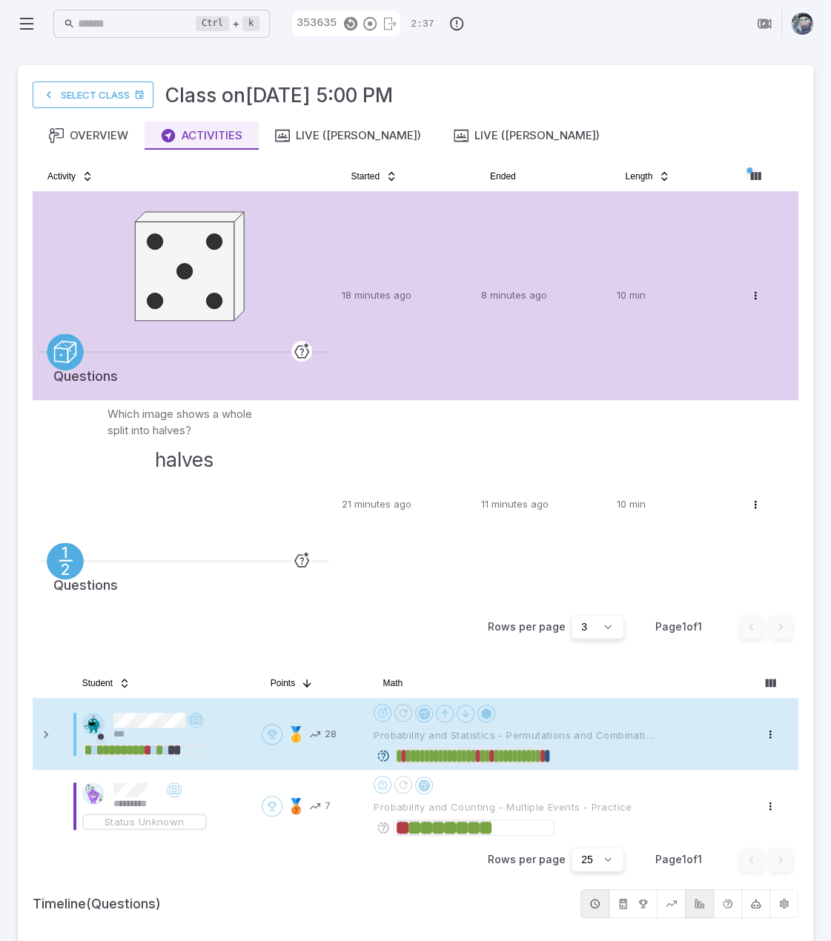
click at [597, 47] on div "Ctrl + k ​ 353635 2:37" at bounding box center [415, 23] width 795 height 47
